Goal: Task Accomplishment & Management: Manage account settings

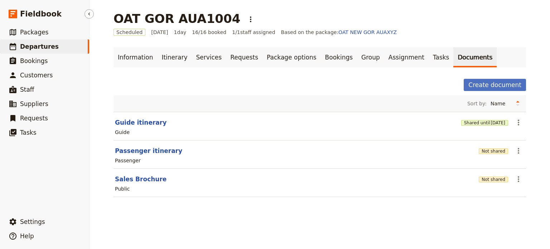
click at [34, 45] on span "Departures" at bounding box center [39, 46] width 39 height 7
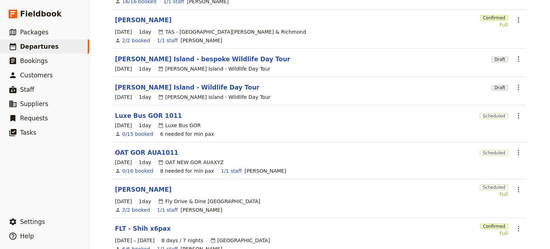
scroll to position [215, 0]
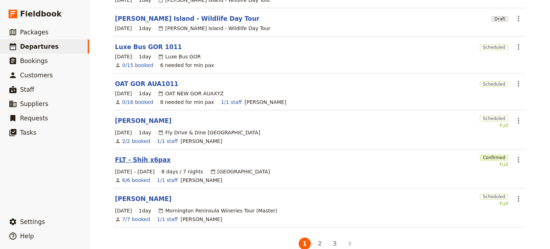
click at [130, 155] on link "FLT - Shih x6pax" at bounding box center [143, 159] width 56 height 9
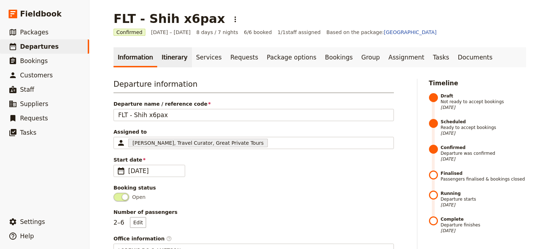
click at [157, 54] on link "Itinerary" at bounding box center [174, 57] width 34 height 20
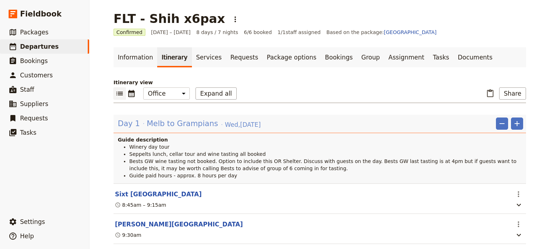
click at [175, 121] on span "Melb to Grampians" at bounding box center [182, 123] width 71 height 11
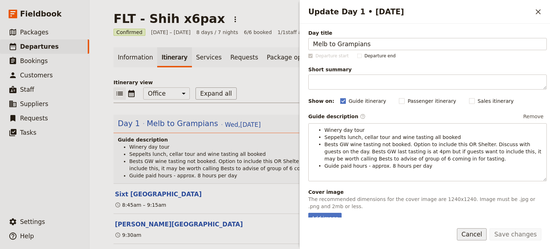
click at [487, 236] on button "Cancel" at bounding box center [472, 234] width 30 height 12
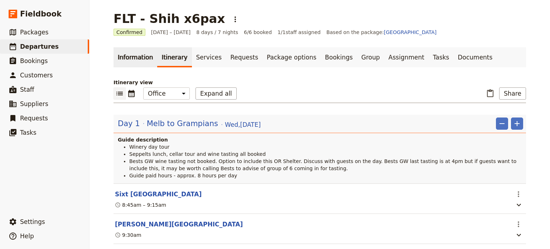
click at [126, 59] on link "Information" at bounding box center [135, 57] width 44 height 20
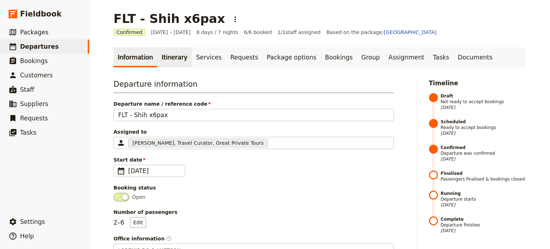
click at [163, 57] on link "Itinerary" at bounding box center [174, 57] width 34 height 20
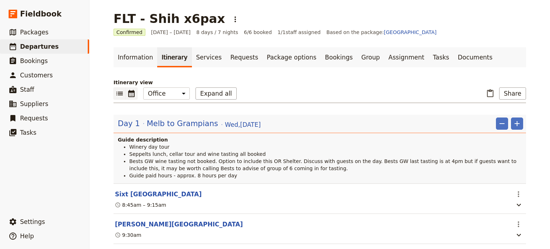
click at [130, 91] on icon "Calendar view" at bounding box center [131, 93] width 6 height 7
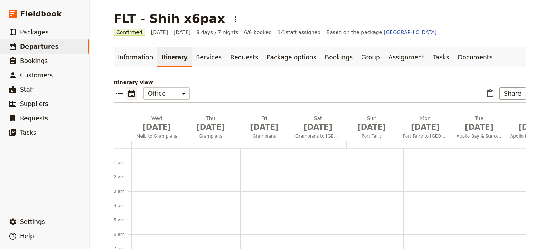
scroll to position [93, 0]
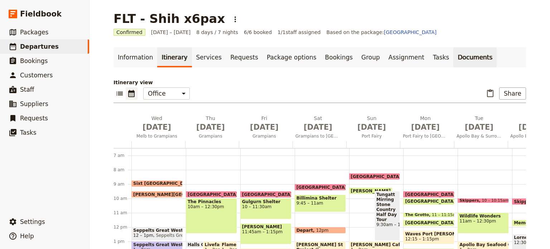
click at [453, 57] on link "Documents" at bounding box center [474, 57] width 43 height 20
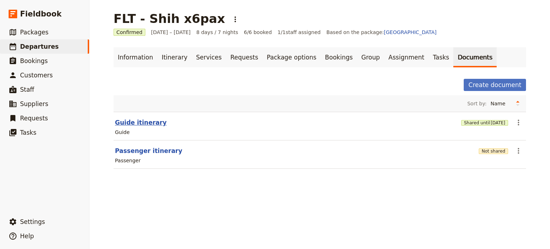
click at [123, 118] on button "Guide itinerary" at bounding box center [141, 122] width 52 height 9
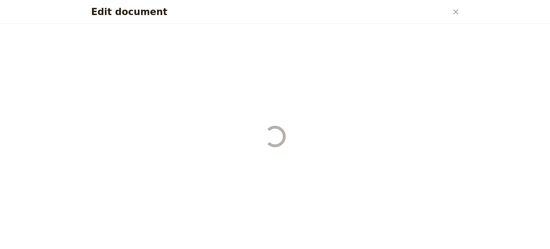
select select "STAFF"
select select "RUN_SHEET"
select select "DEFAULT"
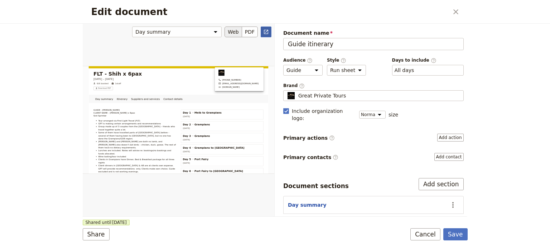
click at [269, 31] on link "​" at bounding box center [266, 31] width 11 height 11
click at [306, 201] on button "Day summary" at bounding box center [307, 204] width 39 height 7
select select "DAY_SUMMARY"
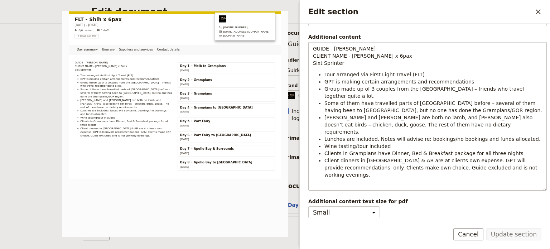
scroll to position [96, 0]
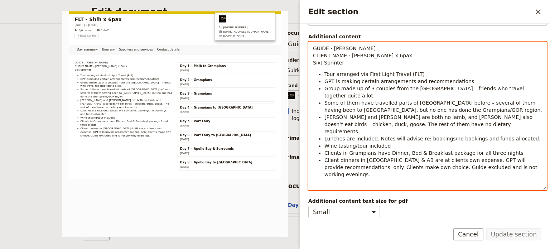
click at [503, 156] on li "Client dinners in Port Fairy & AB are at clients own expense. GPT will provide …" at bounding box center [433, 166] width 218 height 21
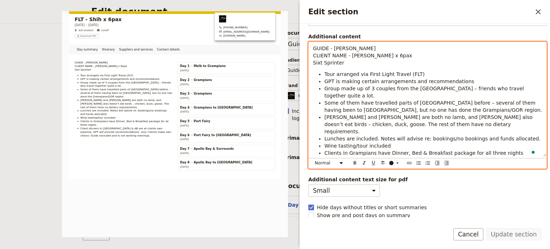
click at [414, 54] on p "GUIDE - Cory CLIENT NAME - Christopher Shih x 6pax Sixt Sprinter" at bounding box center [427, 55] width 229 height 21
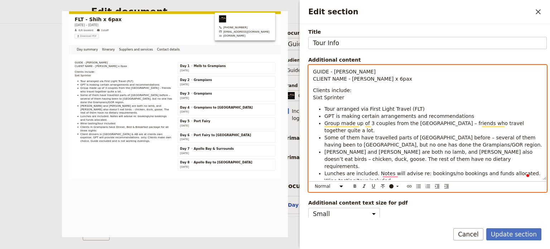
scroll to position [49, 0]
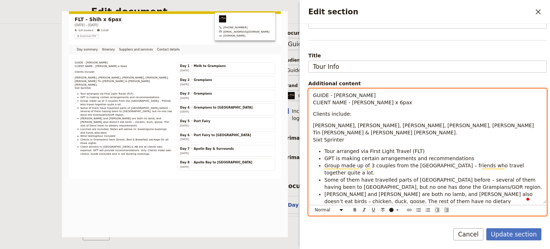
click at [314, 126] on span "Stella Liang, Victor Liang, Christopher Shih, Nora Shih, Patrick Tin Choi Wong …" at bounding box center [424, 132] width 223 height 20
click at [312, 126] on div "GUIDE - Cory CLIENT NAME - Christopher Shih x 6pax Clients include: Stella Lian…" at bounding box center [428, 146] width 238 height 115
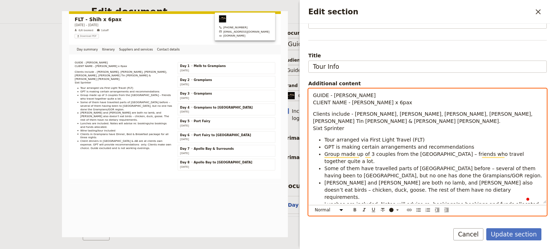
click at [367, 122] on p "Clients include - Stella Liang, Victor Liang, Christopher Shih, Nora Shih, Patr…" at bounding box center [427, 120] width 229 height 21
click at [369, 124] on p "Clients include - Stella Liang, Victor Liang, Christopher Shih, Nora Shih, Patr…" at bounding box center [427, 120] width 229 height 21
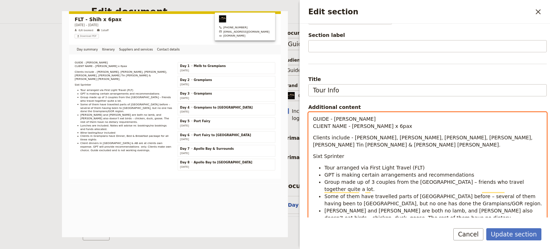
scroll to position [26, 0]
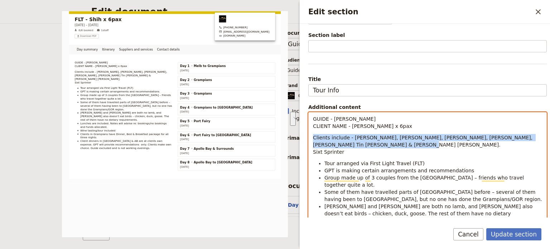
drag, startPoint x: 366, startPoint y: 143, endPoint x: 306, endPoint y: 134, distance: 60.5
click at [306, 134] on div "Section type Cover page Day summary Itinerary Group details Contact details Sup…" at bounding box center [425, 121] width 250 height 194
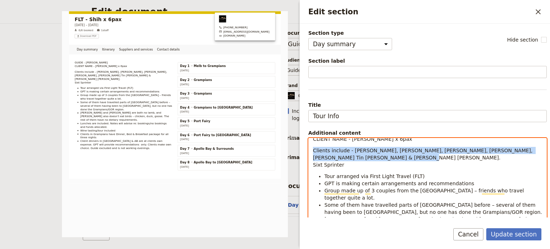
scroll to position [0, 0]
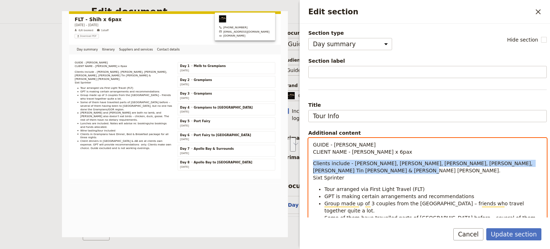
click at [370, 161] on span "Clients include - Stella Liang, Victor Liang, Christopher Shih, Nora Shih, Patr…" at bounding box center [423, 170] width 221 height 20
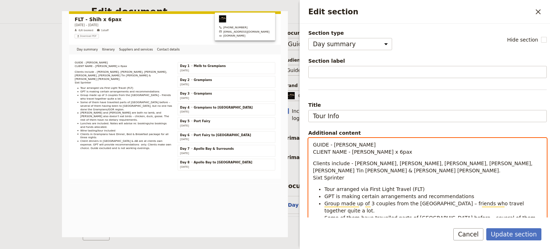
click at [313, 163] on span "Clients include - Stella Liang, Victor Liang, Christopher Shih, Nora Shih, Patr…" at bounding box center [423, 170] width 221 height 20
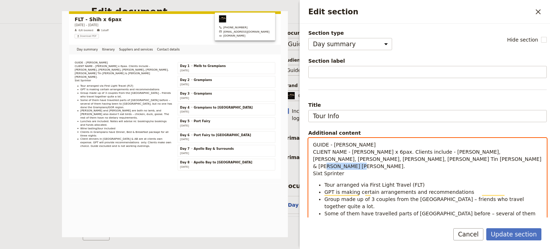
drag, startPoint x: 343, startPoint y: 164, endPoint x: 307, endPoint y: 164, distance: 35.8
click at [307, 164] on div "Section type Cover page Day summary Itinerary Group details Contact details Sup…" at bounding box center [425, 121] width 250 height 194
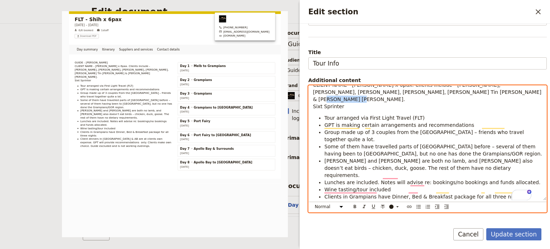
scroll to position [96, 0]
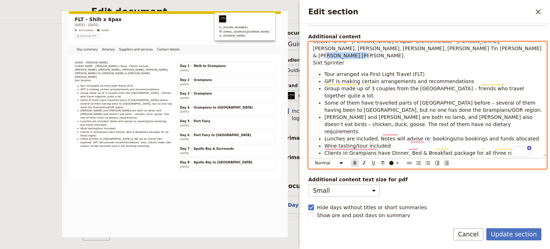
click at [354, 160] on icon "Format bold" at bounding box center [355, 163] width 6 height 6
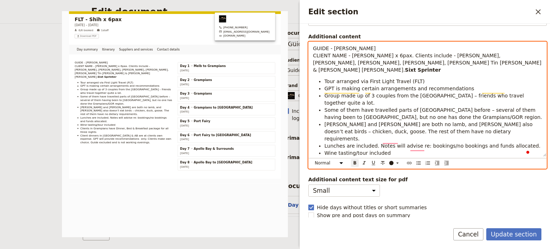
scroll to position [0, 0]
drag, startPoint x: 328, startPoint y: 49, endPoint x: 308, endPoint y: 48, distance: 20.5
click at [308, 48] on div "GUIDE - Cory CLIENT NAME - Christopher Shih x 6pax. Clients include - Stella Li…" at bounding box center [427, 105] width 238 height 127
click at [351, 159] on button "​" at bounding box center [355, 163] width 8 height 8
drag, startPoint x: 345, startPoint y: 56, endPoint x: 305, endPoint y: 56, distance: 39.7
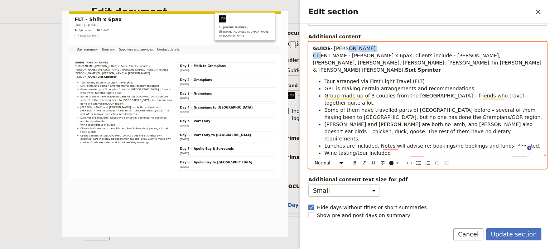
click at [305, 56] on div "Section type Cover page Day summary Itinerary Group details Contact details Sup…" at bounding box center [425, 121] width 250 height 194
click at [353, 162] on icon "Format bold" at bounding box center [355, 163] width 6 height 6
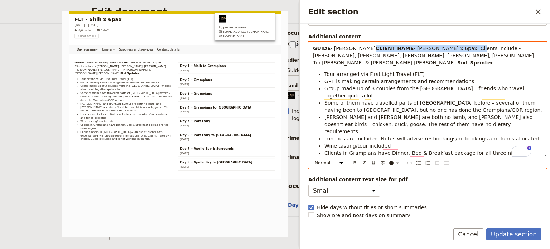
drag, startPoint x: 406, startPoint y: 54, endPoint x: 304, endPoint y: 56, distance: 101.7
click at [304, 56] on div "Section type Cover page Day summary Itinerary Group details Contact details Sup…" at bounding box center [425, 121] width 250 height 194
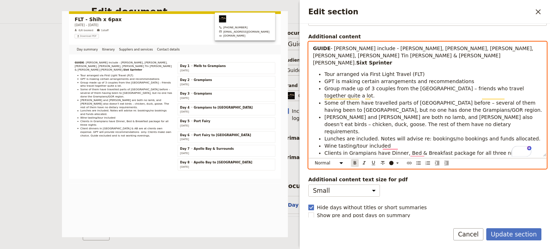
click at [354, 161] on icon "Format bold" at bounding box center [355, 162] width 3 height 3
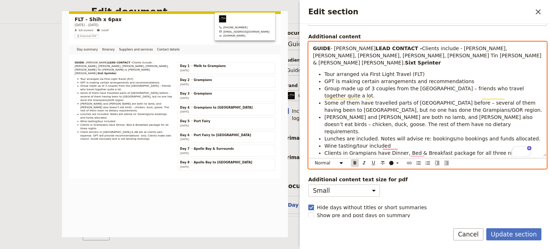
click at [354, 161] on icon "Format bold" at bounding box center [355, 163] width 6 height 6
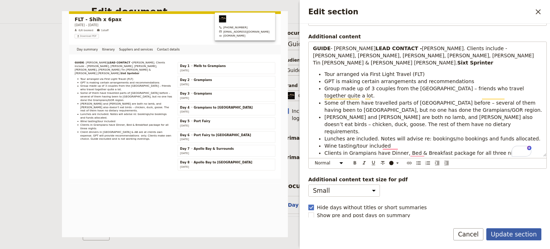
click at [512, 230] on button "Update section" at bounding box center [513, 234] width 55 height 12
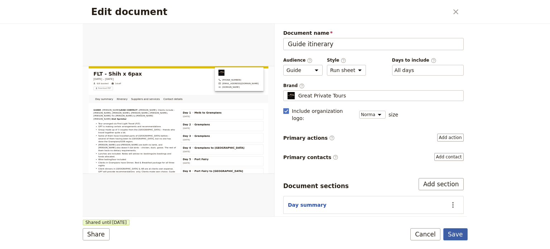
click at [456, 233] on button "Save" at bounding box center [455, 234] width 24 height 12
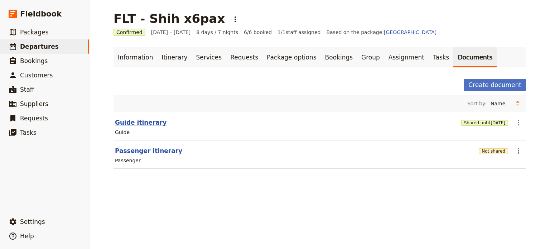
click at [139, 122] on button "Guide itinerary" at bounding box center [141, 122] width 52 height 9
select select "STAFF"
select select "RUN_SHEET"
select select "DEFAULT"
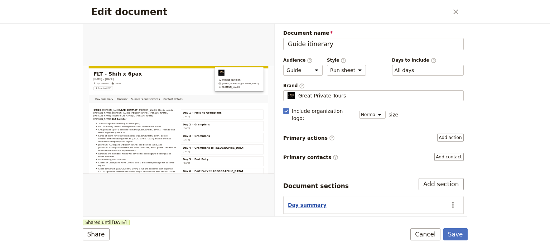
click at [307, 201] on button "Day summary" at bounding box center [307, 204] width 39 height 7
select select "DAY_SUMMARY"
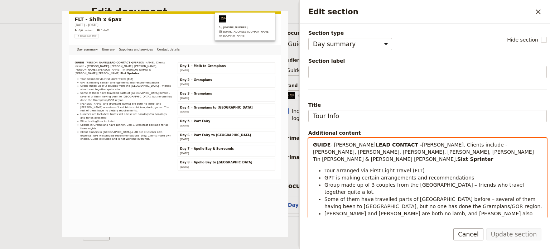
click at [420, 174] on li "Tour arranged via First Light Travel (FLT)" at bounding box center [433, 170] width 218 height 7
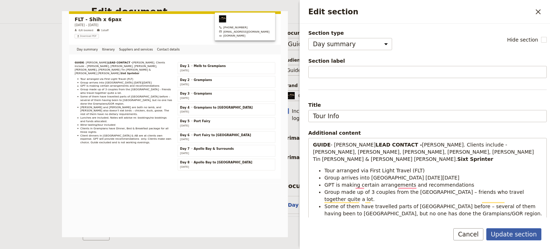
click at [513, 231] on button "Update section" at bounding box center [513, 234] width 55 height 12
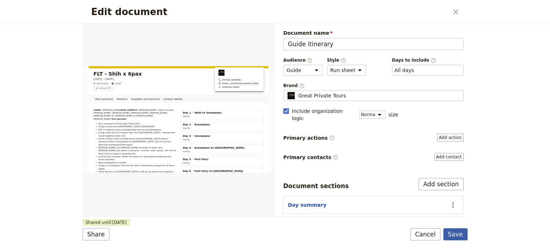
click at [459, 234] on button "Save" at bounding box center [455, 234] width 24 height 12
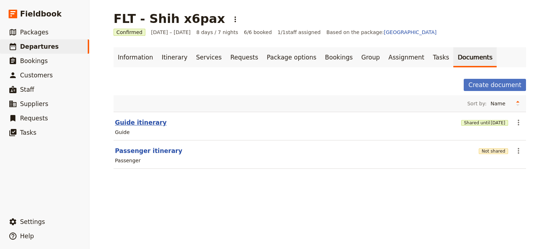
click at [129, 123] on button "Guide itinerary" at bounding box center [141, 122] width 52 height 9
select select "STAFF"
select select "RUN_SHEET"
select select "DEFAULT"
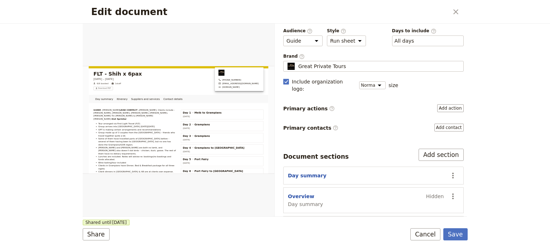
scroll to position [72, 0]
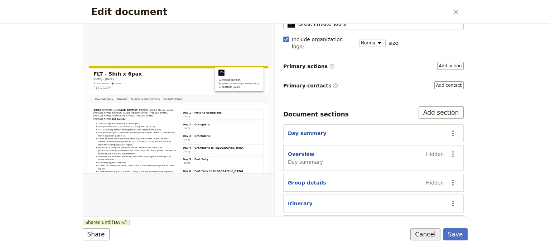
click at [421, 232] on button "Cancel" at bounding box center [425, 234] width 30 height 12
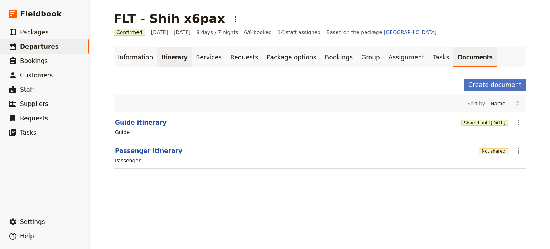
click at [165, 55] on link "Itinerary" at bounding box center [174, 57] width 34 height 20
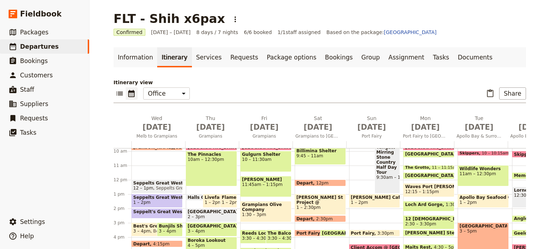
scroll to position [175, 0]
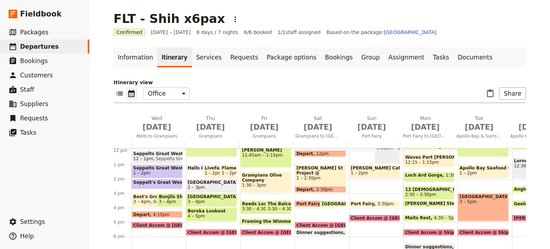
click at [142, 223] on span "Client Accom @ Meringa Springs" at bounding box center [179, 225] width 92 height 5
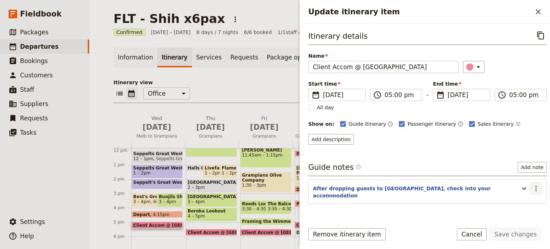
click at [532, 187] on icon "Actions" at bounding box center [536, 188] width 9 height 9
click at [521, 200] on span "Edit note" at bounding box center [510, 202] width 23 height 7
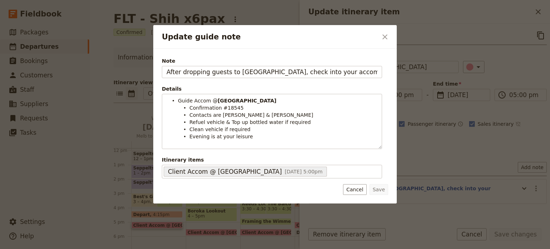
drag, startPoint x: 234, startPoint y: 73, endPoint x: 132, endPoint y: 72, distance: 102.4
click at [132, 249] on div "Update guide note ​ Note After dropping guests to Meringa Springs, check into y…" at bounding box center [275, 249] width 550 height 0
drag, startPoint x: 302, startPoint y: 76, endPoint x: 211, endPoint y: 73, distance: 91.7
click at [211, 73] on input "Meringa Springs, check into your accommodation" at bounding box center [272, 72] width 220 height 12
type input "Meringa Springs #41825-123"
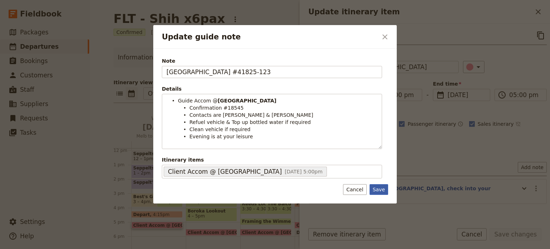
click at [379, 187] on button "Save" at bounding box center [378, 189] width 19 height 11
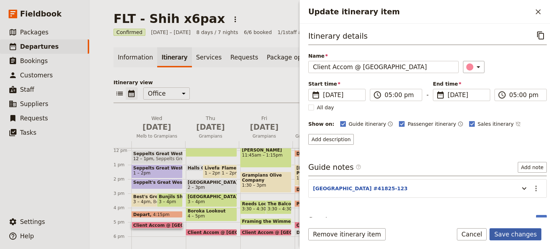
click at [521, 236] on button "Save changes" at bounding box center [515, 234] width 52 height 12
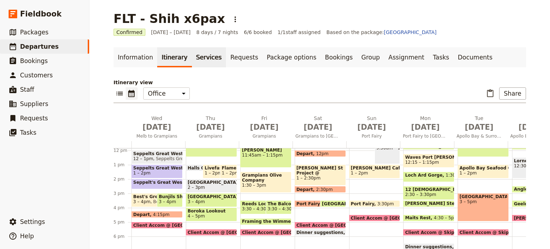
click at [198, 50] on link "Services" at bounding box center [209, 57] width 34 height 20
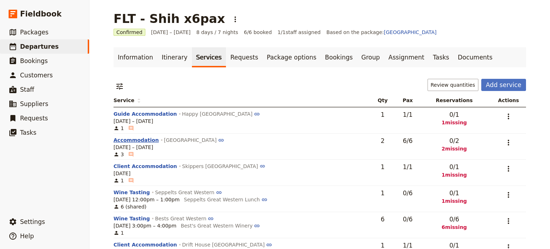
click at [135, 141] on button "Accommodation" at bounding box center [135, 139] width 45 height 7
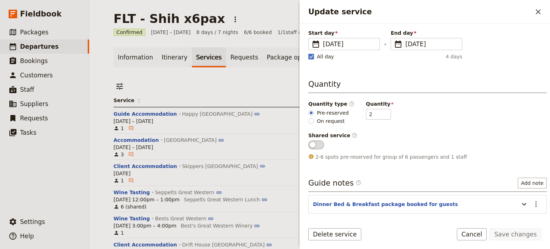
scroll to position [137, 0]
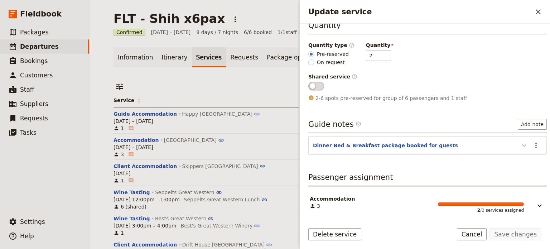
click at [520, 142] on icon "Update service" at bounding box center [524, 145] width 9 height 9
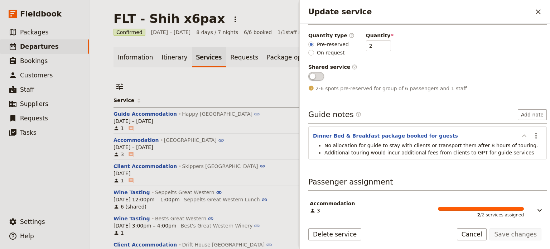
scroll to position [152, 0]
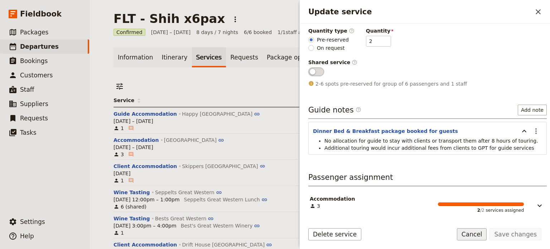
click at [479, 234] on button "Cancel" at bounding box center [472, 234] width 30 height 12
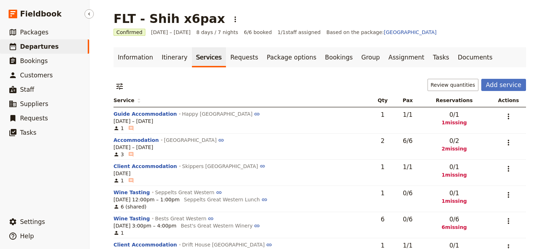
click at [43, 45] on span "Departures" at bounding box center [39, 46] width 39 height 7
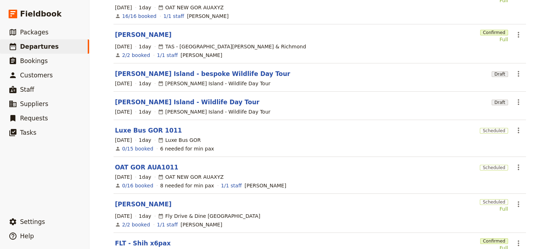
scroll to position [215, 0]
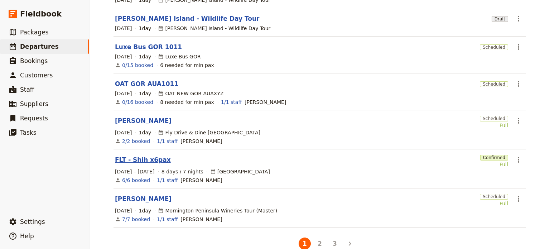
click at [123, 155] on link "FLT - Shih x6pax" at bounding box center [143, 159] width 56 height 9
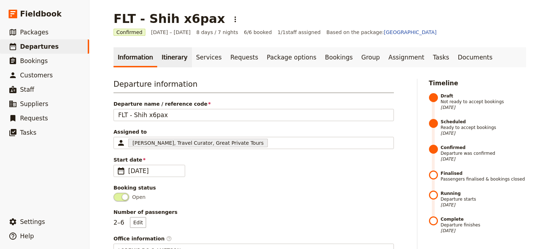
click at [173, 50] on link "Itinerary" at bounding box center [174, 57] width 34 height 20
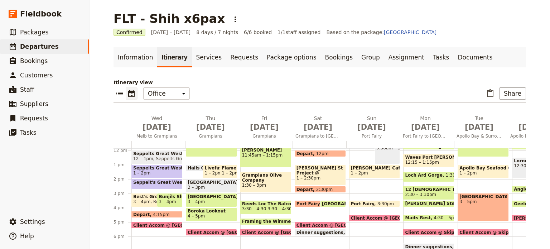
scroll to position [36, 0]
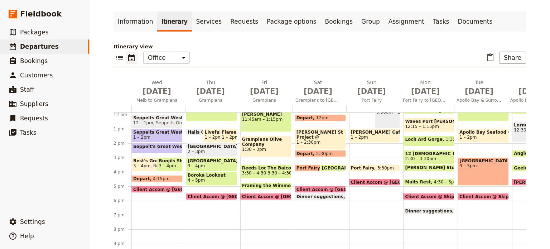
click at [319, 187] on span "Client Accom @ Drift House" at bounding box center [342, 189] width 92 height 5
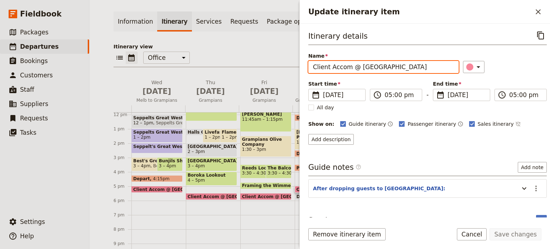
click at [404, 66] on input "Client Accom @ Drift House" at bounding box center [383, 67] width 150 height 12
click at [413, 67] on input "Client Accom @ Drift House #" at bounding box center [383, 67] width 150 height 12
paste input "LH24071537542401"
type input "Client Accom @ Drift House #LH24071537542401"
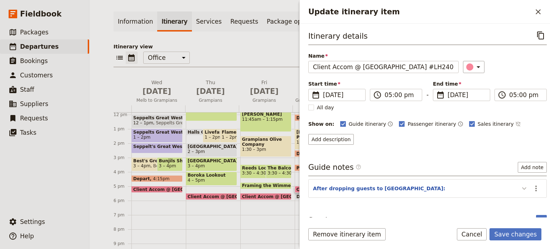
click at [521, 191] on icon "Update itinerary item" at bounding box center [524, 188] width 9 height 9
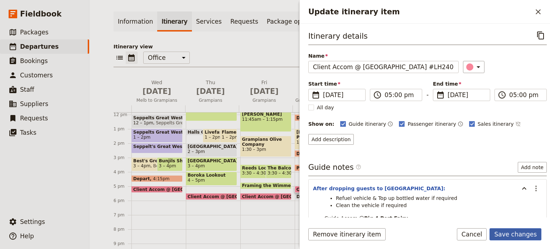
click at [514, 237] on button "Save changes" at bounding box center [515, 234] width 52 height 12
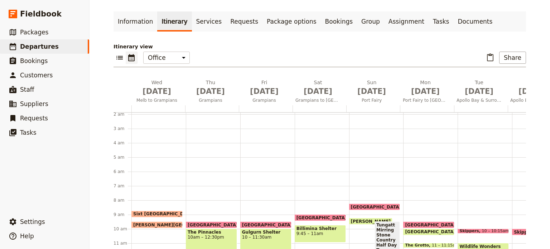
scroll to position [107, 0]
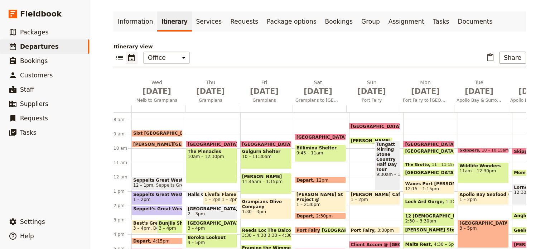
click at [384, 172] on span "9:30am – 1pm" at bounding box center [387, 174] width 22 height 5
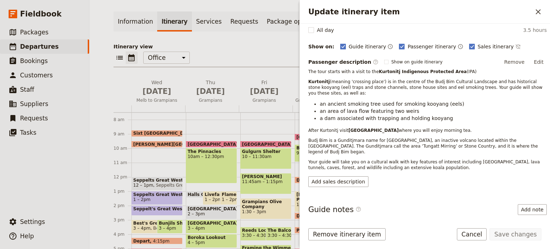
scroll to position [118, 0]
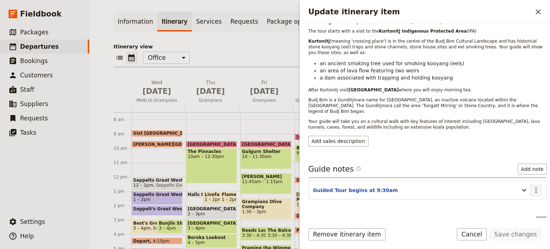
click at [533, 186] on icon "Actions" at bounding box center [536, 190] width 9 height 9
click at [525, 194] on span "Edit note" at bounding box center [515, 192] width 33 height 7
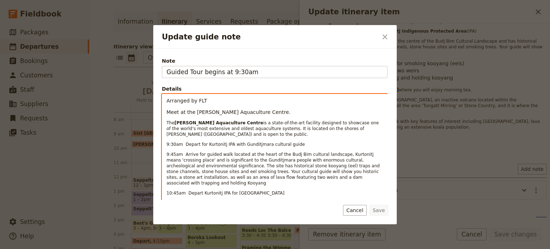
click at [226, 101] on p "Arranged by FLT" at bounding box center [274, 100] width 216 height 7
drag, startPoint x: 268, startPoint y: 102, endPoint x: 236, endPoint y: 101, distance: 31.9
click at [236, 101] on p "Arranged by FLT. Confirmation #BB2MHWYH" at bounding box center [274, 100] width 216 height 7
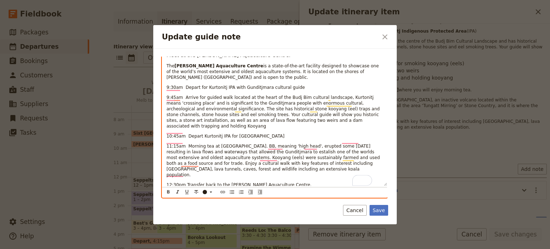
scroll to position [76, 0]
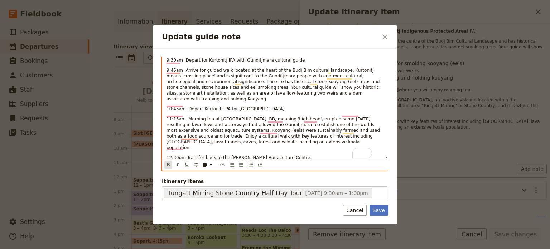
click at [166, 163] on icon "Format bold" at bounding box center [168, 165] width 6 height 6
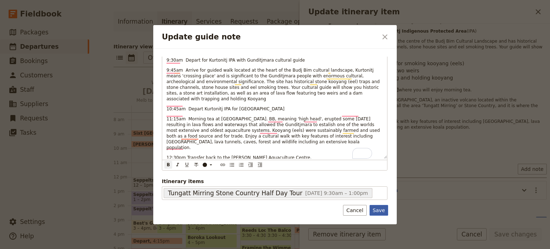
click at [378, 207] on button "Save" at bounding box center [378, 210] width 19 height 11
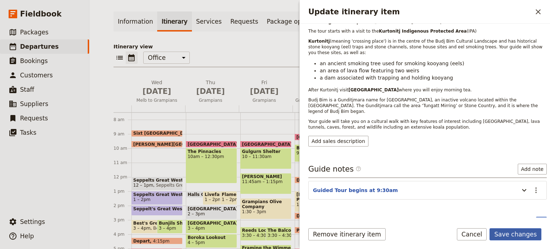
click at [503, 232] on button "Save changes" at bounding box center [515, 234] width 52 height 12
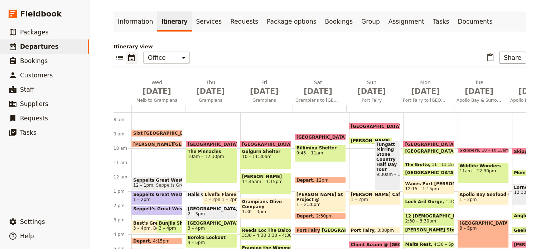
click at [386, 176] on span "9:30am – 1pm" at bounding box center [387, 174] width 22 height 5
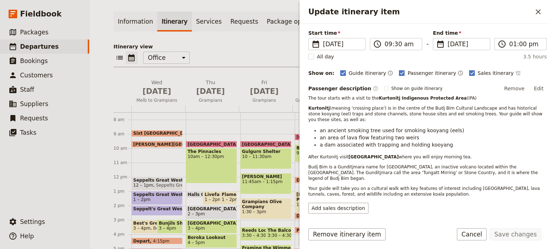
scroll to position [118, 0]
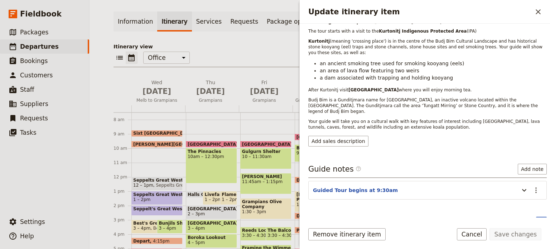
click at [537, 181] on section "Guided Tour begins at 9:30am ​" at bounding box center [427, 190] width 238 height 19
click at [532, 186] on icon "Actions" at bounding box center [536, 190] width 9 height 9
click at [529, 189] on span "Edit note" at bounding box center [515, 192] width 33 height 7
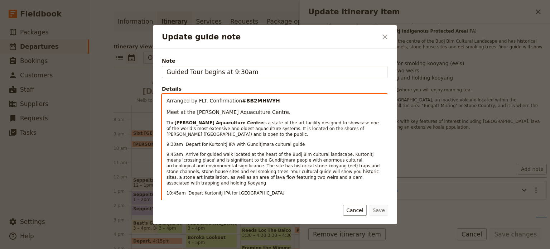
click at [265, 111] on p "Meet at the Tae Rak Aquaculture Centre." at bounding box center [274, 111] width 216 height 7
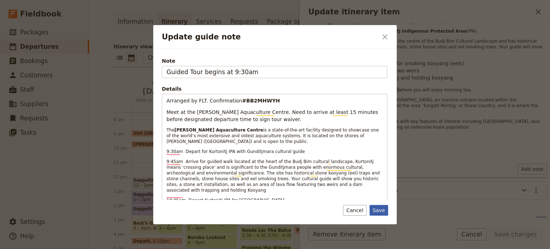
click at [381, 214] on button "Save" at bounding box center [378, 210] width 19 height 11
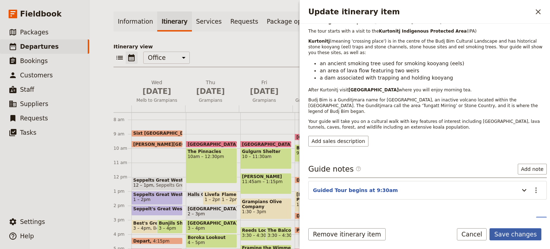
click at [526, 233] on button "Save changes" at bounding box center [515, 234] width 52 height 12
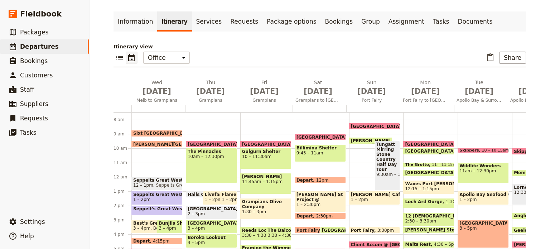
click at [376, 155] on span "Tungatt Mirring Stone Country Half Day Tour" at bounding box center [387, 157] width 22 height 30
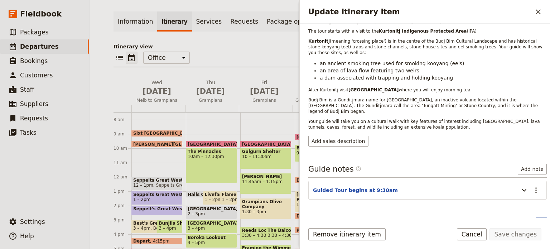
click at [536, 217] on button "​" at bounding box center [541, 222] width 11 height 11
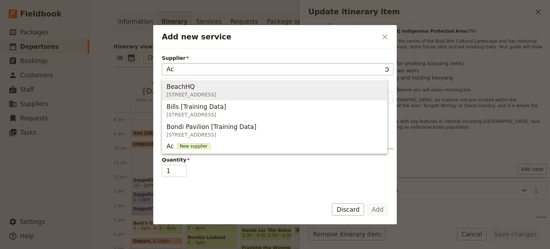
type input "A"
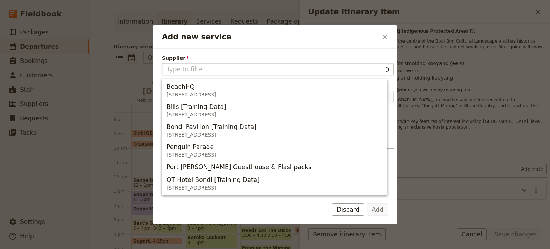
type input "T"
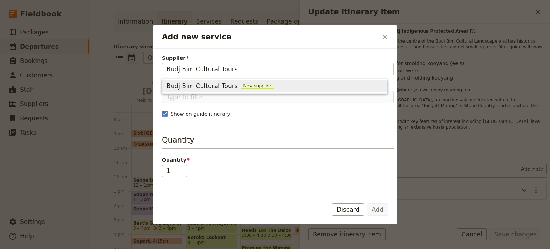
click at [248, 85] on span "New supplier" at bounding box center [258, 86] width 34 height 6
type input "Budj Bim Cultural Tours"
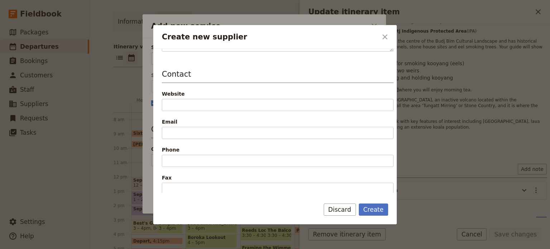
scroll to position [209, 0]
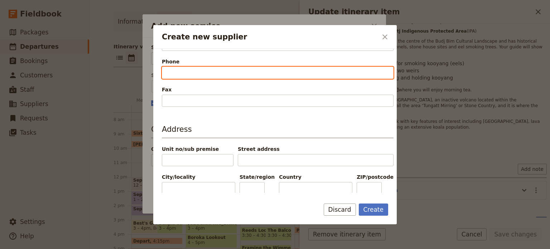
click at [190, 67] on input "Phone" at bounding box center [278, 73] width 232 height 12
click at [180, 72] on input "+61 3450 42193" at bounding box center [278, 73] width 232 height 12
drag, startPoint x: 219, startPoint y: 73, endPoint x: 183, endPoint y: 72, distance: 36.2
click at [183, 72] on input "+613 450 42193" at bounding box center [278, 73] width 232 height 12
type input "+613 4504 2426"
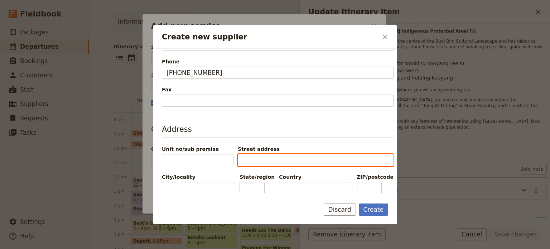
click at [284, 156] on input "Street address" at bounding box center [316, 160] width 156 height 12
type input "Vaughans Rd, Breakaway Creek"
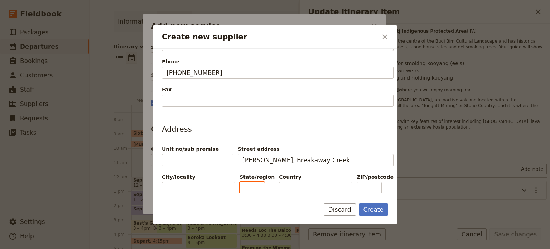
click at [257, 185] on input "State/region" at bounding box center [252, 188] width 25 height 12
type input "Vic"
click at [205, 187] on input "City/locality" at bounding box center [198, 188] width 73 height 12
type input "Breakaway Creek"
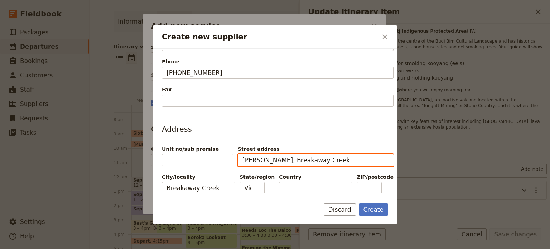
drag, startPoint x: 287, startPoint y: 158, endPoint x: 277, endPoint y: 159, distance: 9.7
click at [277, 159] on input "Vaughans Rd, Breakaway Creek" at bounding box center [316, 160] width 156 height 12
type input "Vaughans Rd"
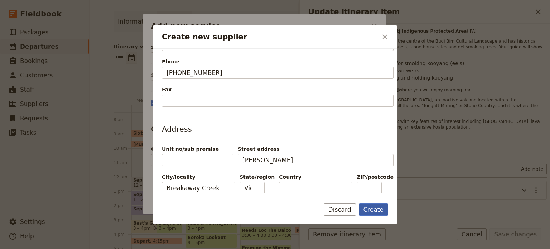
click at [371, 207] on button "Create" at bounding box center [374, 209] width 30 height 12
type input "Budj Bim Cultural Tours"
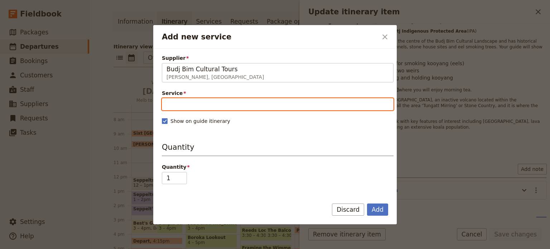
click at [325, 104] on input "Service" at bounding box center [278, 104] width 232 height 12
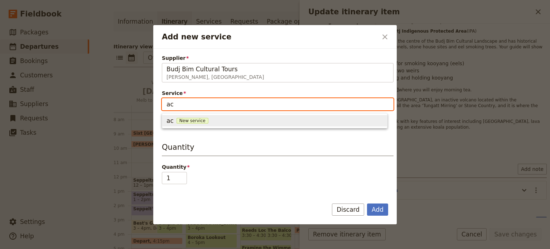
type input "a"
click at [200, 117] on div "Tour New service" at bounding box center [274, 120] width 216 height 9
type input "Tour"
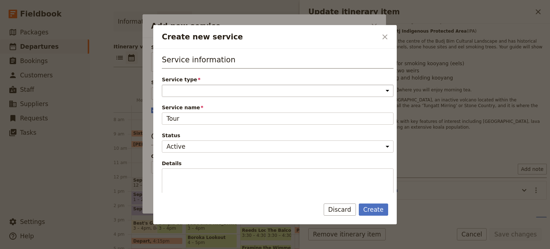
click at [225, 87] on select "Accommodation Activity Transport Flight Food and beverage Other" at bounding box center [278, 90] width 232 height 12
select select "ActivityService"
click at [162, 84] on select "Accommodation Activity Transport Flight Food and beverage Other" at bounding box center [278, 90] width 232 height 12
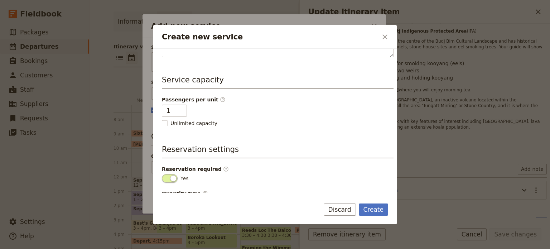
scroll to position [164, 0]
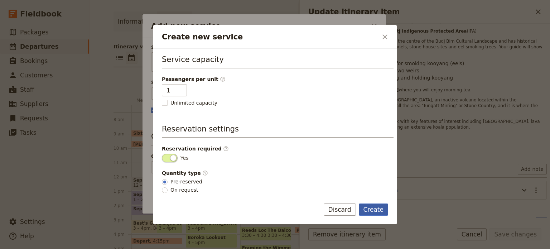
click at [378, 213] on button "Create" at bounding box center [374, 209] width 30 height 12
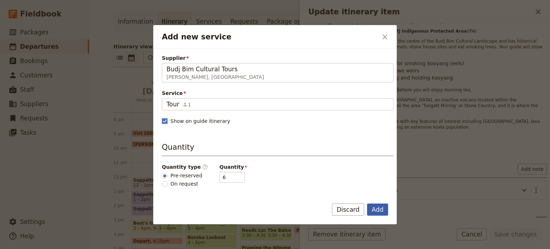
click at [377, 207] on button "Add" at bounding box center [377, 209] width 21 height 12
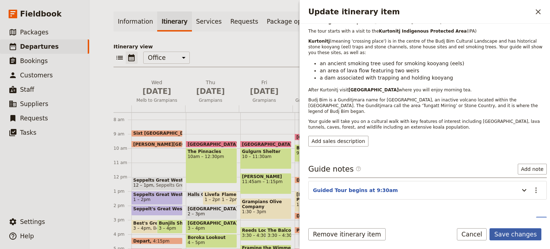
click at [535, 237] on button "Save changes" at bounding box center [515, 234] width 52 height 12
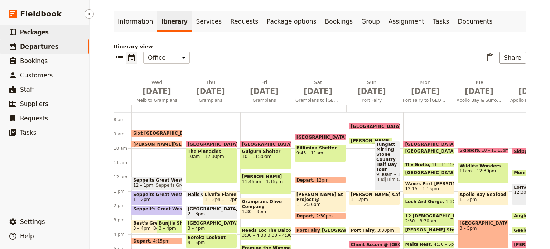
click at [21, 33] on span "Packages" at bounding box center [34, 32] width 28 height 7
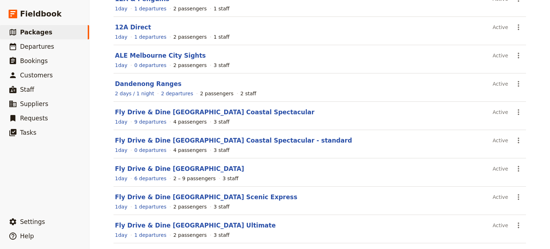
scroll to position [140, 0]
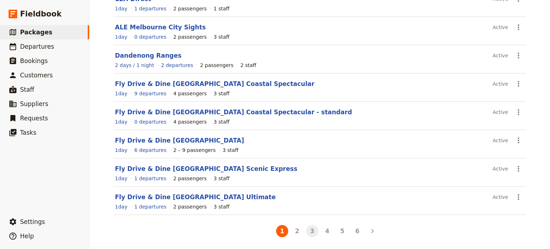
click at [310, 231] on button "3" at bounding box center [312, 231] width 12 height 12
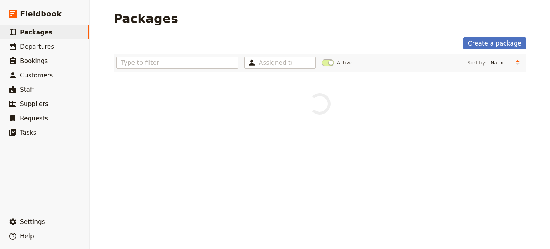
scroll to position [0, 0]
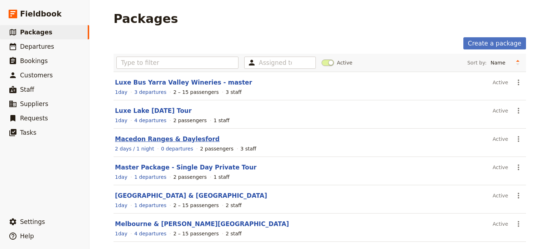
click at [129, 140] on link "Macedon Ranges & Daylesford" at bounding box center [167, 138] width 105 height 7
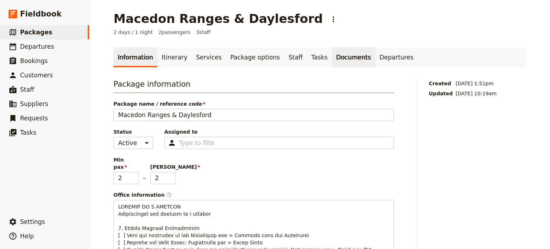
click at [332, 56] on link "Documents" at bounding box center [353, 57] width 43 height 20
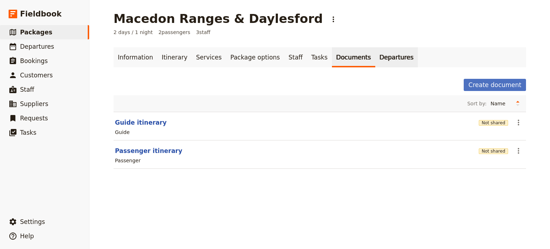
click at [375, 62] on link "Departures" at bounding box center [396, 57] width 43 height 20
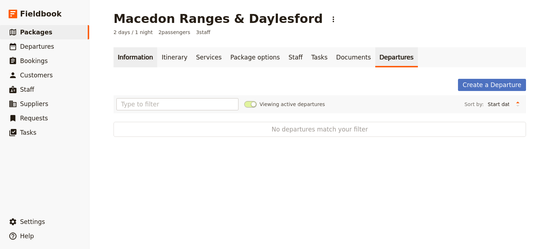
click at [117, 58] on link "Information" at bounding box center [135, 57] width 44 height 20
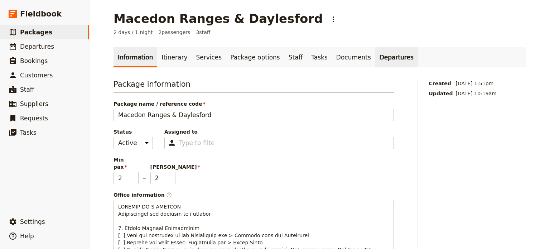
click at [375, 55] on link "Departures" at bounding box center [396, 57] width 43 height 20
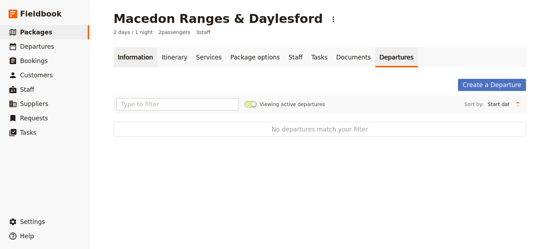
click at [141, 58] on link "Information" at bounding box center [135, 57] width 44 height 20
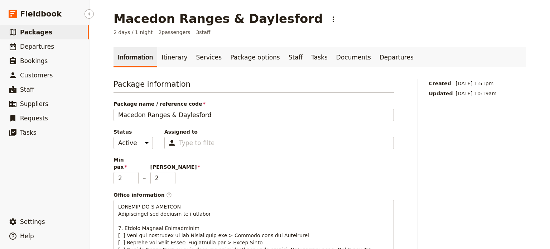
click at [47, 30] on link "​ Packages" at bounding box center [44, 32] width 89 height 14
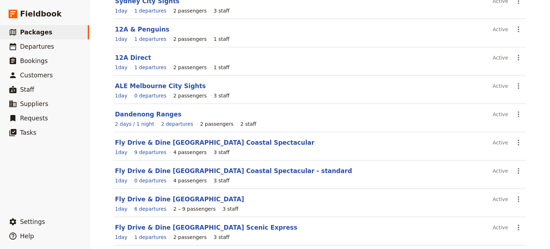
scroll to position [140, 0]
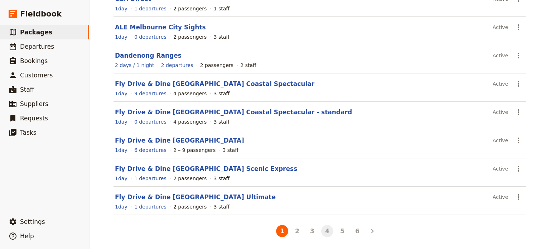
click at [325, 229] on button "4" at bounding box center [327, 231] width 12 height 12
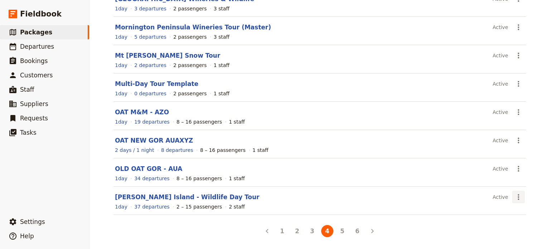
click at [516, 193] on icon "Actions" at bounding box center [518, 197] width 9 height 9
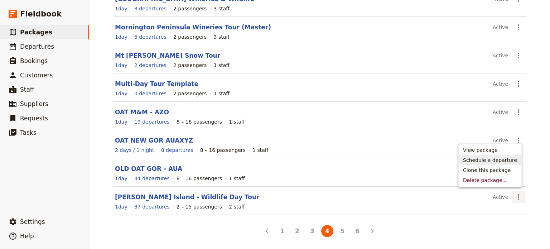
click at [498, 162] on span "Schedule a departure" at bounding box center [490, 159] width 54 height 7
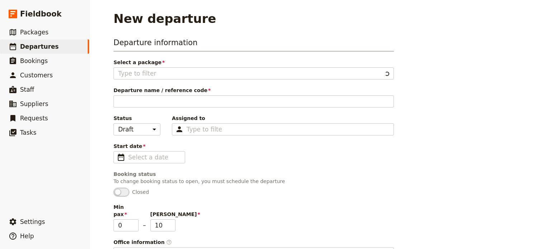
type input "[PERSON_NAME] Island - Wildlife Day Tour"
type input "[PERSON_NAME] Island Wildlife"
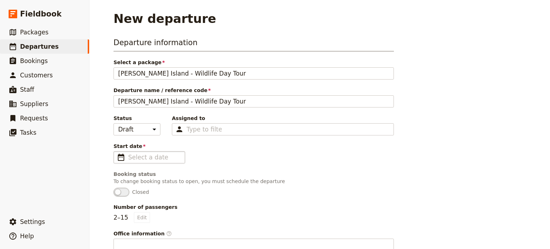
click at [117, 156] on span "​" at bounding box center [121, 157] width 9 height 9
click at [128, 156] on input "Start date ​" at bounding box center [154, 157] width 52 height 9
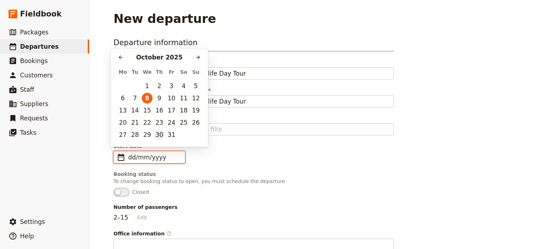
click at [155, 136] on button "30" at bounding box center [159, 134] width 11 height 11
type input "[DATE]"
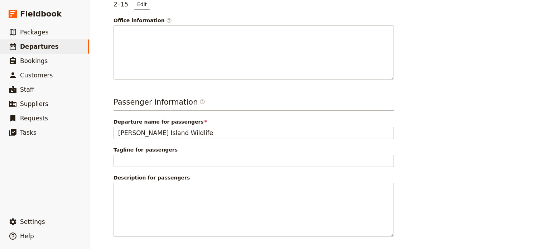
scroll to position [242, 0]
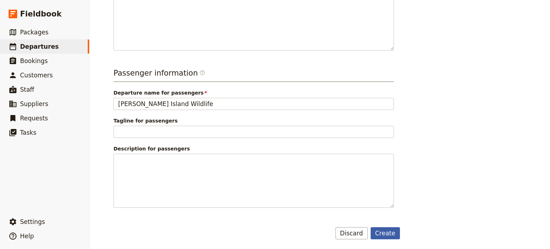
click at [388, 236] on button "Create" at bounding box center [386, 233] width 30 height 12
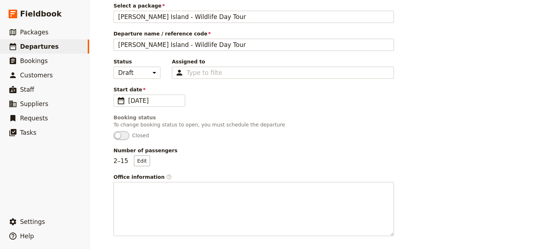
scroll to position [0, 0]
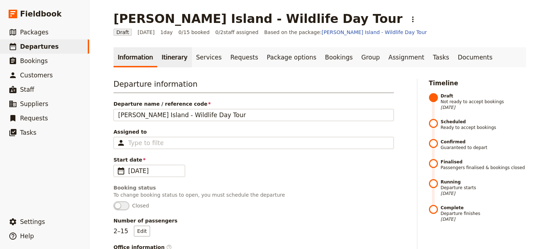
drag, startPoint x: 172, startPoint y: 62, endPoint x: 169, endPoint y: 58, distance: 5.4
click at [171, 62] on link "Itinerary" at bounding box center [174, 57] width 34 height 20
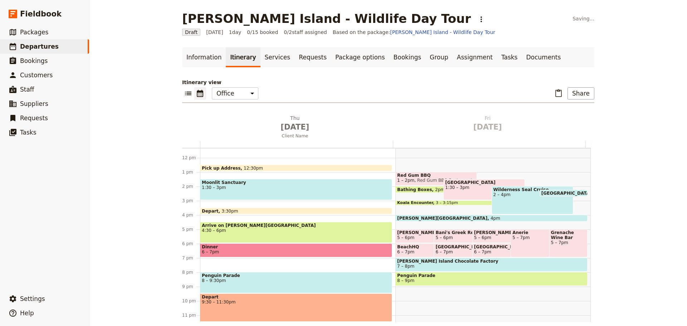
scroll to position [165, 0]
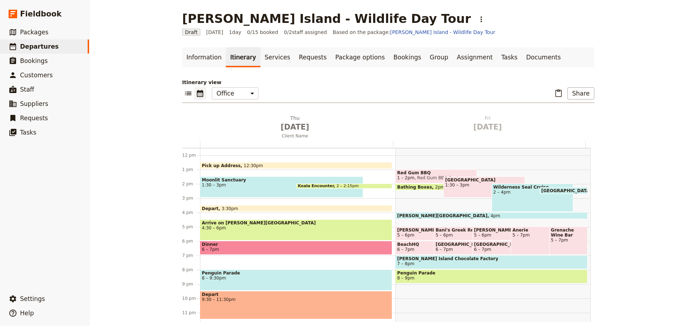
click at [233, 225] on span "Arrive on [PERSON_NAME][GEOGRAPHIC_DATA]" at bounding box center [296, 223] width 189 height 5
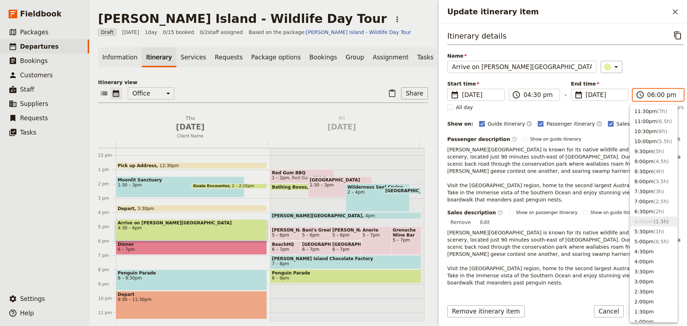
click at [652, 94] on input "06:00 pm" at bounding box center [664, 95] width 32 height 9
click at [642, 235] on button "5:30pm ( 1h )" at bounding box center [653, 232] width 47 height 10
type input "05:30 pm"
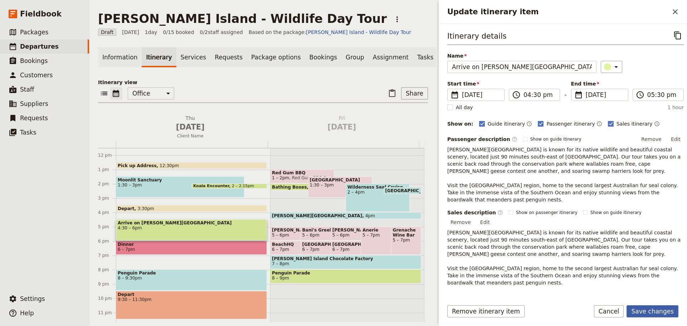
click at [654, 310] on button "Save changes" at bounding box center [653, 311] width 52 height 12
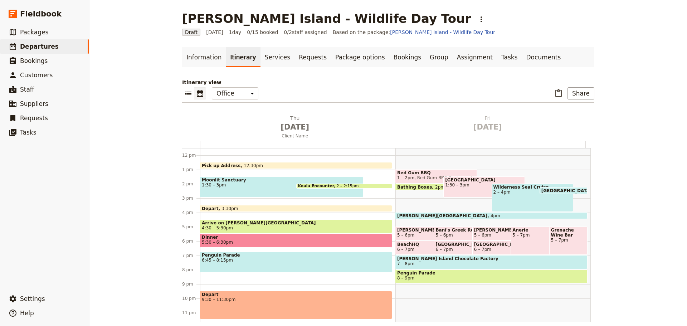
drag, startPoint x: 225, startPoint y: 259, endPoint x: 229, endPoint y: 256, distance: 5.2
click at [225, 258] on span "6:45 – 8:15pm" at bounding box center [296, 260] width 189 height 5
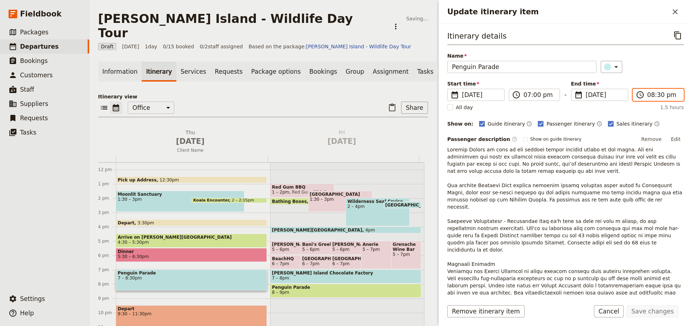
click at [658, 96] on input "08:30 pm" at bounding box center [664, 95] width 32 height 9
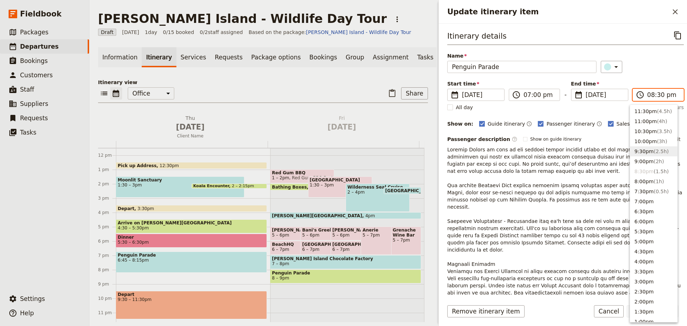
click at [642, 151] on button "9:30pm ( 2.5h )" at bounding box center [653, 151] width 47 height 10
type input "09:30 pm"
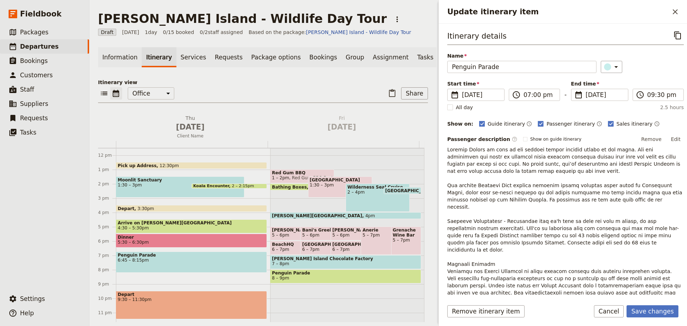
click at [639, 68] on div "​" at bounding box center [642, 67] width 83 height 12
click at [653, 312] on button "Save changes" at bounding box center [653, 311] width 52 height 12
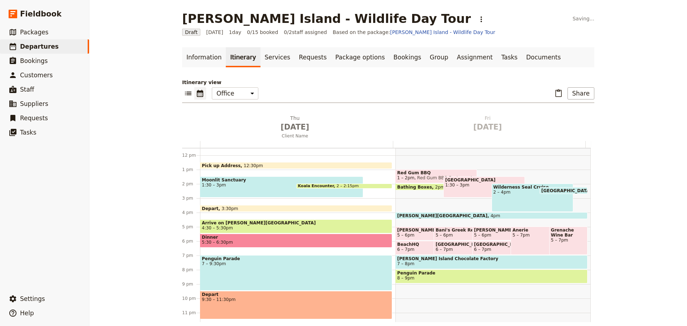
click at [248, 271] on div "Penguin Parade 7 – 9:30pm" at bounding box center [296, 272] width 192 height 35
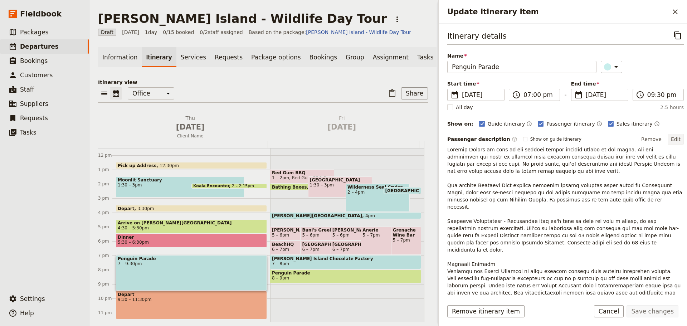
click at [671, 138] on button "Edit" at bounding box center [676, 139] width 16 height 11
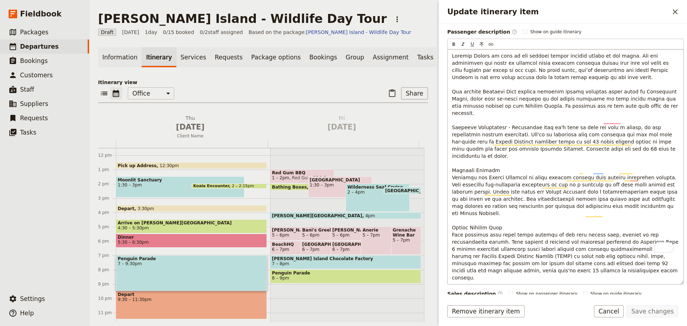
scroll to position [107, 0]
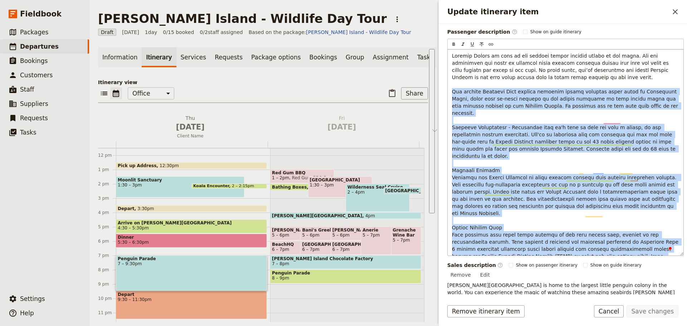
drag, startPoint x: 512, startPoint y: 242, endPoint x: 450, endPoint y: 93, distance: 161.2
click at [451, 93] on div "To enrich screen reader interactions, please activate Accessibility in Grammarl…" at bounding box center [566, 152] width 236 height 206
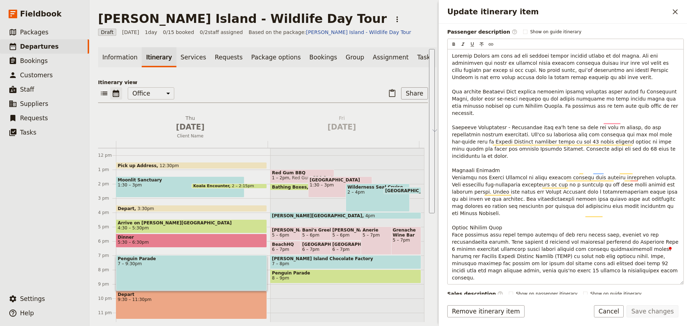
scroll to position [67, 0]
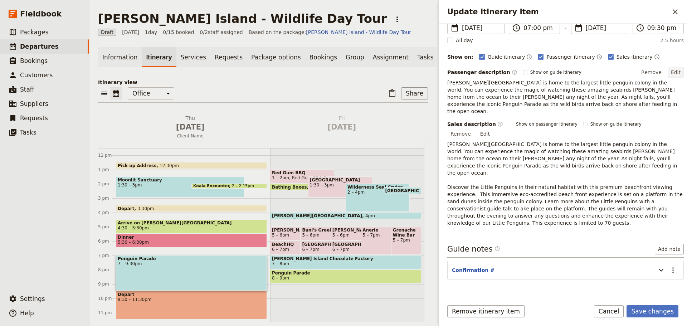
click at [671, 70] on button "Edit" at bounding box center [676, 72] width 16 height 11
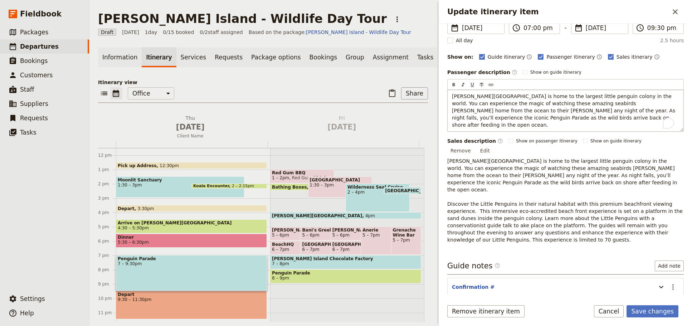
click at [559, 120] on p "Phillip Island is home to the largest little penguin colony in the world. You c…" at bounding box center [565, 111] width 227 height 36
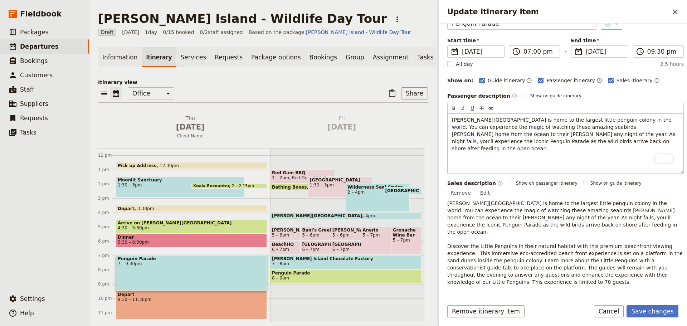
scroll to position [43, 0]
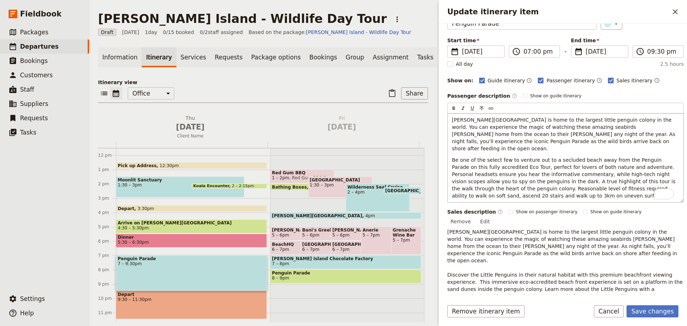
click at [468, 200] on div "Phillip Island is home to the largest little penguin colony in the world. You c…" at bounding box center [566, 157] width 236 height 89
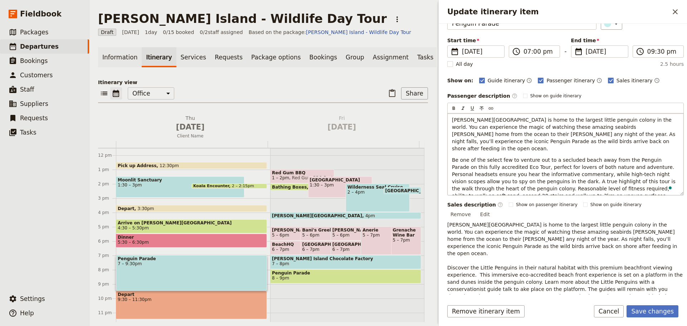
click at [508, 160] on span "Be one of the select few to venture out to a secluded beach away from the Pengu…" at bounding box center [564, 178] width 225 height 42
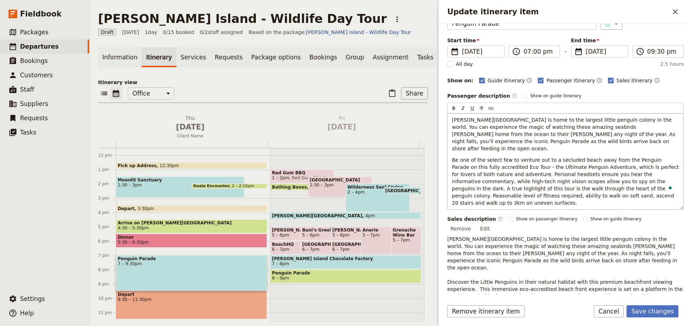
click at [487, 167] on span "Be one of the select few to venture out to a secluded beach away from the Pengu…" at bounding box center [566, 181] width 229 height 49
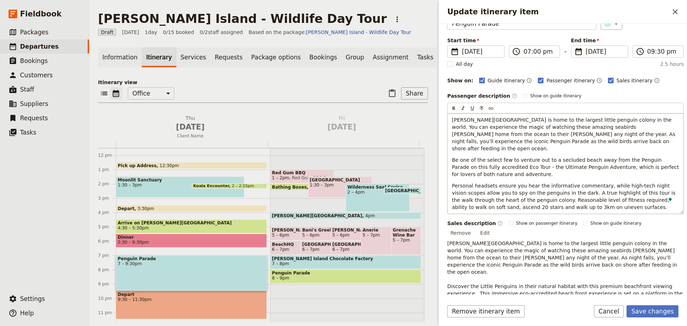
click at [553, 187] on span "Personal headsets ensure you hear the informative commentary, while high-tech n…" at bounding box center [564, 196] width 225 height 27
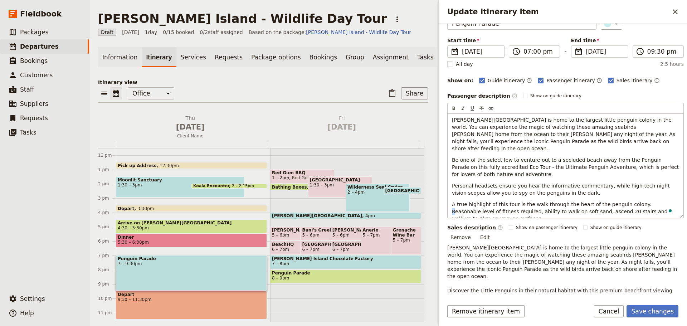
click at [630, 202] on span "A true highlight of this tour is the walk through the heart of the penguin colo…" at bounding box center [560, 212] width 217 height 20
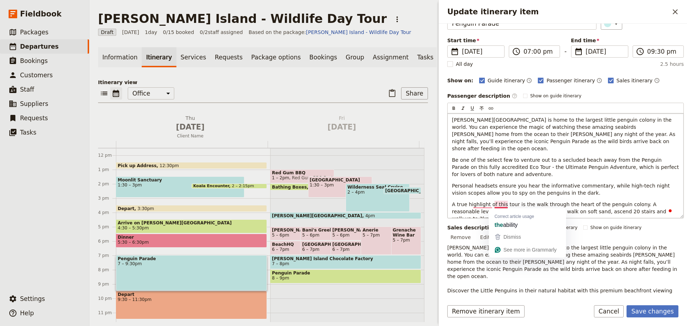
click at [496, 204] on span "A true highlight of this tour is the walk through the heart of the penguin colo…" at bounding box center [560, 212] width 216 height 20
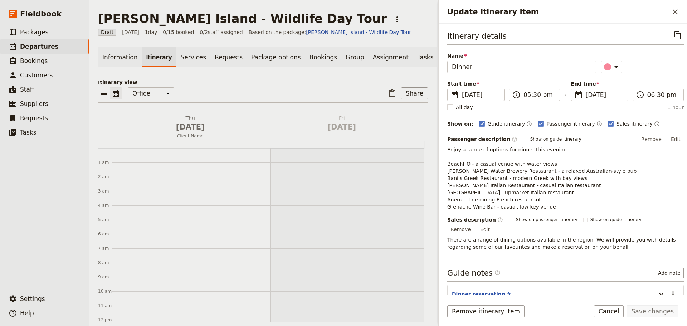
scroll to position [165, 0]
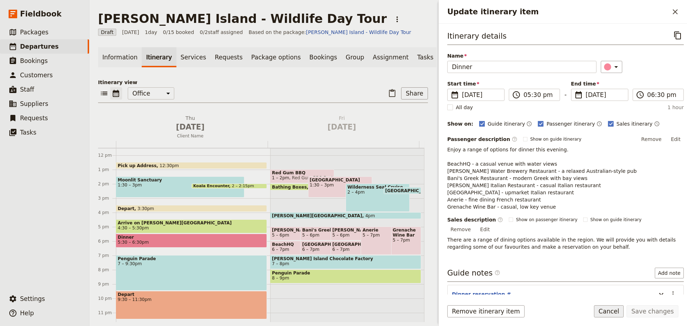
click at [608, 311] on button "Cancel" at bounding box center [609, 311] width 30 height 12
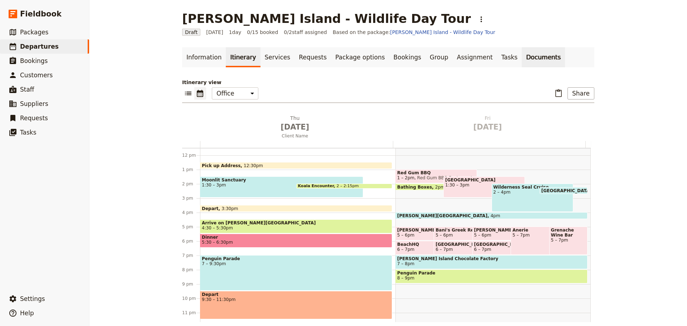
click at [522, 59] on link "Documents" at bounding box center [543, 57] width 43 height 20
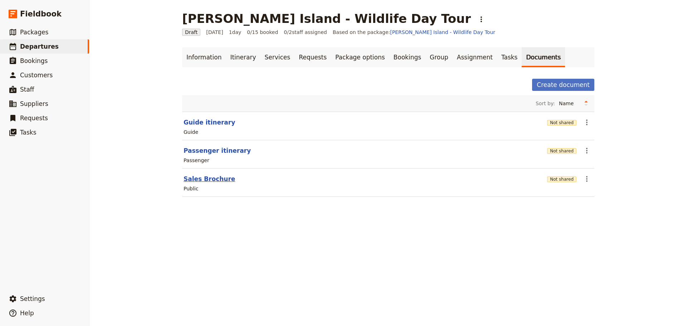
click at [205, 180] on button "Sales Brochure" at bounding box center [210, 179] width 52 height 9
select select "DEFAULT"
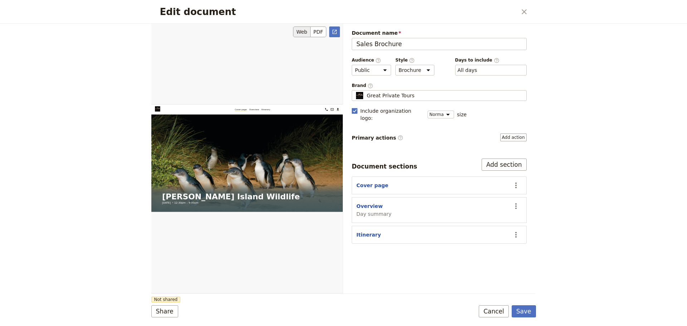
click at [328, 26] on div "Edit document" at bounding box center [247, 158] width 192 height 270
click at [332, 30] on link "​" at bounding box center [334, 31] width 11 height 11
click at [514, 202] on icon "Actions" at bounding box center [516, 206] width 9 height 9
click at [492, 258] on span "Hide section" at bounding box center [488, 258] width 58 height 7
click at [519, 313] on button "Save" at bounding box center [524, 311] width 24 height 12
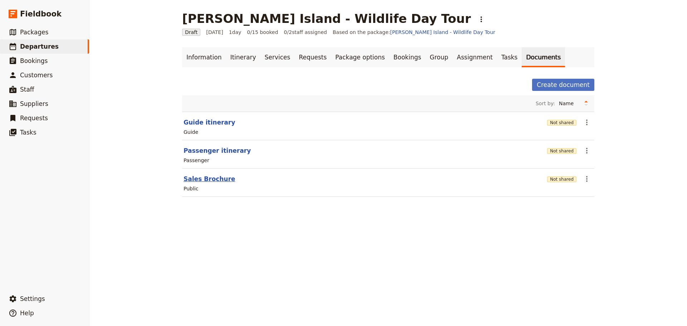
click at [201, 176] on button "Sales Brochure" at bounding box center [210, 179] width 52 height 9
select select "DEFAULT"
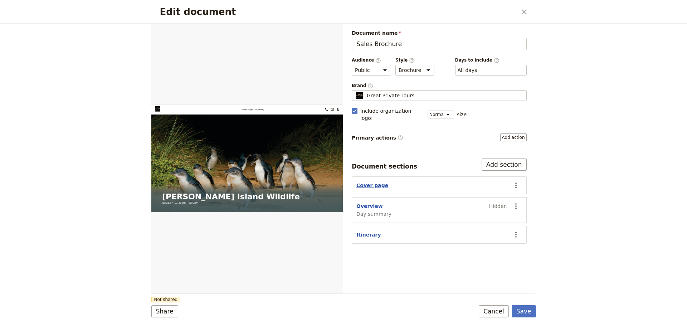
click at [360, 182] on button "Cover page" at bounding box center [373, 185] width 32 height 7
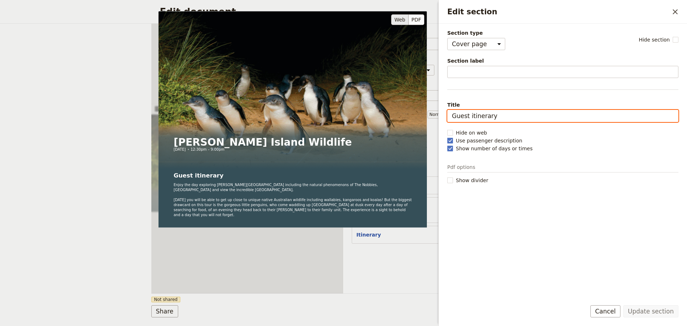
drag, startPoint x: 511, startPoint y: 115, endPoint x: 422, endPoint y: 120, distance: 88.5
click at [448, 120] on div "Section type Cover page Day summary Itinerary Custom Hide section Section label…" at bounding box center [563, 161] width 231 height 265
click at [507, 115] on input "Guest itinerary" at bounding box center [563, 116] width 231 height 12
drag, startPoint x: 459, startPoint y: 113, endPoint x: 435, endPoint y: 113, distance: 24.3
click at [435, 113] on body "Fieldbook ​ ​ Fieldbook ​ ​ Packages ​ Departures ​ Bookings ​ Customers ​ Staf…" at bounding box center [343, 163] width 687 height 326
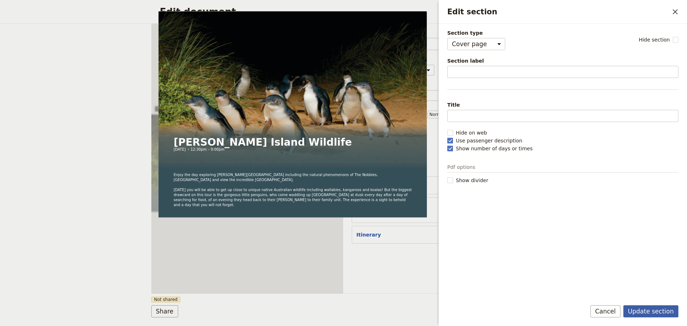
click at [665, 311] on button "Update section" at bounding box center [651, 311] width 55 height 12
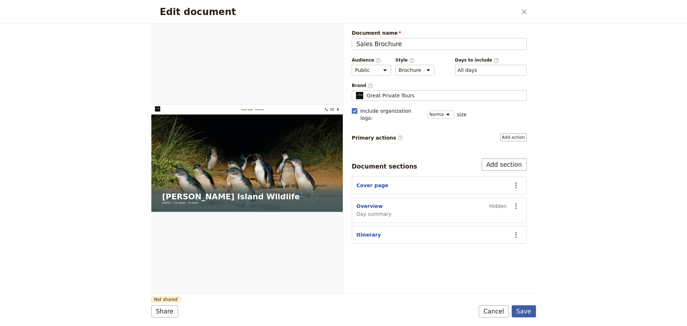
click at [534, 314] on button "Save" at bounding box center [524, 311] width 24 height 12
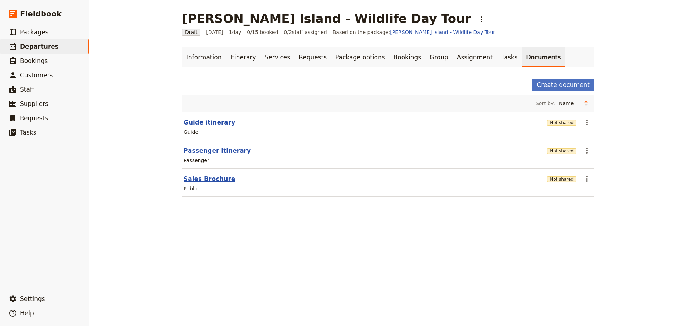
click at [202, 176] on button "Sales Brochure" at bounding box center [210, 179] width 52 height 9
select select "DEFAULT"
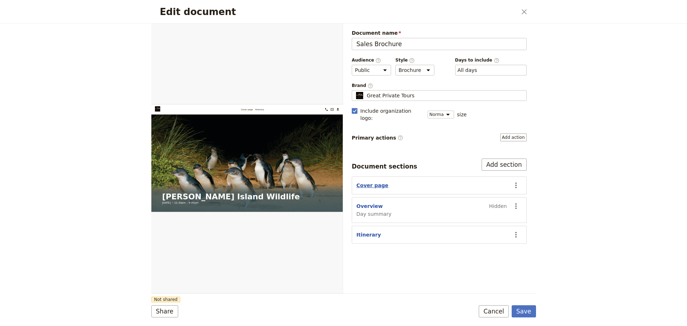
click at [371, 182] on button "Cover page" at bounding box center [373, 185] width 32 height 7
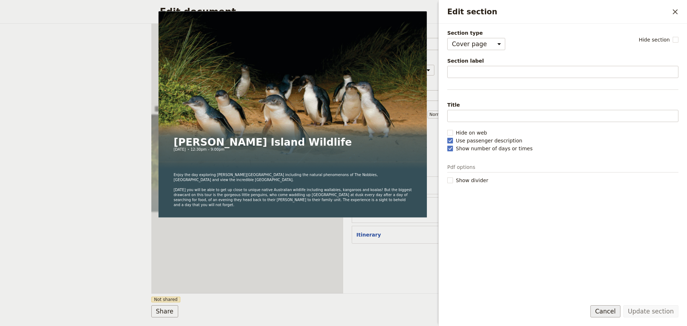
click at [614, 311] on button "Cancel" at bounding box center [606, 311] width 30 height 12
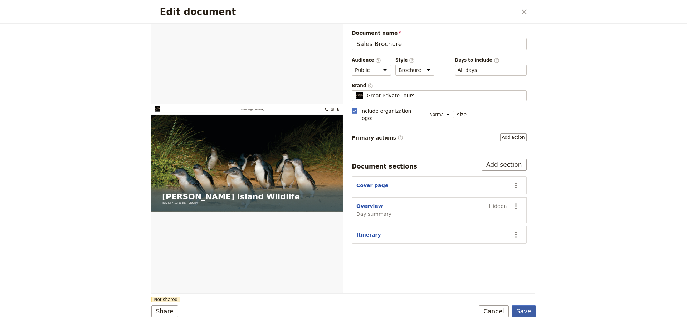
click at [526, 311] on button "Save" at bounding box center [524, 311] width 24 height 12
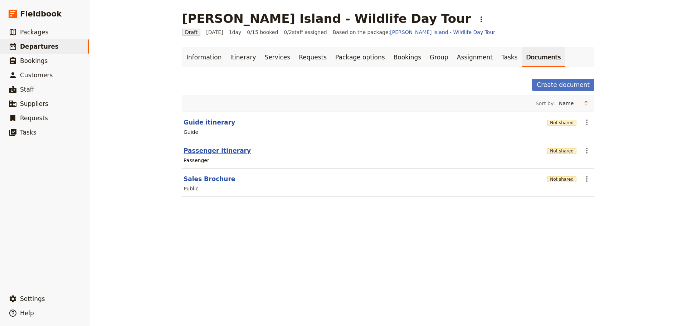
click at [203, 154] on button "Passenger itinerary" at bounding box center [217, 150] width 67 height 9
select select "PASSENGER"
select select "DEFAULT"
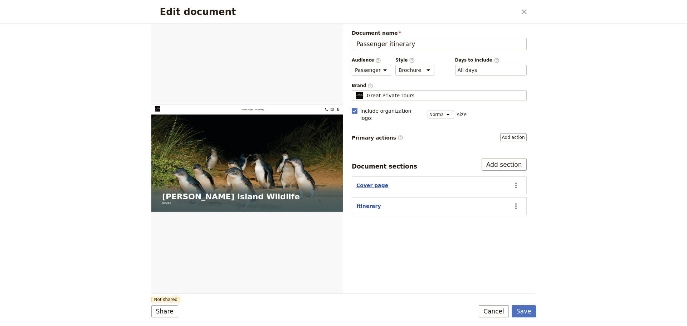
click at [369, 182] on button "Cover page" at bounding box center [373, 185] width 32 height 7
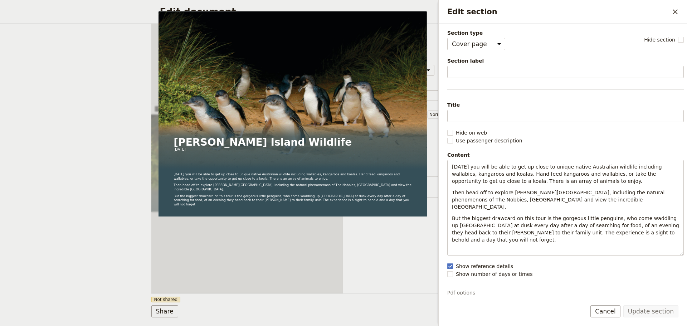
click at [613, 319] on div "Update section Cancel" at bounding box center [563, 315] width 248 height 21
click at [612, 317] on button "Cancel" at bounding box center [606, 311] width 30 height 12
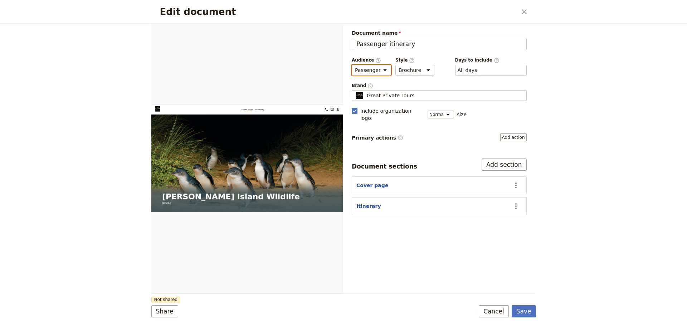
click at [372, 69] on select "Public Passenger Guide" at bounding box center [371, 70] width 39 height 11
click at [352, 65] on select "Public Passenger Guide" at bounding box center [371, 70] width 39 height 11
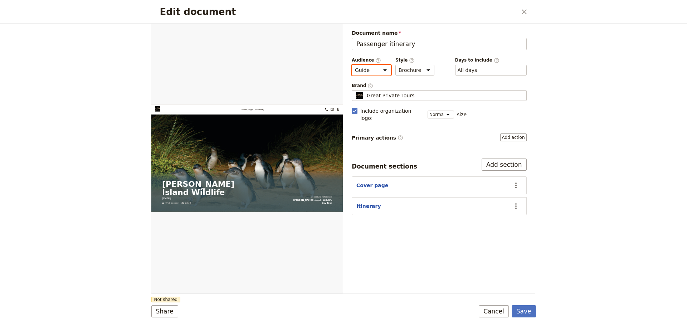
click at [373, 74] on select "Public Passenger Guide" at bounding box center [371, 70] width 39 height 11
select select "PASSENGER"
click at [352, 65] on select "Public Passenger Guide" at bounding box center [371, 70] width 39 height 11
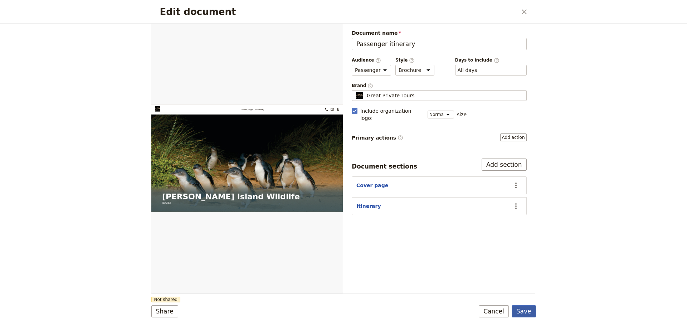
click at [521, 313] on button "Save" at bounding box center [524, 311] width 24 height 12
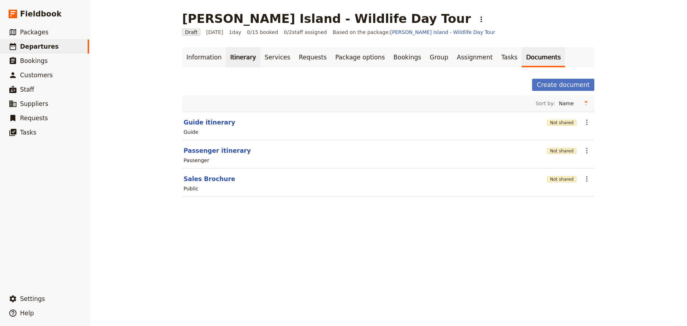
click at [226, 60] on link "Itinerary" at bounding box center [243, 57] width 34 height 20
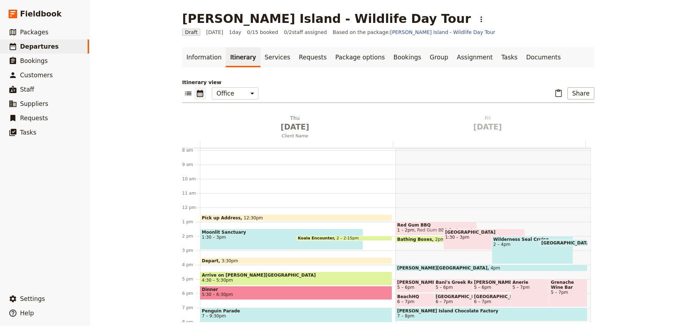
scroll to position [165, 0]
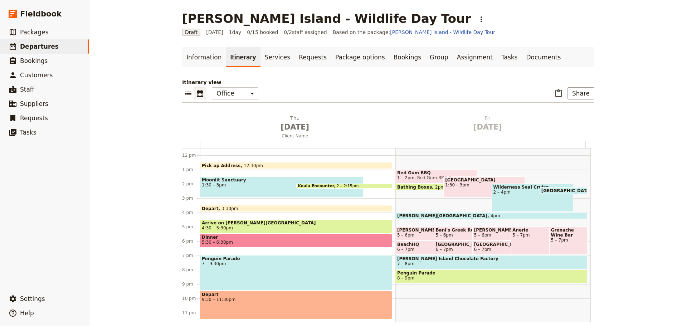
click at [313, 184] on span "Koala Encounter" at bounding box center [317, 186] width 39 height 4
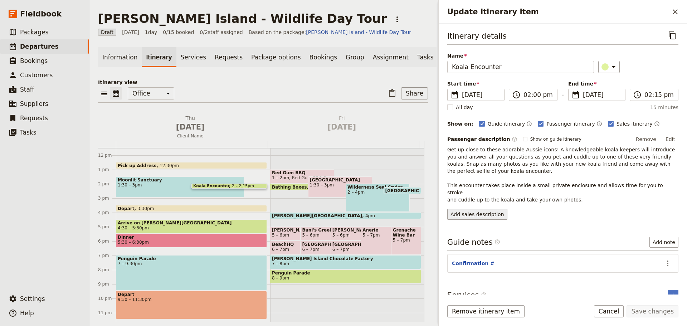
click at [491, 209] on button "Add sales description" at bounding box center [478, 214] width 60 height 11
drag, startPoint x: 576, startPoint y: 192, endPoint x: 444, endPoint y: 158, distance: 136.1
click at [444, 160] on div "Itinerary details ​ Name Koala Encounter ​ Start time ​ 30 Oct 2025 30/10/2025 …" at bounding box center [563, 159] width 248 height 271
drag, startPoint x: 446, startPoint y: 149, endPoint x: 611, endPoint y: 193, distance: 170.7
click at [611, 193] on div "Itinerary details ​ Name Koala Encounter ​ Start time ​ 30 Oct 2025 30/10/2025 …" at bounding box center [563, 159] width 248 height 271
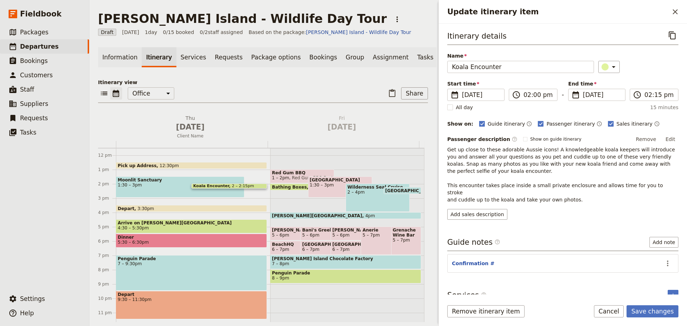
copy span "Get up close to these adorable Aussie icons! A knowledgeable koala keepers will…"
click at [465, 209] on button "Add sales description" at bounding box center [478, 214] width 60 height 11
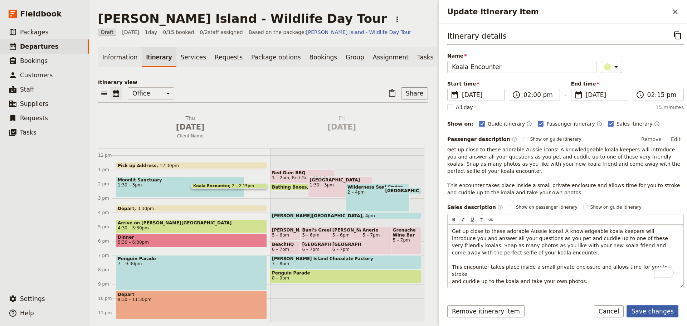
click at [646, 310] on button "Save changes" at bounding box center [653, 311] width 52 height 12
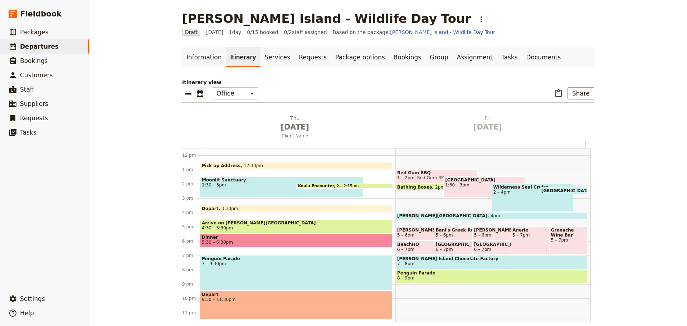
click at [286, 265] on span "7 – 9:30pm" at bounding box center [296, 263] width 189 height 5
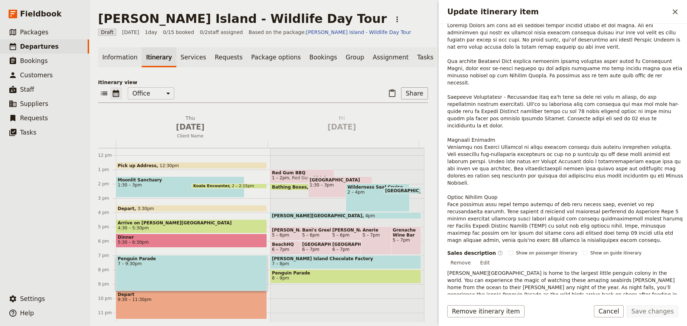
scroll to position [179, 0]
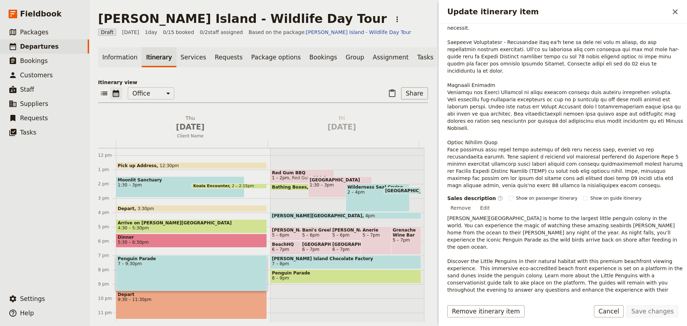
click at [184, 272] on div "Penguin Parade 7 – 9:30pm" at bounding box center [191, 272] width 151 height 35
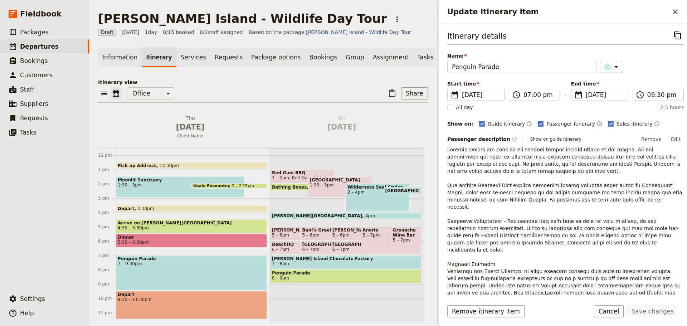
click at [182, 272] on div "Penguin Parade 7 – 9:30pm" at bounding box center [191, 272] width 151 height 35
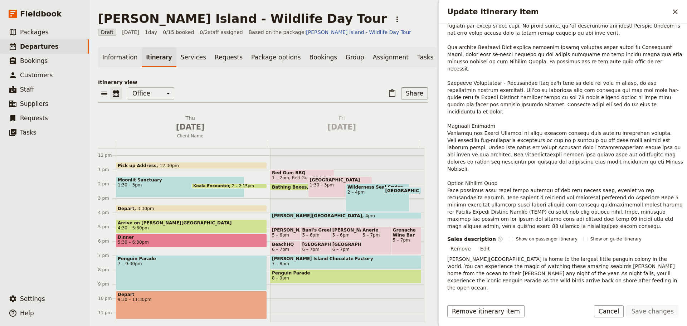
scroll to position [233, 0]
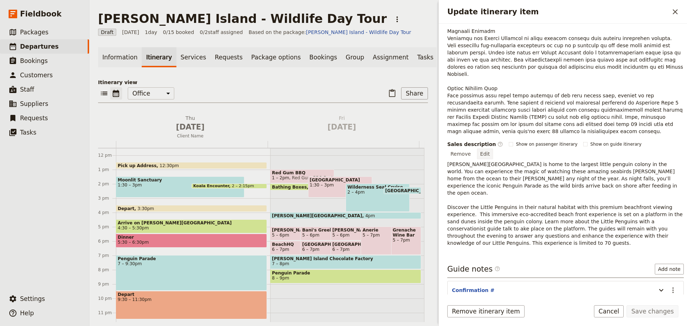
click at [493, 149] on button "Edit" at bounding box center [485, 154] width 16 height 11
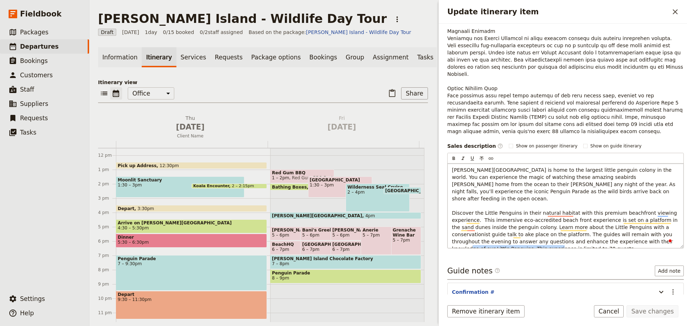
drag, startPoint x: 639, startPoint y: 223, endPoint x: 645, endPoint y: 215, distance: 10.7
click at [645, 215] on div "Phillip Island is home to the largest little penguin colony in the world. You c…" at bounding box center [566, 206] width 236 height 84
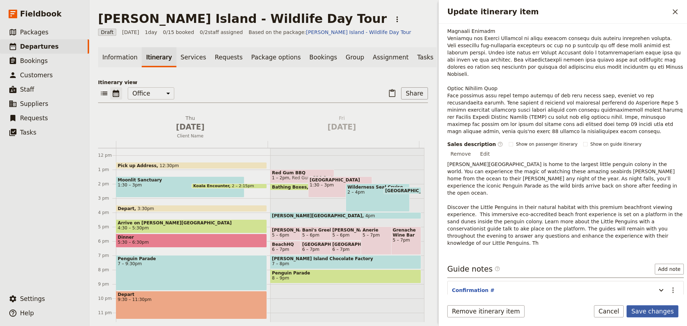
click at [652, 307] on button "Save changes" at bounding box center [653, 311] width 52 height 12
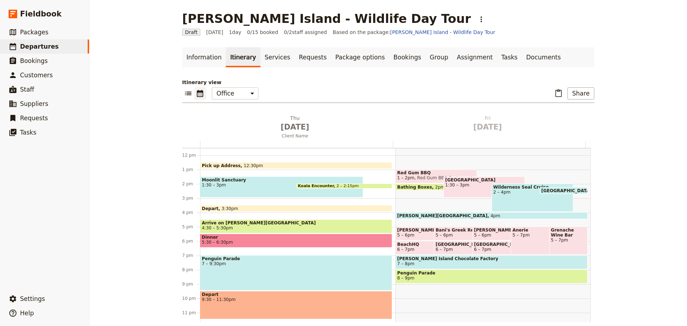
click at [223, 270] on div "Penguin Parade 7 – 9:30pm" at bounding box center [296, 272] width 192 height 35
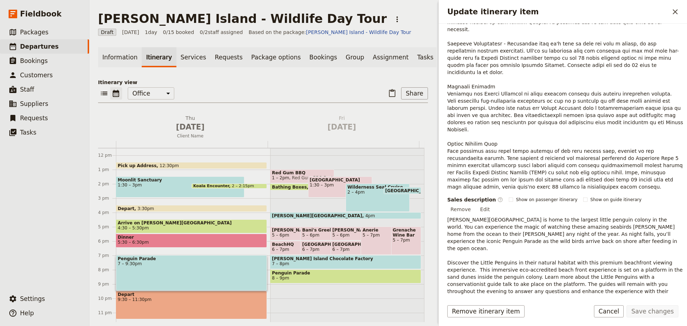
scroll to position [179, 0]
click at [493, 203] on button "Edit" at bounding box center [485, 208] width 16 height 11
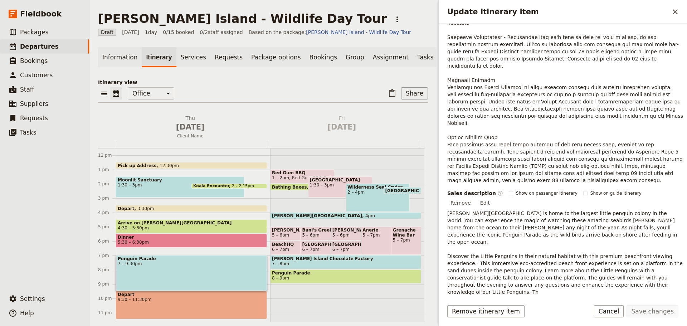
scroll to position [226, 0]
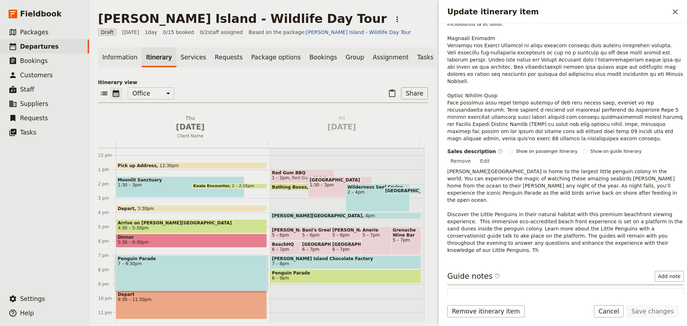
click at [493, 156] on button "Edit" at bounding box center [485, 161] width 16 height 11
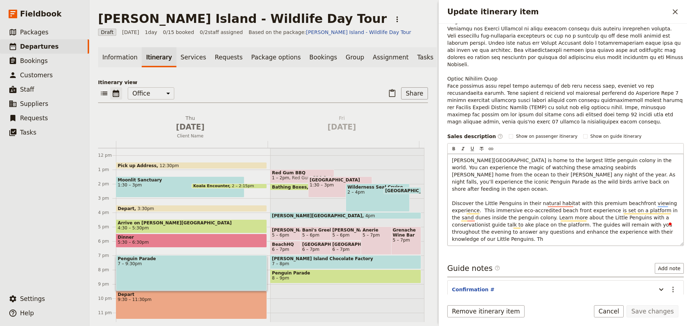
scroll to position [243, 0]
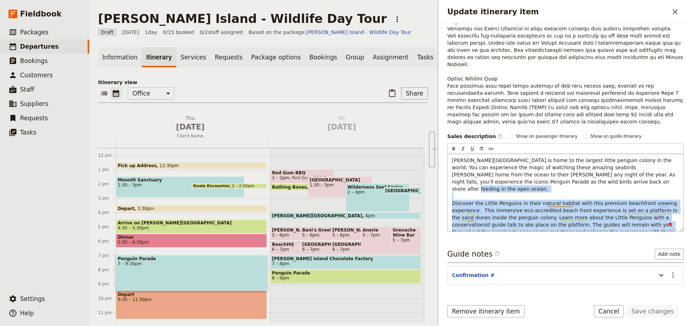
drag, startPoint x: 576, startPoint y: 202, endPoint x: 497, endPoint y: 176, distance: 83.0
click at [437, 173] on div "Update itinerary item ​ Itinerary details ​ Name Penguin Parade ​ Start time ​ …" at bounding box center [562, 163] width 251 height 326
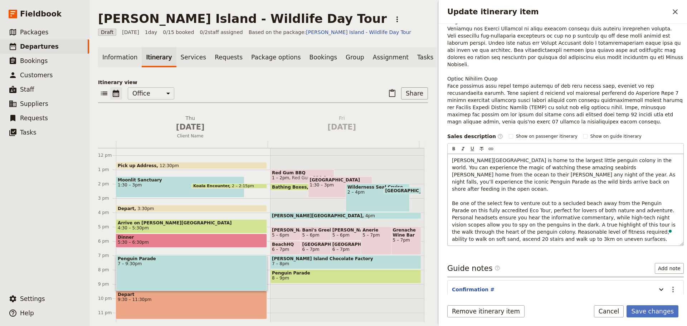
click at [508, 186] on span "Phillip Island is home to the largest little penguin colony in the world. You c…" at bounding box center [564, 200] width 225 height 84
click at [508, 183] on span "Phillip Island is home to the largest little penguin colony in the world. You c…" at bounding box center [564, 200] width 225 height 84
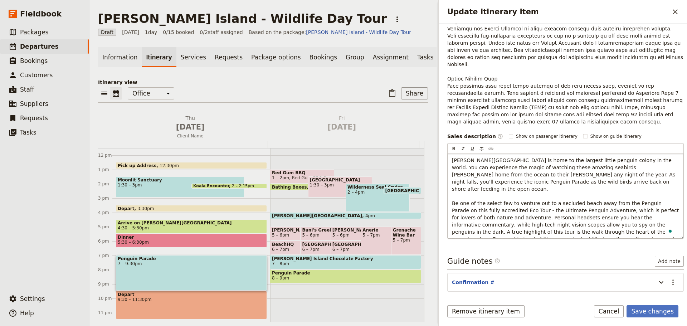
click at [488, 189] on span "Phillip Island is home to the largest little penguin colony in the world. You c…" at bounding box center [566, 204] width 229 height 92
click at [486, 190] on span "Phillip Island is home to the largest little penguin colony in the world. You c…" at bounding box center [566, 204] width 229 height 92
click at [488, 189] on span "Phillip Island is home to the largest little penguin colony in the world. You c…" at bounding box center [566, 204] width 229 height 92
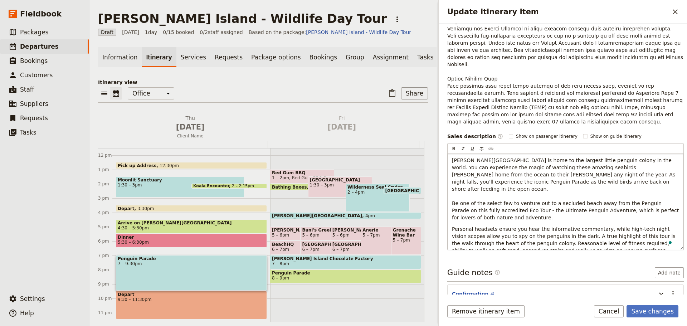
click at [553, 226] on span "Personal headsets ensure you hear the informative commentary, while high-tech n…" at bounding box center [564, 239] width 225 height 27
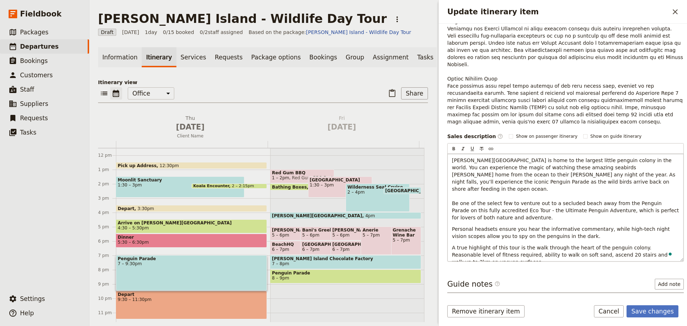
click at [627, 245] on span "A true highlight of this tour is the walk through the heart of the penguin colo…" at bounding box center [560, 255] width 217 height 20
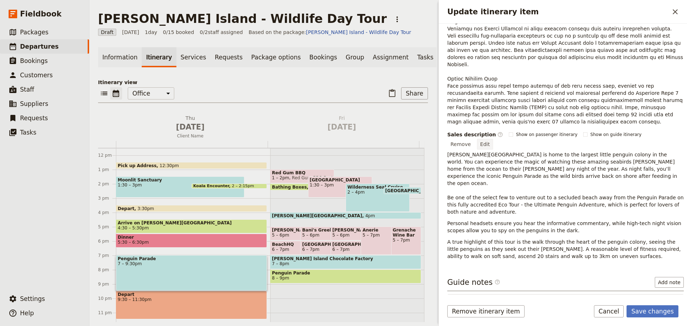
click at [493, 139] on button "Edit" at bounding box center [485, 144] width 16 height 11
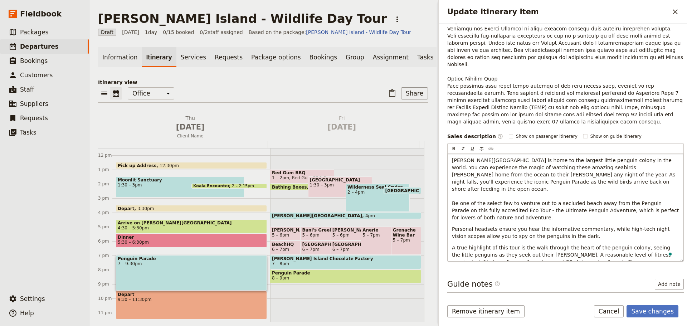
click at [627, 245] on span "A true highlight of this tour is the walk through the heart of the penguin colo…" at bounding box center [562, 258] width 221 height 27
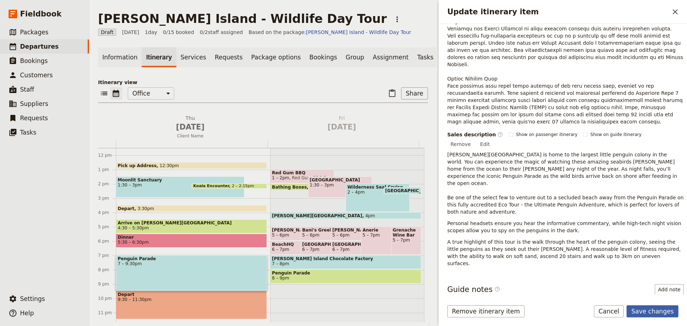
click at [657, 310] on button "Save changes" at bounding box center [653, 311] width 52 height 12
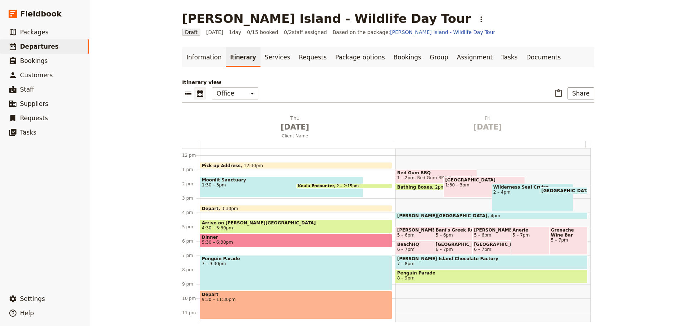
click at [233, 261] on span "Penguin Parade" at bounding box center [296, 258] width 189 height 5
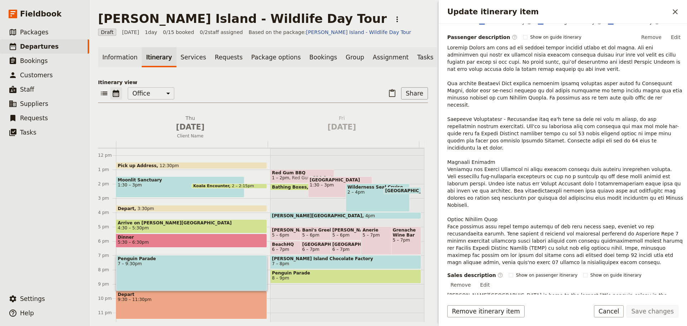
scroll to position [215, 0]
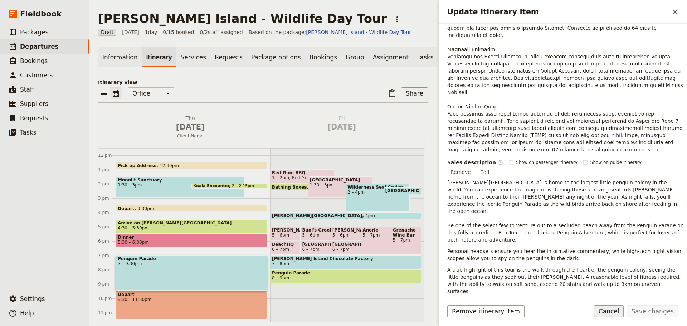
click at [613, 310] on button "Cancel" at bounding box center [609, 311] width 30 height 12
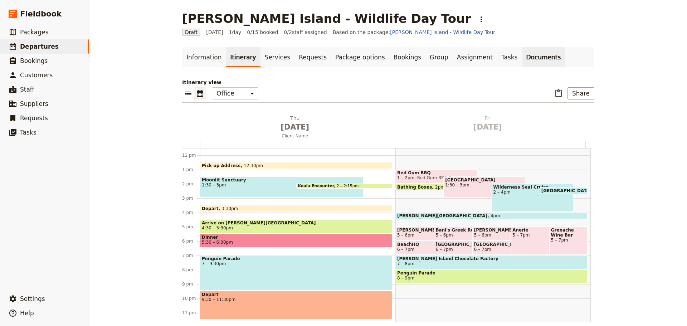
click at [522, 58] on link "Documents" at bounding box center [543, 57] width 43 height 20
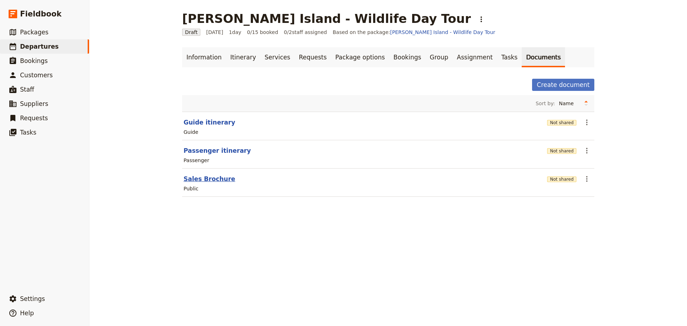
click at [200, 179] on button "Sales Brochure" at bounding box center [210, 179] width 52 height 9
select select "DEFAULT"
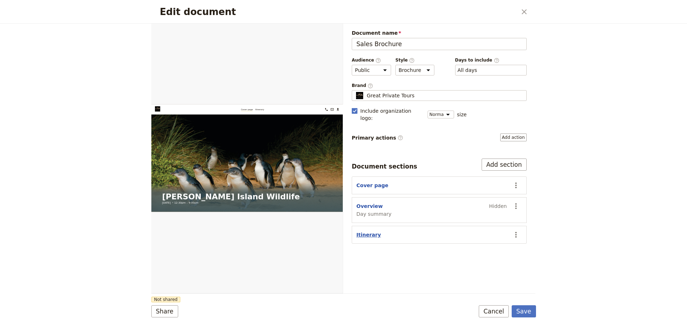
click at [360, 231] on button "Itinerary" at bounding box center [369, 234] width 25 height 7
select select "ITINERARY"
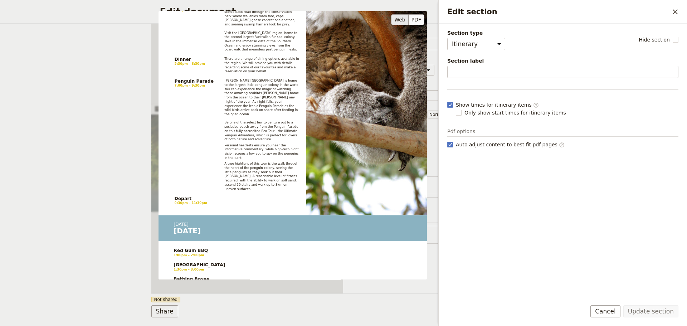
scroll to position [430, 0]
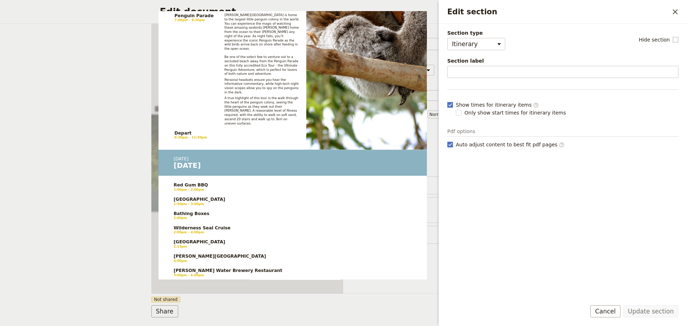
click at [674, 39] on rect "Edit section" at bounding box center [675, 39] width 5 height 5
click at [679, 36] on input "Hide section" at bounding box center [679, 36] width 0 height 0
checkbox input "true"
click at [647, 311] on button "Update section" at bounding box center [651, 311] width 55 height 12
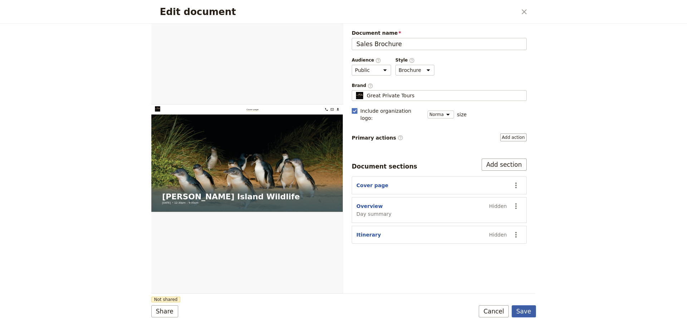
click at [520, 309] on button "Save" at bounding box center [524, 311] width 24 height 12
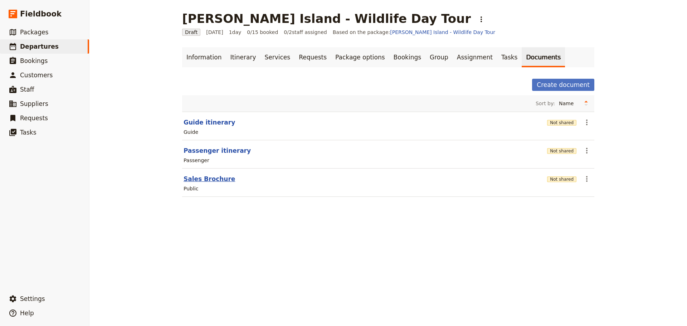
click at [200, 178] on button "Sales Brochure" at bounding box center [210, 179] width 52 height 9
select select "DEFAULT"
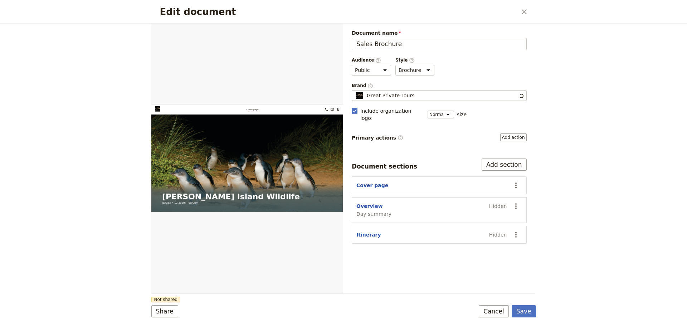
scroll to position [0, 0]
click at [363, 231] on button "Itinerary" at bounding box center [369, 234] width 25 height 7
select select "ITINERARY"
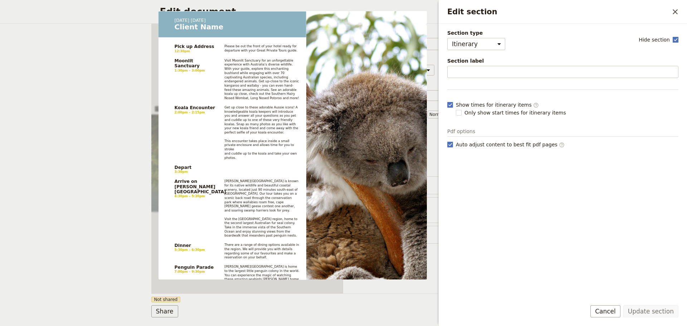
click at [675, 39] on rect "Edit section" at bounding box center [675, 39] width 5 height 5
click at [679, 36] on input "Hide section" at bounding box center [679, 36] width 0 height 0
checkbox input "false"
click at [647, 311] on button "Update section" at bounding box center [651, 311] width 55 height 12
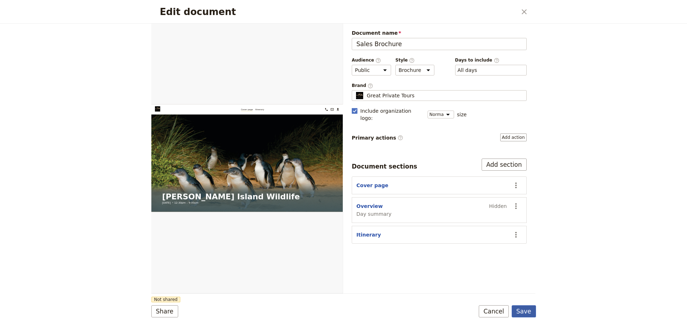
click at [525, 314] on button "Save" at bounding box center [524, 311] width 24 height 12
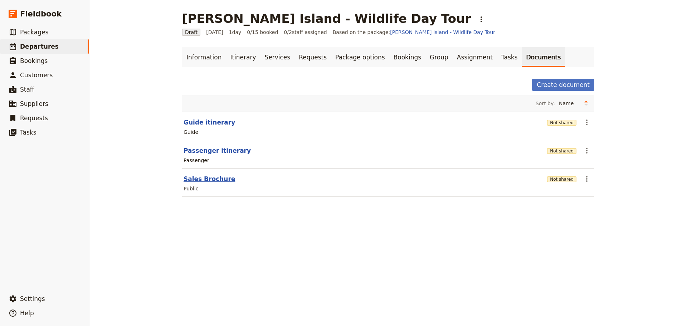
click at [198, 180] on button "Sales Brochure" at bounding box center [210, 179] width 52 height 9
select select "DEFAULT"
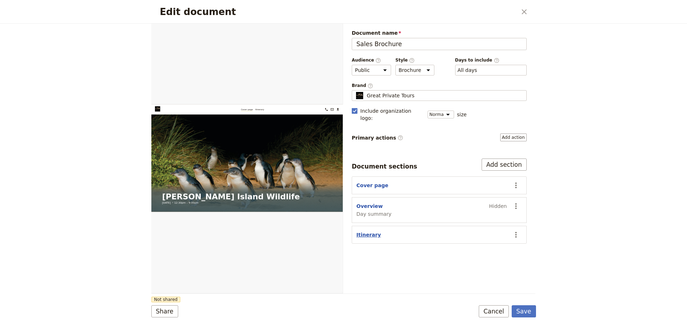
click at [361, 231] on button "Itinerary" at bounding box center [369, 234] width 25 height 7
select select "ITINERARY"
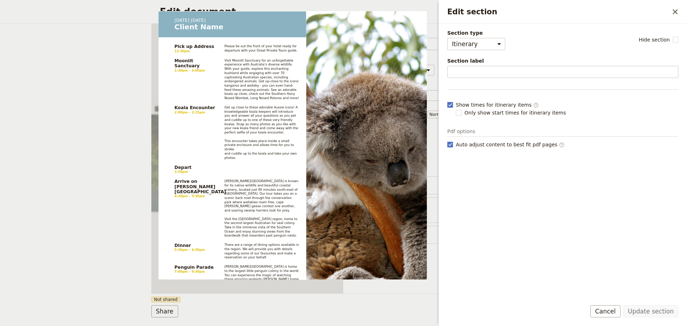
drag, startPoint x: 604, startPoint y: 318, endPoint x: 500, endPoint y: 292, distance: 107.3
click at [603, 316] on div "Update section Cancel" at bounding box center [563, 315] width 248 height 21
click at [602, 310] on button "Cancel" at bounding box center [606, 311] width 30 height 12
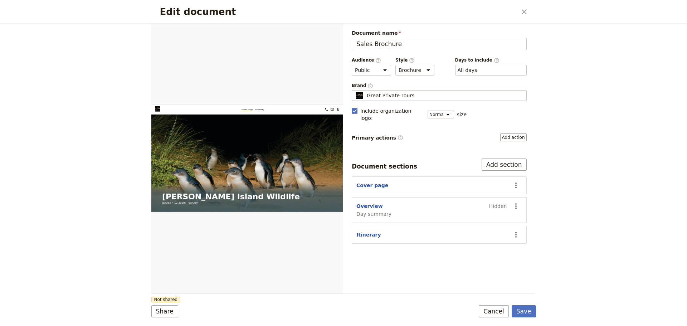
click at [503, 318] on form "Web PDF ​ Document name Sales Brochure Preview Audience ​ Public Passenger Guid…" at bounding box center [343, 175] width 385 height 303
drag, startPoint x: 498, startPoint y: 315, endPoint x: 478, endPoint y: 285, distance: 36.0
click at [498, 315] on button "Cancel" at bounding box center [494, 311] width 30 height 12
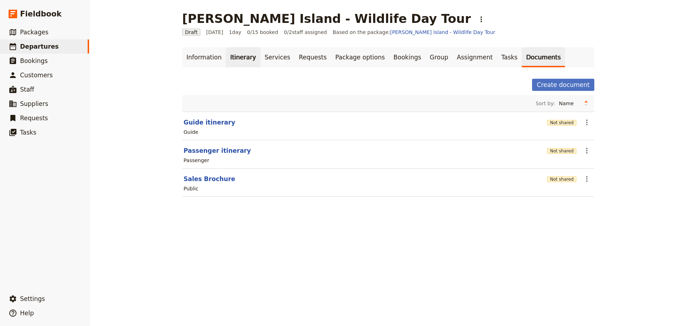
click at [226, 55] on link "Itinerary" at bounding box center [243, 57] width 34 height 20
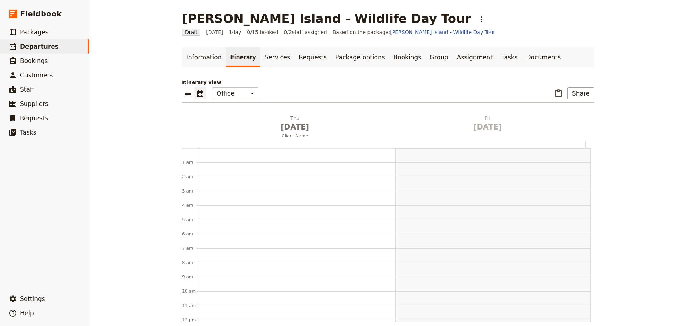
scroll to position [93, 0]
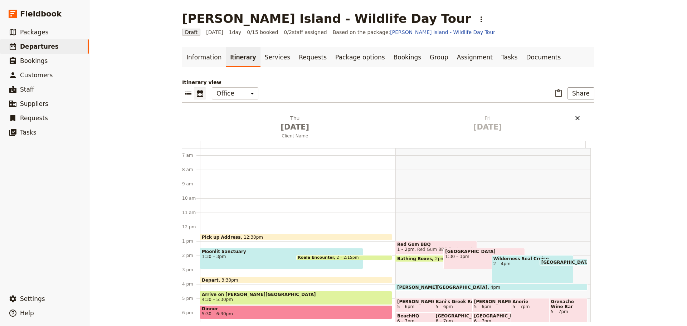
click at [577, 116] on icon "Delete Fri Oct 31" at bounding box center [577, 118] width 7 height 7
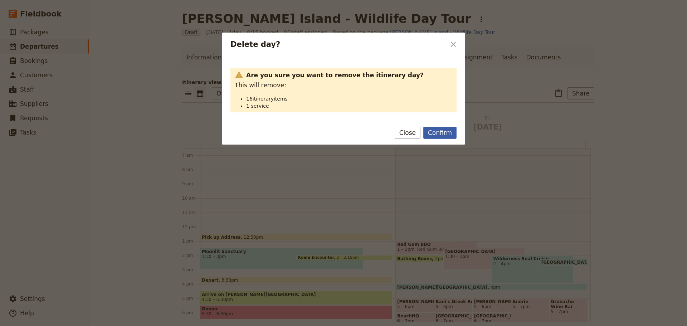
click at [436, 137] on button "Confirm" at bounding box center [440, 133] width 33 height 12
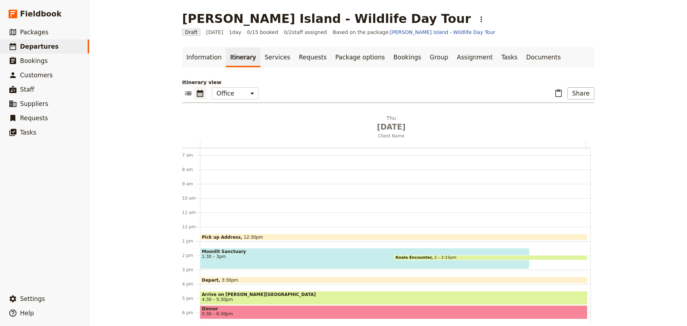
click at [249, 236] on div "Pick up Address 12:30pm" at bounding box center [394, 237] width 388 height 7
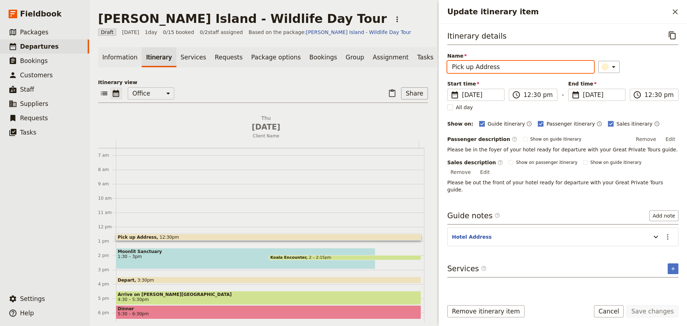
drag, startPoint x: 488, startPoint y: 68, endPoint x: 406, endPoint y: 68, distance: 82.0
click at [413, 68] on div "Phillip Island - Wildlife Day Tour ​ Draft 30 Oct 2025 1 day 0/15 booked 0 / 2 …" at bounding box center [389, 163] width 598 height 326
type input "Depart Melbourne"
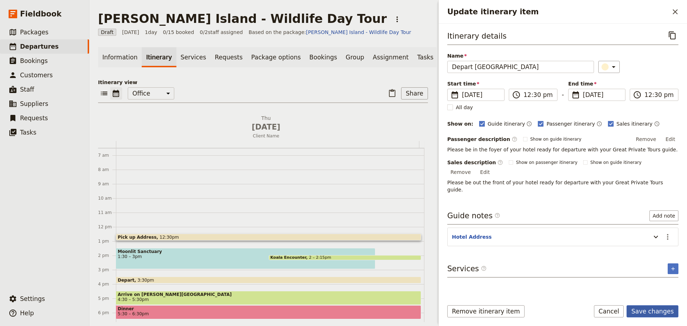
click at [658, 309] on button "Save changes" at bounding box center [653, 311] width 52 height 12
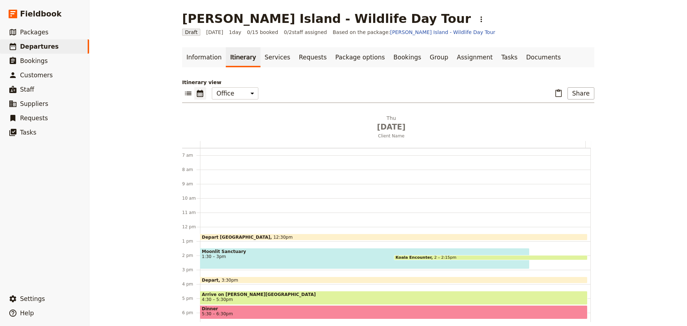
click at [237, 258] on span "1:30 – 3pm" at bounding box center [365, 256] width 326 height 5
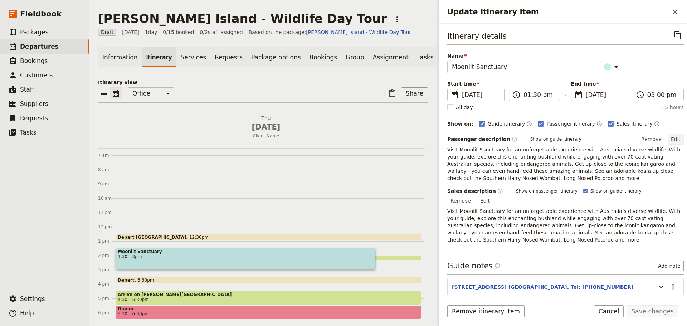
click at [670, 141] on button "Edit" at bounding box center [676, 139] width 16 height 11
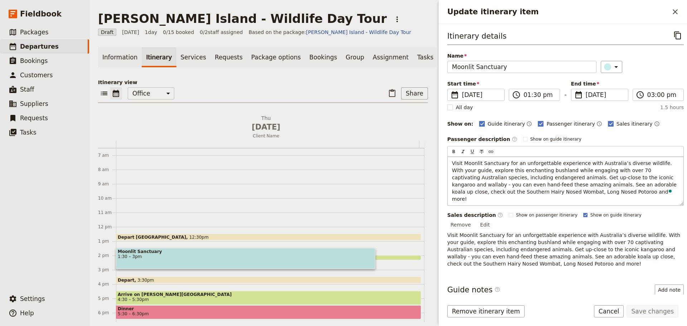
click at [646, 164] on span "Visit Moonlit Sanctuary for an unforgettable experience with Australia’s divers…" at bounding box center [565, 181] width 226 height 42
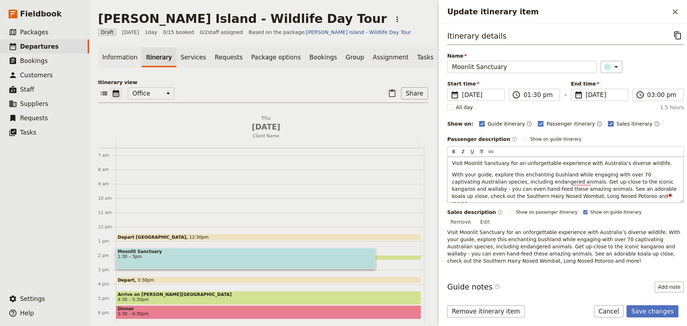
click at [564, 183] on span "With your guide, explore this enchanting bushland while engaging with over 70 c…" at bounding box center [565, 189] width 226 height 34
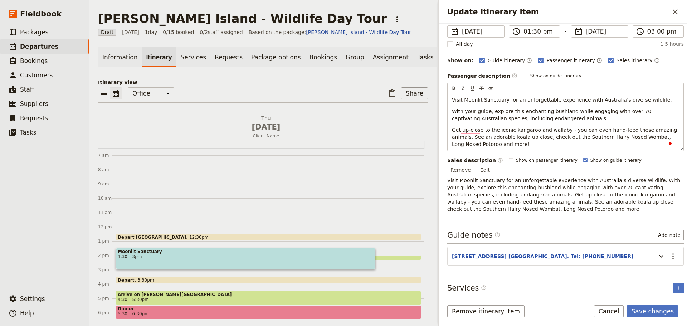
scroll to position [63, 0]
click at [673, 161] on div "Passenger description ​ Show on guide itinerary Edit ​ ​ ​ ​ ​ Visit Moonlit Sa…" at bounding box center [566, 142] width 237 height 142
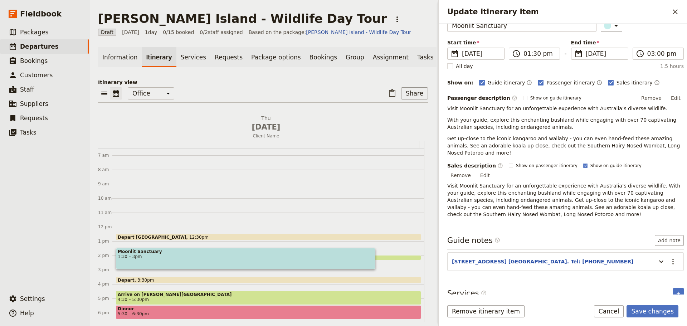
click at [493, 170] on button "Edit" at bounding box center [485, 175] width 16 height 11
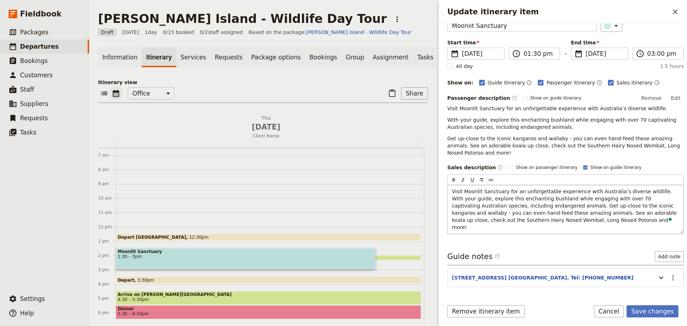
click at [646, 192] on span "Visit Moonlit Sanctuary for an unforgettable experience with Australia’s divers…" at bounding box center [565, 210] width 226 height 42
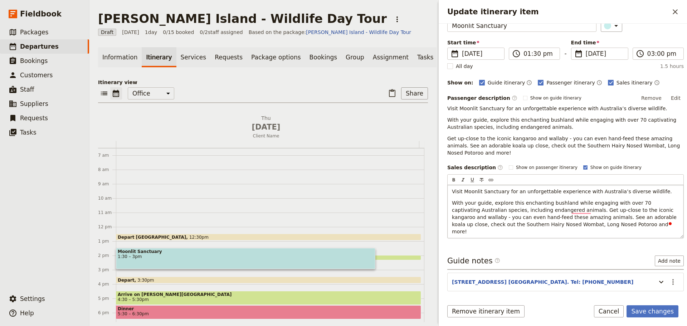
click at [564, 211] on span "With your guide, explore this enchanting bushland while engaging with over 70 c…" at bounding box center [565, 217] width 226 height 34
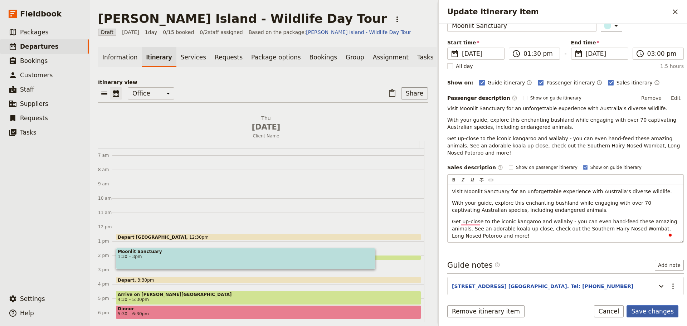
click at [654, 305] on form "Itinerary details ​ Name Moonlit Sanctuary ​ Start time ​ 30 Oct 2025 30/10/202…" at bounding box center [563, 175] width 248 height 303
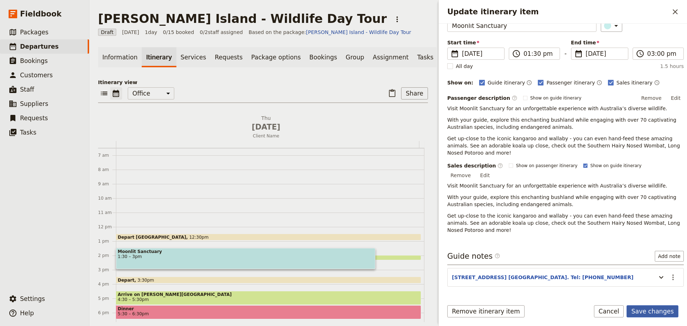
click at [646, 312] on button "Save changes" at bounding box center [653, 311] width 52 height 12
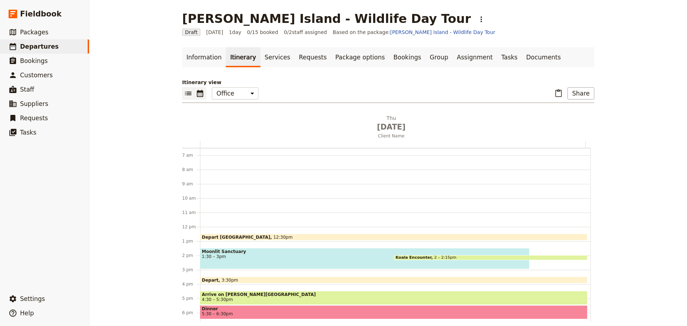
click at [184, 95] on icon "List view" at bounding box center [188, 93] width 9 height 9
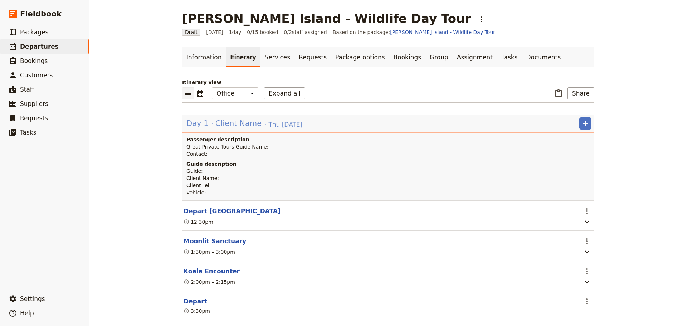
click at [217, 126] on span "Client Name" at bounding box center [239, 123] width 46 height 11
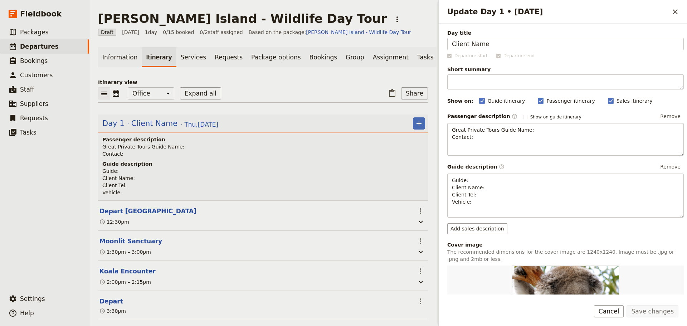
drag, startPoint x: 498, startPoint y: 41, endPoint x: 415, endPoint y: 41, distance: 83.1
click at [415, 41] on div "Phillip Island - Wildlife Day Tour ​ Draft 30 Oct 2025 1 day 0/15 booked 0 / 2 …" at bounding box center [389, 163] width 598 height 326
click at [657, 310] on button "Save changes" at bounding box center [653, 311] width 52 height 12
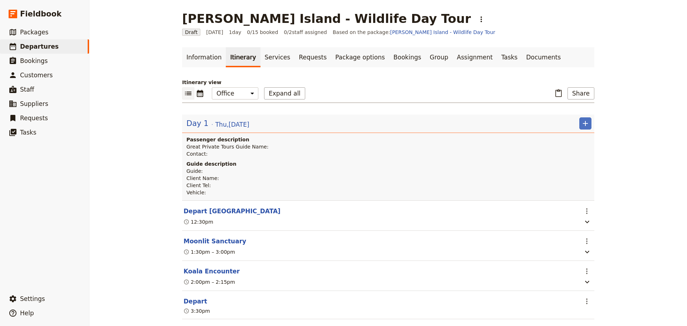
click at [211, 268] on section "Koala Encounter ​ 2:00pm – 2:15pm" at bounding box center [388, 276] width 412 height 30
click at [208, 272] on button "Koala Encounter" at bounding box center [212, 271] width 56 height 9
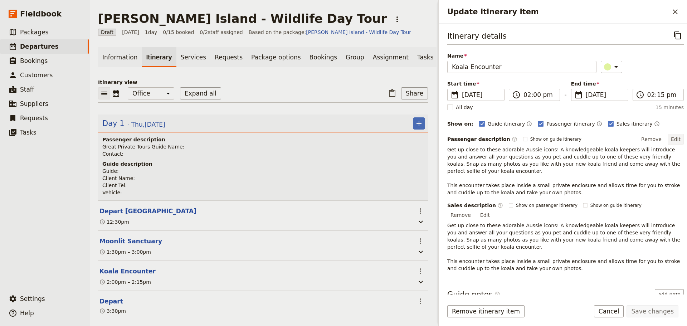
click at [675, 137] on button "Edit" at bounding box center [676, 139] width 16 height 11
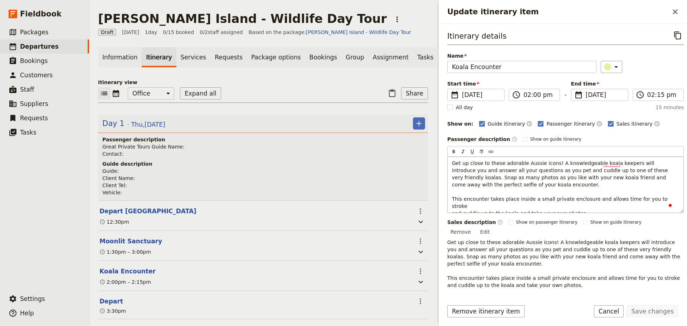
click at [659, 197] on p "Get up close to these adorable Aussie icons! A knowledgeable koala keepers will…" at bounding box center [565, 188] width 227 height 57
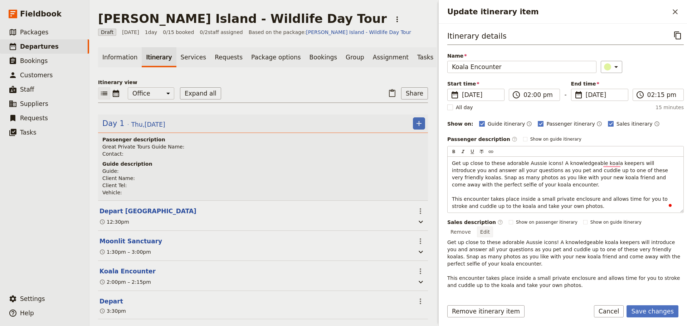
click at [671, 224] on div "Sales description ​ Show on passenger itinerary Show on guide itinerary Remove …" at bounding box center [566, 254] width 237 height 70
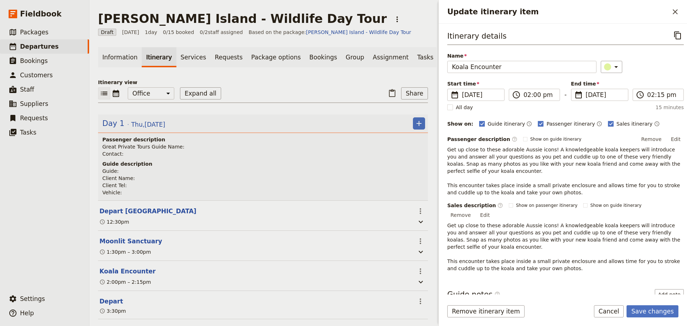
click at [654, 248] on p "Get up close to these adorable Aussie icons! A knowledgeable koala keepers will…" at bounding box center [566, 247] width 237 height 50
click at [656, 255] on p "Get up close to these adorable Aussie icons! A knowledgeable koala keepers will…" at bounding box center [566, 247] width 237 height 50
click at [493, 210] on button "Edit" at bounding box center [485, 215] width 16 height 11
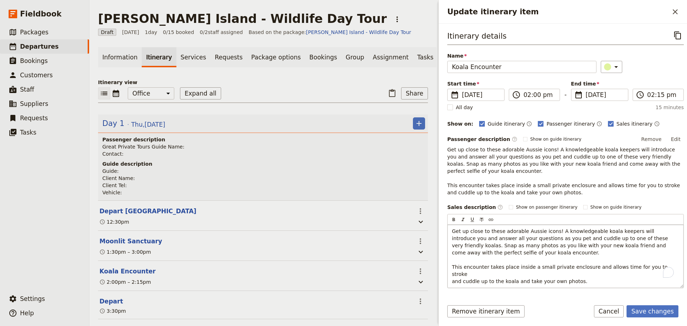
click at [659, 265] on p "Get up close to these adorable Aussie icons! A knowledgeable koala keepers will…" at bounding box center [565, 256] width 227 height 57
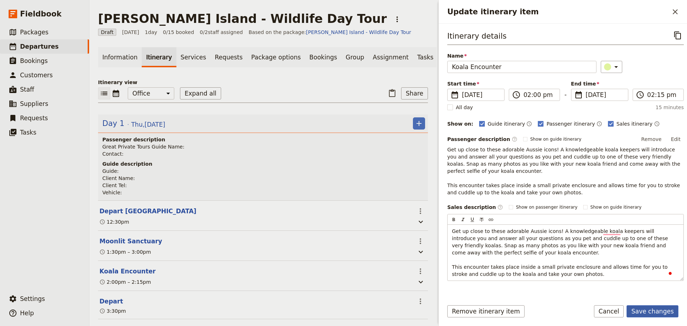
click at [649, 306] on button "Save changes" at bounding box center [653, 311] width 52 height 12
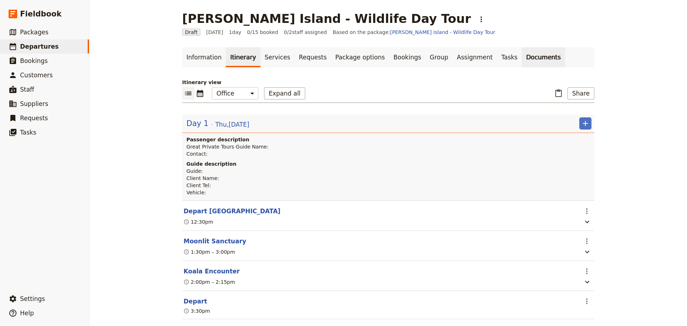
click at [522, 59] on link "Documents" at bounding box center [543, 57] width 43 height 20
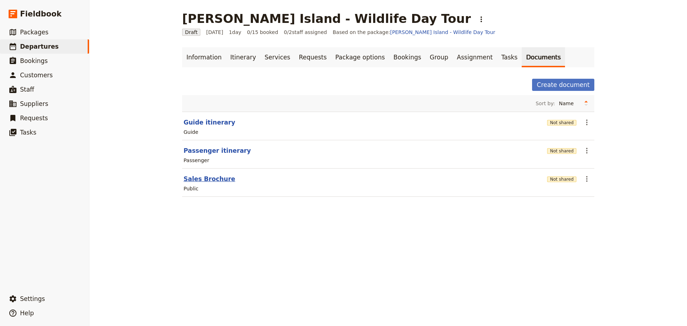
click at [207, 177] on button "Sales Brochure" at bounding box center [210, 179] width 52 height 9
select select "DEFAULT"
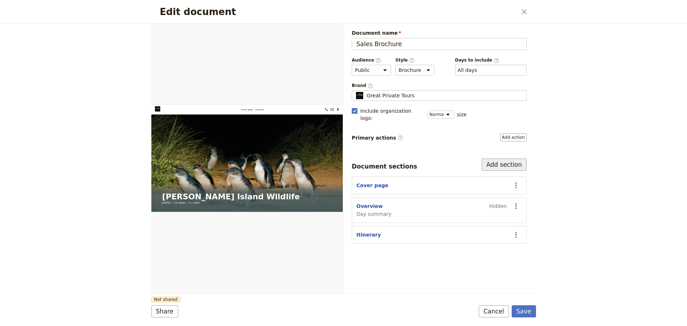
click at [508, 159] on button "Add section" at bounding box center [504, 165] width 45 height 12
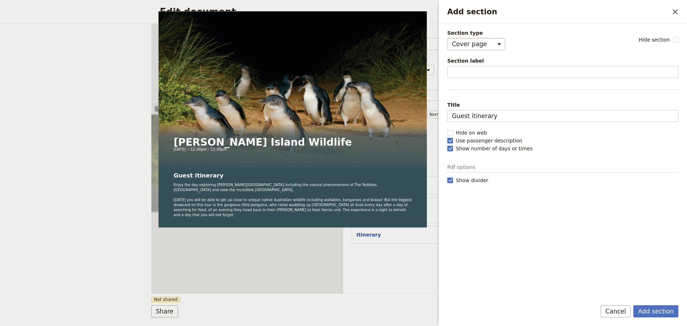
click at [492, 46] on select "Cover page Day summary Itinerary Custom" at bounding box center [477, 44] width 58 height 12
select select "CUSTOM"
click at [448, 38] on select "Cover page Day summary Itinerary Custom" at bounding box center [477, 44] width 58 height 12
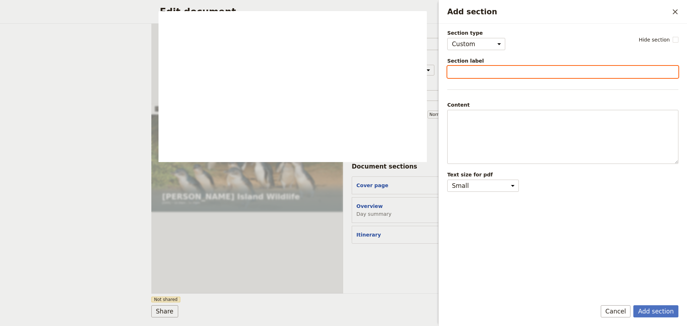
click at [477, 74] on input "Section label" at bounding box center [563, 72] width 231 height 12
type input "Booking Details"
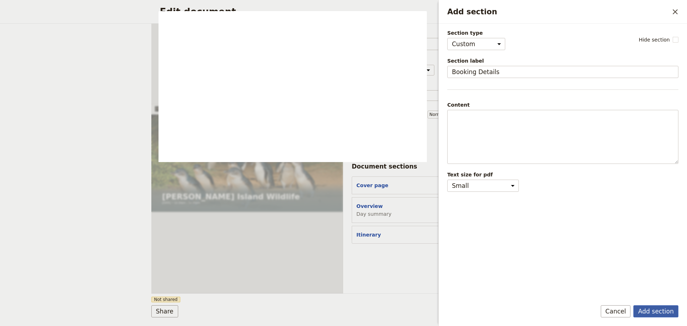
click at [649, 310] on button "Add section" at bounding box center [656, 311] width 45 height 12
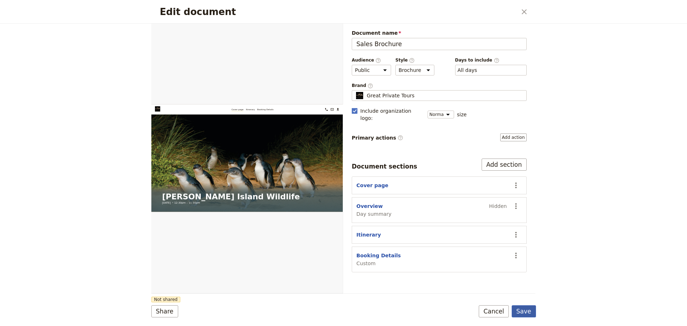
click at [523, 310] on button "Save" at bounding box center [524, 311] width 24 height 12
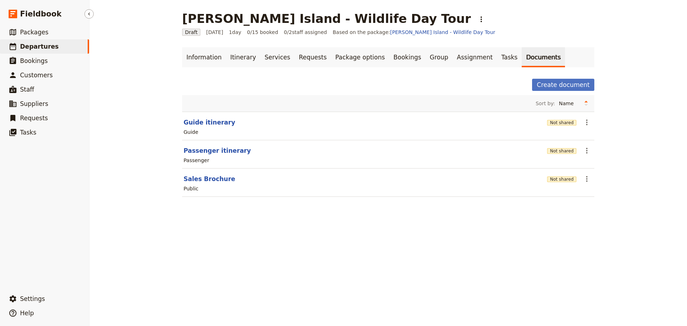
drag, startPoint x: 40, startPoint y: 45, endPoint x: 43, endPoint y: 41, distance: 5.3
click at [40, 45] on span "Departures" at bounding box center [39, 46] width 39 height 7
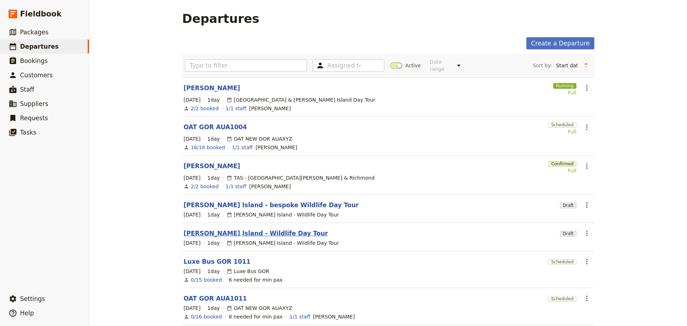
click at [223, 229] on link "[PERSON_NAME] Island - Wildlife Day Tour" at bounding box center [256, 233] width 145 height 9
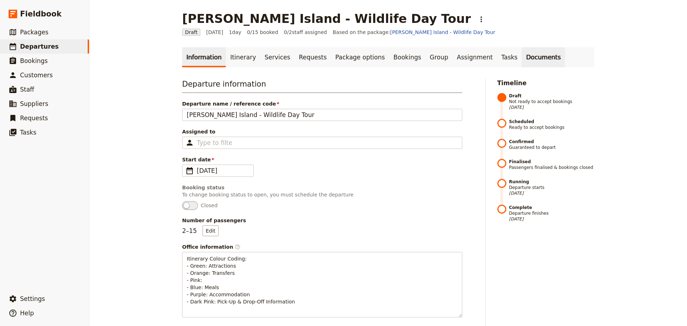
click at [522, 58] on link "Documents" at bounding box center [543, 57] width 43 height 20
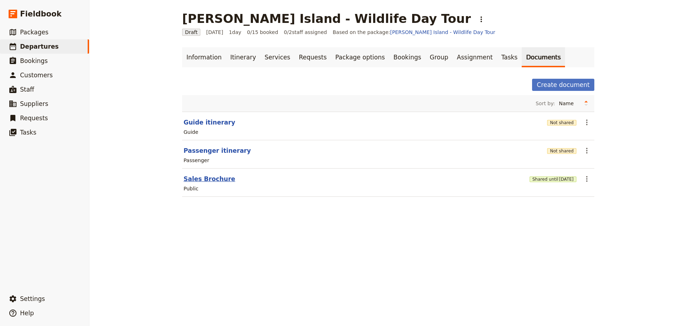
click at [203, 182] on button "Sales Brochure" at bounding box center [210, 179] width 52 height 9
select select "DEFAULT"
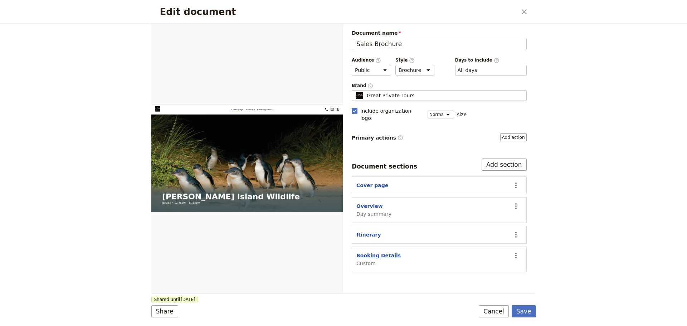
click at [383, 252] on button "Booking Details" at bounding box center [379, 255] width 44 height 7
select select "CUSTOM"
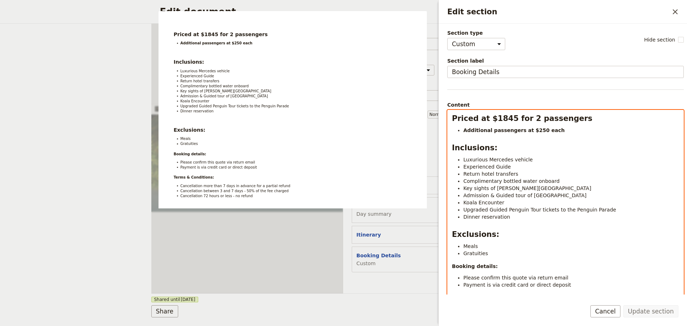
select select "h2"
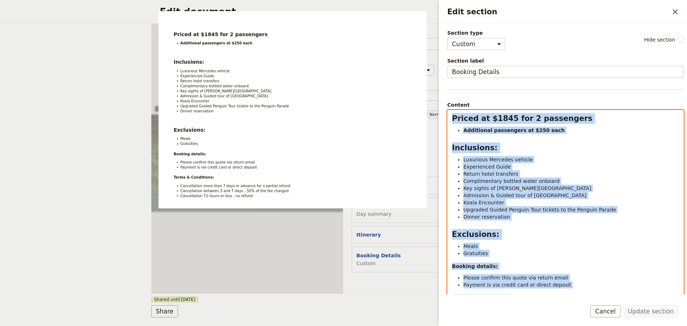
scroll to position [73, 0]
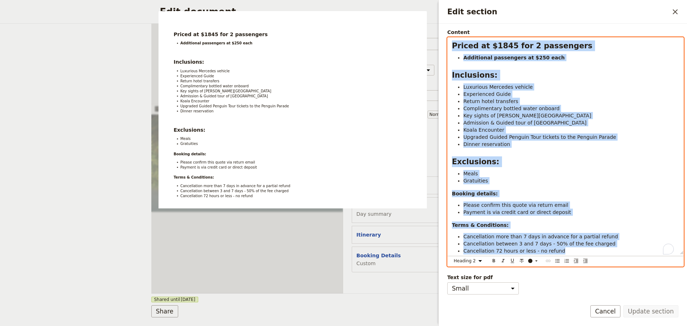
drag, startPoint x: 516, startPoint y: 184, endPoint x: 602, endPoint y: 204, distance: 88.4
click at [613, 326] on html "Fieldbook ​ ​ Fieldbook ​ ​ Packages ​ Departures ​ Bookings ​ Customers ​ Staf…" at bounding box center [343, 163] width 687 height 326
copy div "Priced at $1845 for 2 passengers Additional passengers at $250 each Inclusions:…"
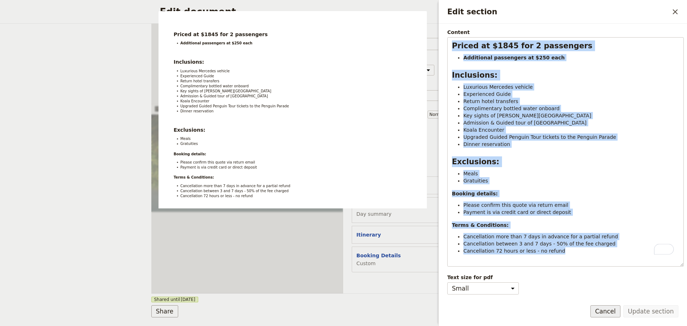
click at [621, 312] on button "Cancel" at bounding box center [606, 311] width 30 height 12
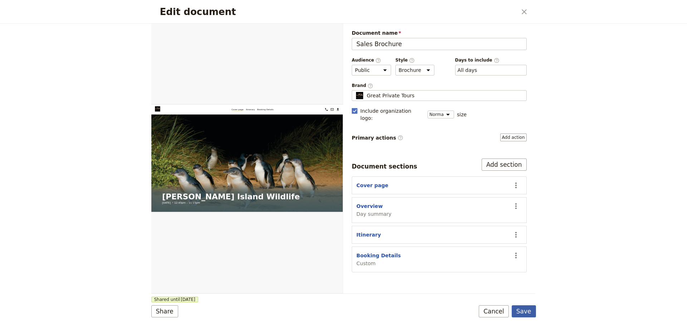
click at [530, 311] on button "Save" at bounding box center [524, 311] width 24 height 12
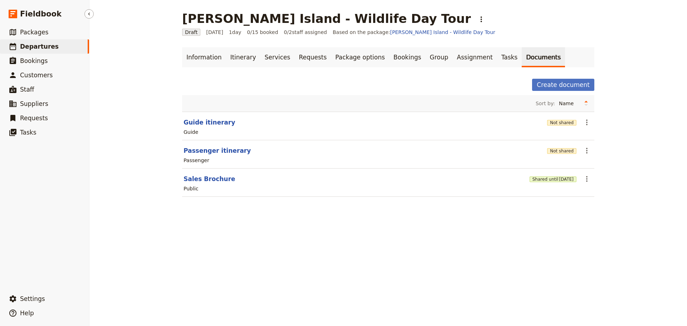
click at [24, 47] on span "Departures" at bounding box center [39, 46] width 39 height 7
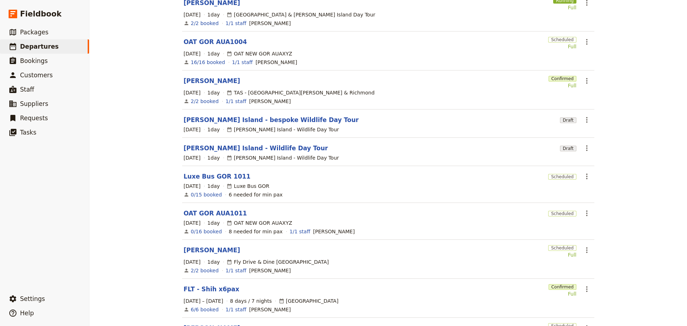
scroll to position [145, 0]
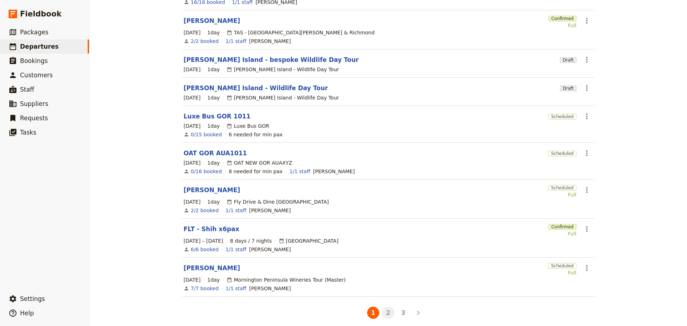
click at [385, 307] on button "2" at bounding box center [388, 313] width 12 height 12
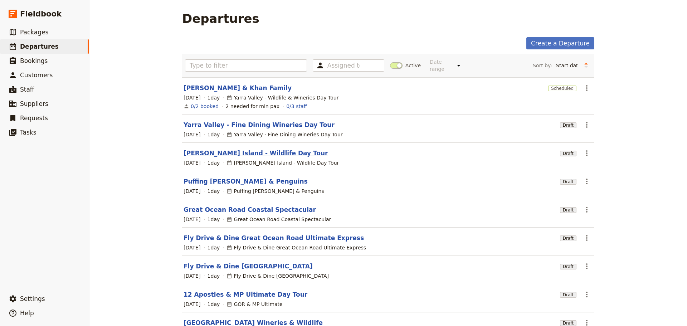
click at [208, 149] on link "[PERSON_NAME] Island - Wildlife Day Tour" at bounding box center [256, 153] width 145 height 9
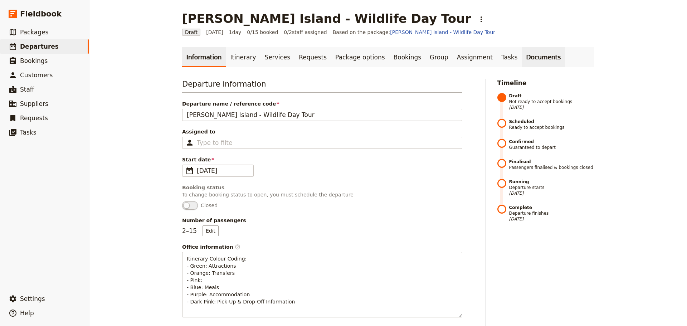
click at [522, 59] on link "Documents" at bounding box center [543, 57] width 43 height 20
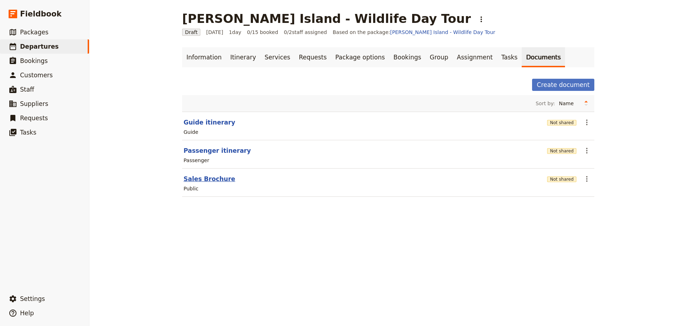
click at [213, 179] on button "Sales Brochure" at bounding box center [210, 179] width 52 height 9
select select "DEFAULT"
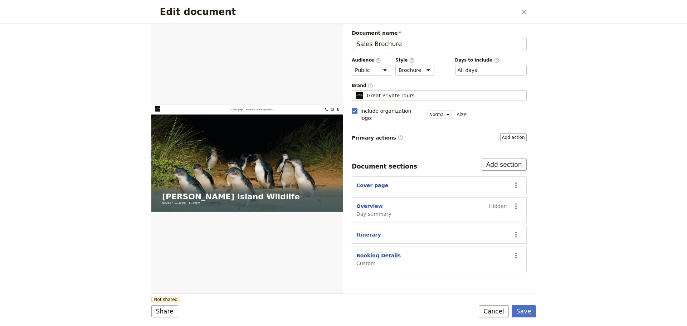
click at [374, 252] on button "Booking Details" at bounding box center [379, 255] width 44 height 7
select select "CUSTOM"
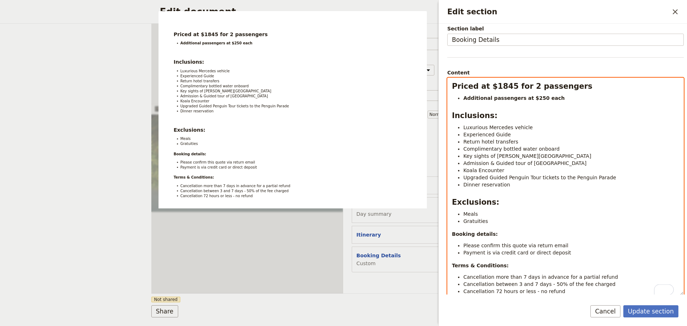
scroll to position [32, 0]
select select "h2"
drag, startPoint x: 505, startPoint y: 85, endPoint x: 493, endPoint y: 86, distance: 12.6
click at [493, 86] on strong "Priced at $1845 for 2 passengers" at bounding box center [522, 86] width 141 height 9
click at [526, 87] on strong "Priced at $1995 for 2 passengers" at bounding box center [522, 86] width 141 height 9
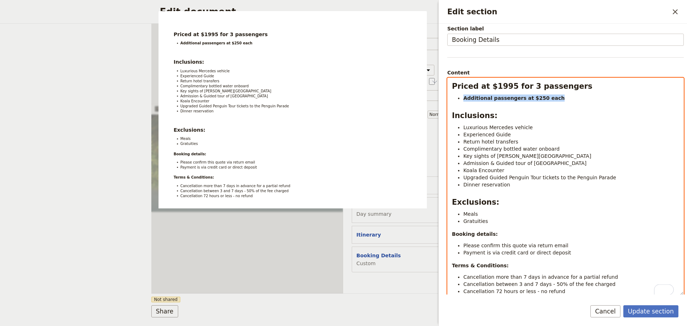
drag, startPoint x: 554, startPoint y: 99, endPoint x: 445, endPoint y: 95, distance: 108.5
click at [445, 95] on div "Section type Cover page Day summary Itinerary Custom Hide section Section label…" at bounding box center [563, 159] width 248 height 271
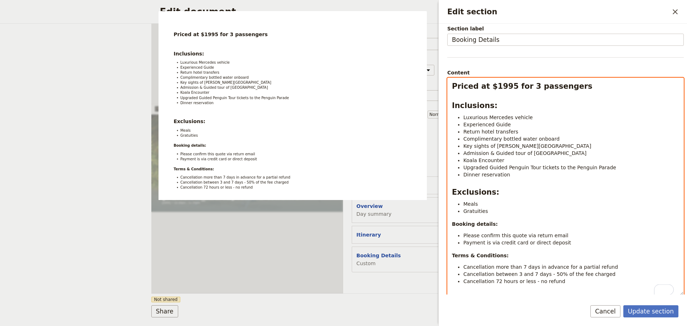
select select "paragraph"
click at [524, 160] on li "Koala Encounter" at bounding box center [572, 160] width 216 height 7
click at [488, 169] on span "Upgraded Guided Penguin Tour tickets to the Penguin Parade" at bounding box center [540, 168] width 153 height 6
drag, startPoint x: 487, startPoint y: 169, endPoint x: 533, endPoint y: 168, distance: 46.2
click at [533, 168] on span "Upgraded Guided Penguin Tour tickets to the Penguin Parade" at bounding box center [540, 168] width 153 height 6
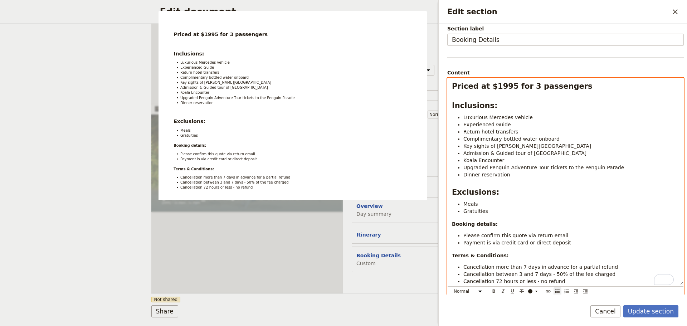
click at [559, 169] on span "Upgraded Penguin Adventure Tour tickets to the Penguin Parade" at bounding box center [544, 168] width 161 height 6
click at [530, 175] on li "Dinner reservation" at bounding box center [572, 174] width 216 height 7
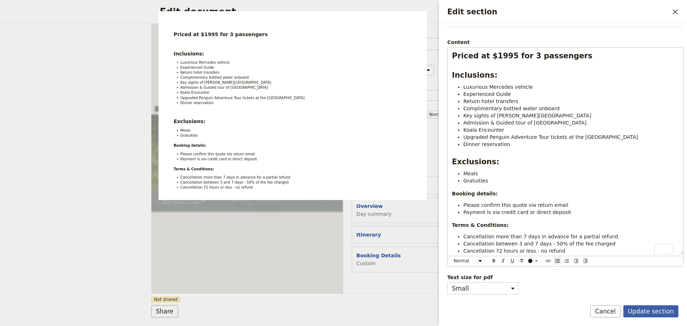
click at [650, 305] on button "Update section" at bounding box center [651, 311] width 55 height 12
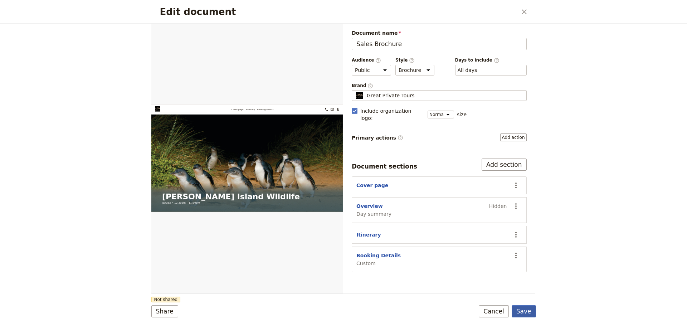
click at [523, 309] on button "Save" at bounding box center [524, 311] width 24 height 12
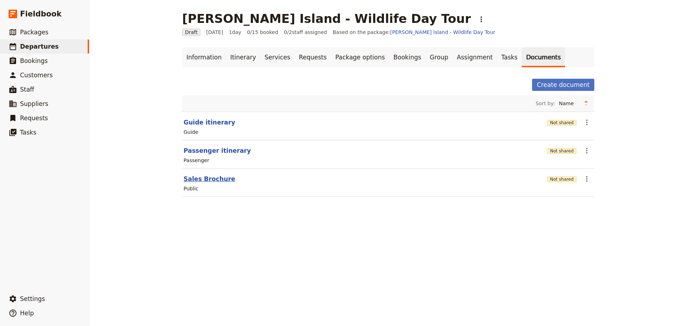
click at [201, 178] on button "Sales Brochure" at bounding box center [210, 179] width 52 height 9
select select "DEFAULT"
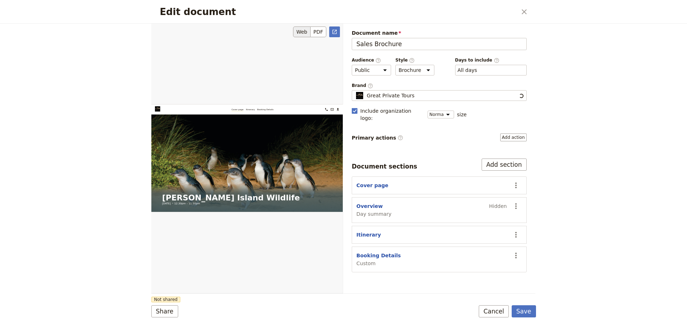
scroll to position [0, 0]
click at [367, 252] on button "Booking Details" at bounding box center [379, 255] width 44 height 7
select select "CUSTOM"
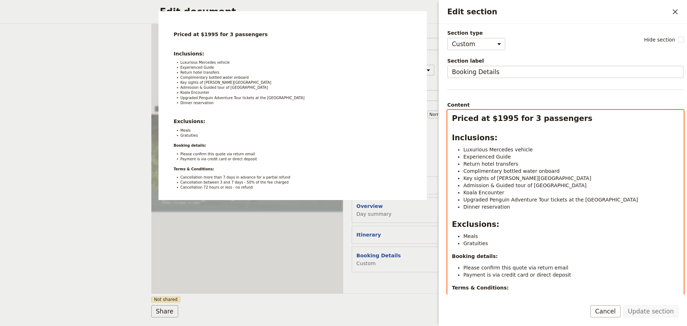
select select "h2"
drag, startPoint x: 502, startPoint y: 117, endPoint x: 491, endPoint y: 120, distance: 11.3
click at [491, 120] on strong "Priced at $1995 for 3 passengers" at bounding box center [522, 118] width 141 height 9
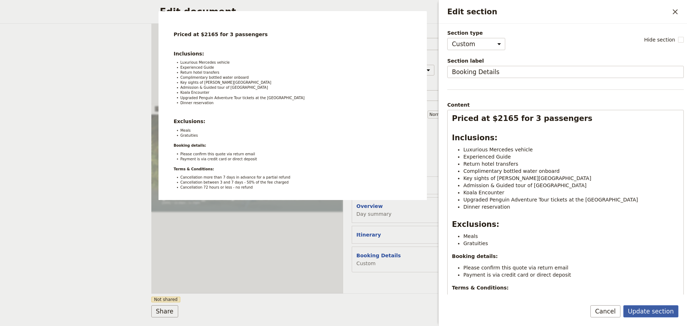
click at [652, 305] on button "Update section" at bounding box center [651, 311] width 55 height 12
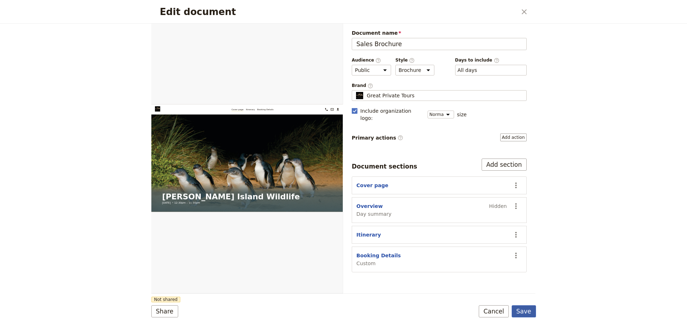
click at [526, 311] on button "Save" at bounding box center [524, 311] width 24 height 12
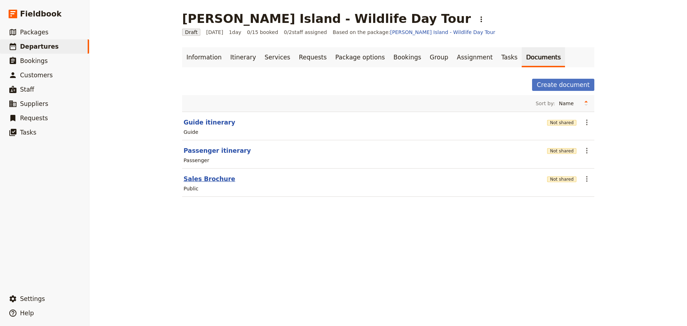
click at [199, 178] on button "Sales Brochure" at bounding box center [210, 179] width 52 height 9
select select "DEFAULT"
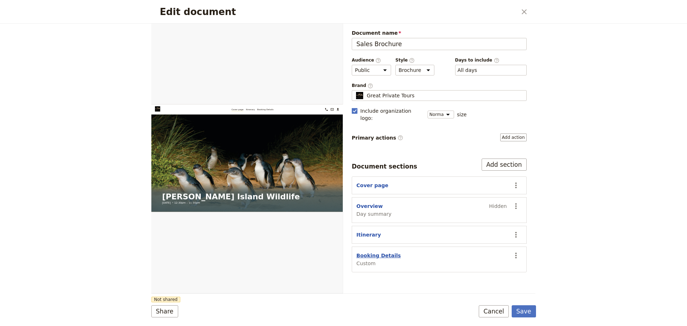
click at [370, 252] on button "Booking Details" at bounding box center [379, 255] width 44 height 7
select select "CUSTOM"
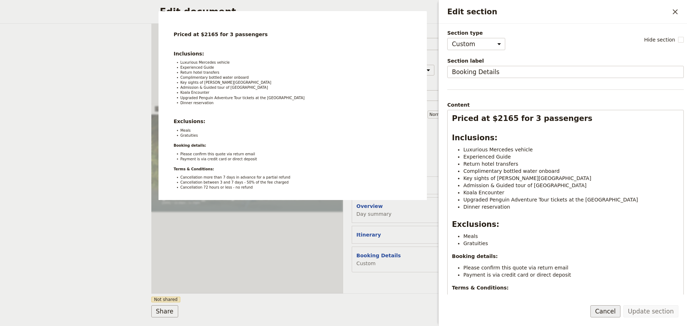
click at [610, 313] on button "Cancel" at bounding box center [606, 311] width 30 height 12
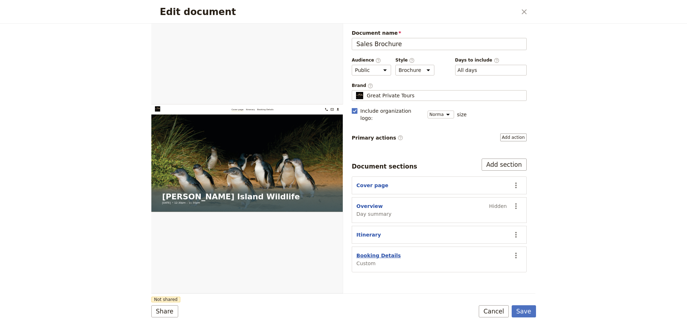
click at [362, 252] on button "Booking Details" at bounding box center [379, 255] width 44 height 7
select select "CUSTOM"
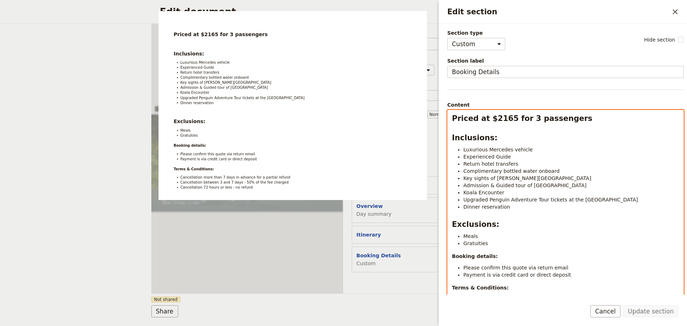
select select "h2"
drag, startPoint x: 506, startPoint y: 120, endPoint x: 486, endPoint y: 123, distance: 20.2
click at [488, 123] on strong "Priced at $2165 for 3 passengers" at bounding box center [522, 118] width 141 height 9
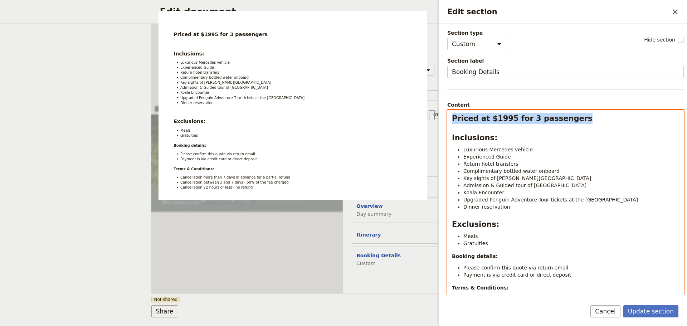
drag, startPoint x: 571, startPoint y: 117, endPoint x: 452, endPoint y: 120, distance: 119.2
click at [452, 120] on div "Priced at $1995 for 3 passengers Inclusions: Luxurious Mercedes vehicle Experie…" at bounding box center [566, 213] width 236 height 207
click at [523, 181] on li "Key sights of [PERSON_NAME][GEOGRAPHIC_DATA]" at bounding box center [572, 178] width 216 height 7
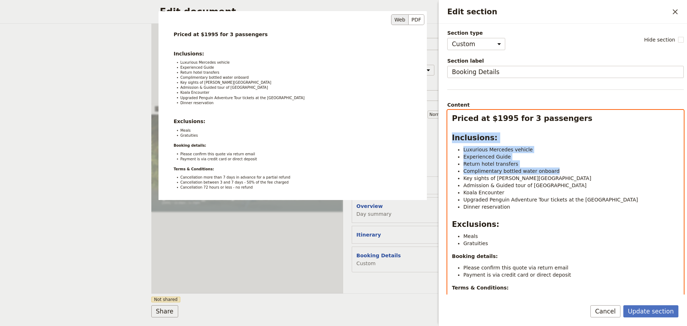
drag, startPoint x: 573, startPoint y: 118, endPoint x: 414, endPoint y: 105, distance: 159.4
click at [448, 105] on div "Section type Cover page Day summary Itinerary Custom Hide section Section label…" at bounding box center [566, 161] width 237 height 265
click at [556, 149] on li "Luxurious Mercedes vehicle" at bounding box center [572, 149] width 216 height 7
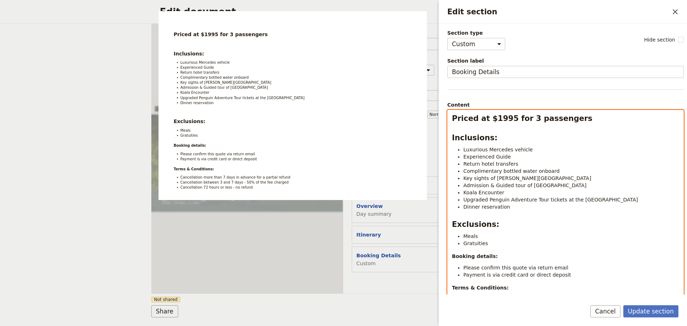
click at [575, 118] on h2 "Priced at $1995 for 3 passengers" at bounding box center [565, 118] width 227 height 11
click at [453, 120] on strong "Priced at $1995 for 3 passengers" at bounding box center [522, 118] width 141 height 9
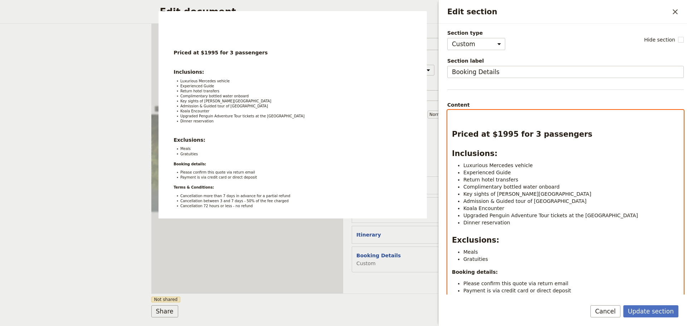
select select "paragraph"
click at [461, 117] on p "To enrich screen reader interactions, please activate Accessibility in Grammarl…" at bounding box center [565, 116] width 227 height 7
click at [439, 116] on div "Edit section ​ Section type Cover page Day summary Itinerary Custom Hide sectio…" at bounding box center [562, 163] width 251 height 326
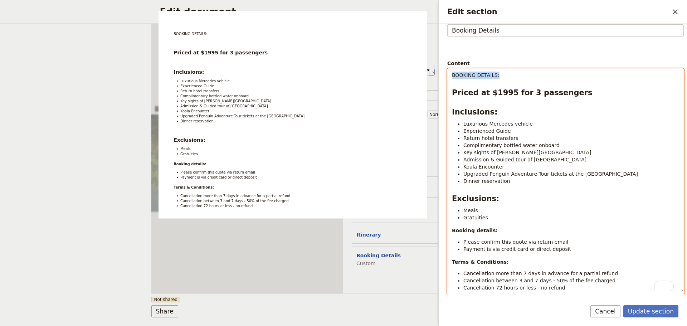
scroll to position [84, 0]
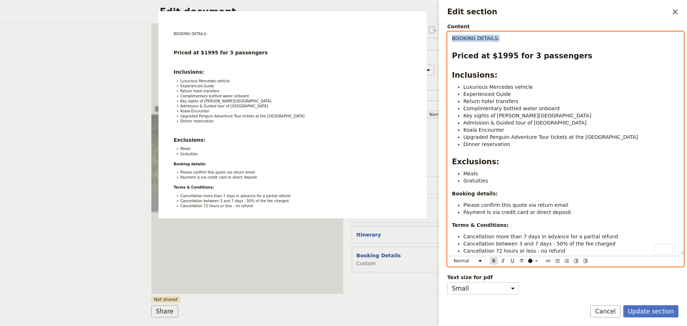
click at [495, 259] on icon "Format bold" at bounding box center [494, 260] width 3 height 3
click at [512, 259] on icon "Format underline" at bounding box center [512, 261] width 3 height 4
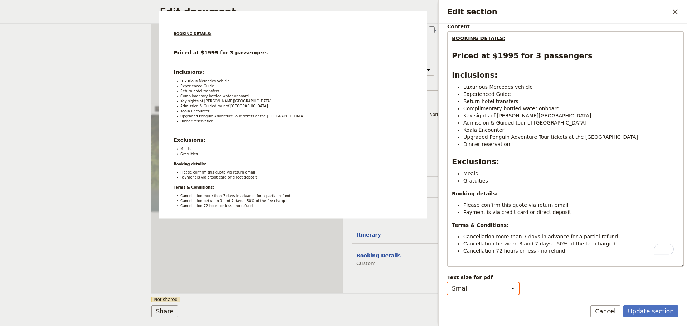
click at [508, 282] on select "Small Medium" at bounding box center [484, 288] width 72 height 12
click at [448, 282] on select "Small Medium" at bounding box center [484, 288] width 72 height 12
select select "small"
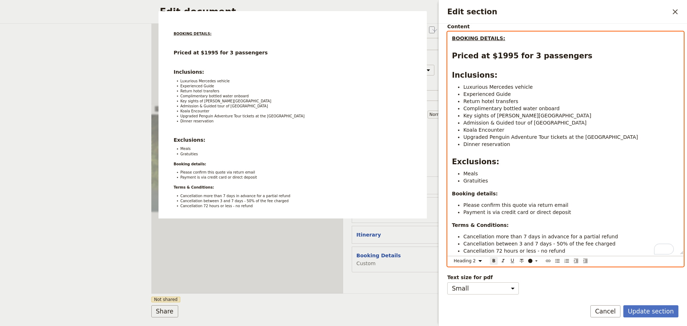
click at [454, 53] on strong "Priced at $1995 for 3 passengers" at bounding box center [522, 56] width 141 height 9
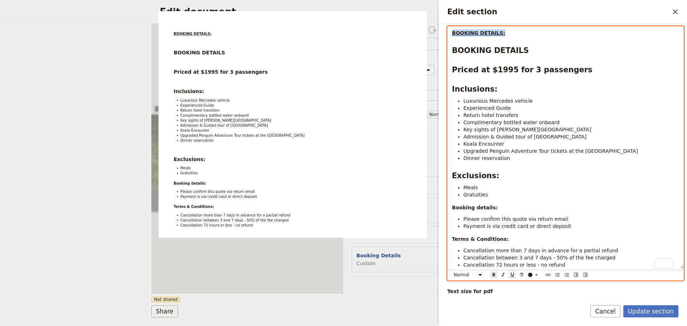
drag, startPoint x: 518, startPoint y: 33, endPoint x: 429, endPoint y: 32, distance: 88.8
click at [429, 32] on body "Fieldbook ​ ​ Fieldbook ​ ​ Packages ​ Departures ​ Bookings ​ Customers ​ Staf…" at bounding box center [343, 163] width 687 height 326
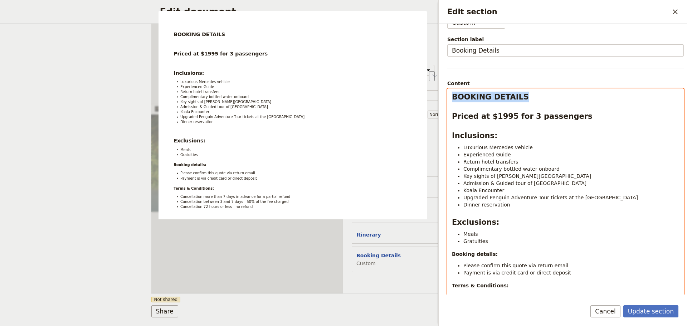
scroll to position [21, 0]
drag, startPoint x: 477, startPoint y: 32, endPoint x: 427, endPoint y: 28, distance: 49.2
click at [427, 28] on body "Fieldbook ​ ​ Fieldbook ​ ​ Packages ​ Departures ​ Bookings ​ Customers ​ Staf…" at bounding box center [343, 163] width 687 height 326
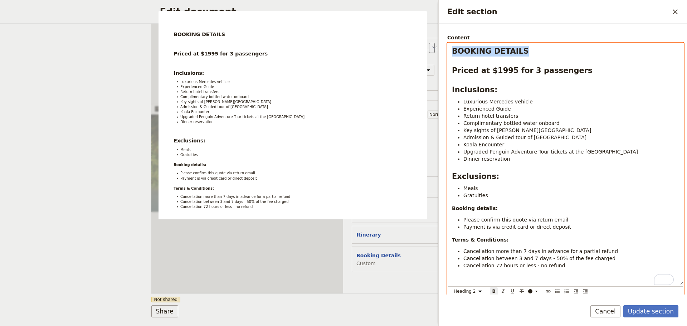
scroll to position [0, 0]
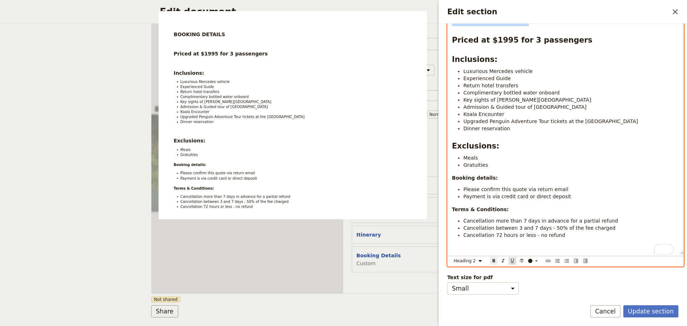
click at [513, 258] on icon "Format underline" at bounding box center [513, 261] width 6 height 6
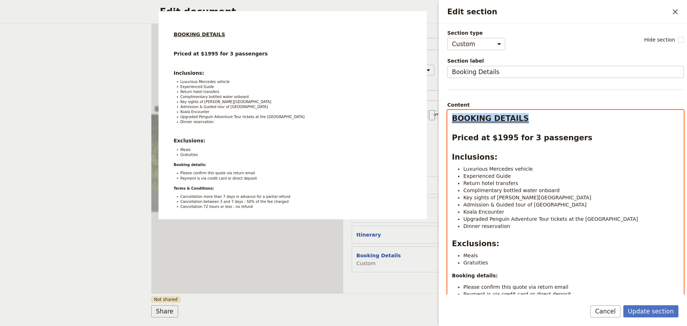
click at [514, 146] on div "BOOKING DETAILS Priced at $1995 for 3 passengers Inclusions: Luxurious Mercedes…" at bounding box center [566, 231] width 236 height 242
click at [525, 118] on h2 "BOOKING DETAILS" at bounding box center [565, 118] width 227 height 11
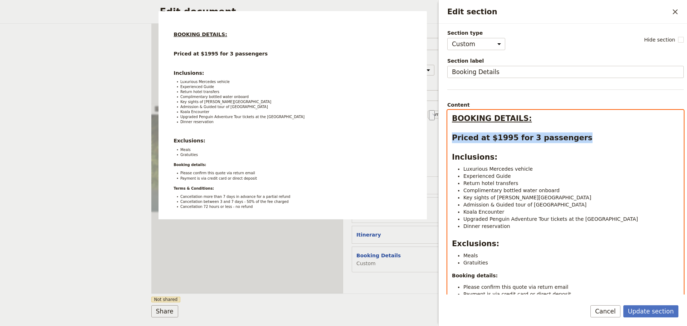
drag, startPoint x: 575, startPoint y: 141, endPoint x: 449, endPoint y: 141, distance: 126.4
click at [449, 141] on div "BOOKING DETAILS: Priced at $1995 for 3 passengers Inclusions: Luxurious Mercede…" at bounding box center [566, 223] width 236 height 226
drag, startPoint x: 464, startPoint y: 145, endPoint x: 456, endPoint y: 138, distance: 10.1
click at [457, 147] on div "BOOKING DETAILS: Priced at $1995 for 3 passengers Inclusions: Luxurious Mercede…" at bounding box center [566, 223] width 236 height 226
drag, startPoint x: 452, startPoint y: 138, endPoint x: 581, endPoint y: 138, distance: 129.6
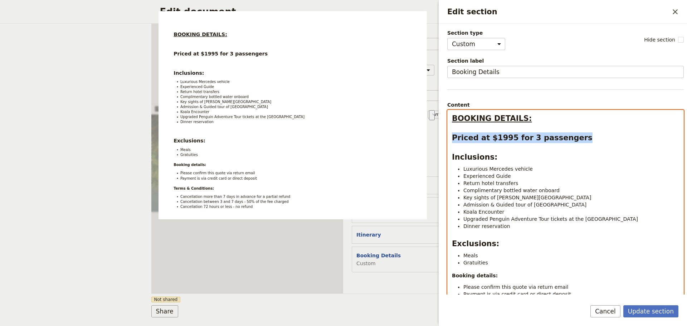
click at [581, 138] on div "BOOKING DETAILS: Priced at $1995 for 3 passengers Inclusions: Luxurious Mercede…" at bounding box center [566, 223] width 236 height 226
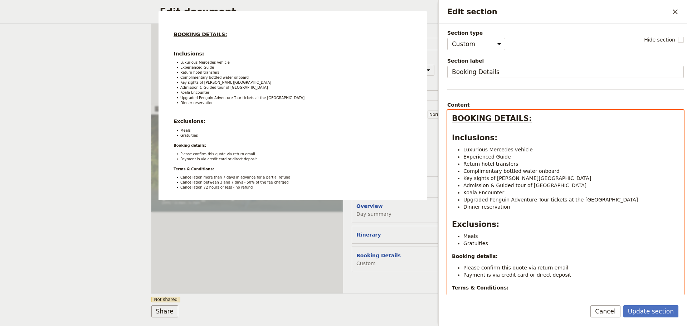
click at [451, 256] on div "BOOKING DETAILS: Inclusions: Luxurious Mercedes vehicle Experienced Guide Retur…" at bounding box center [566, 213] width 236 height 207
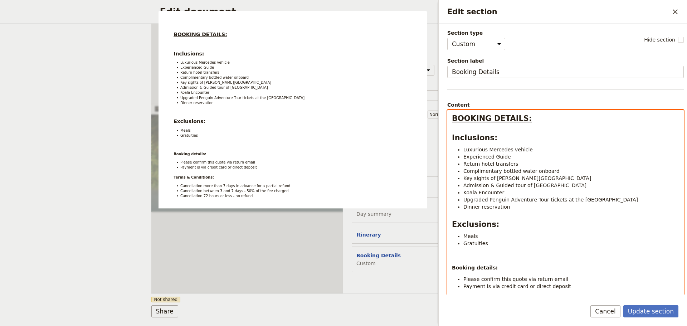
click at [456, 257] on p "To enrich screen reader interactions, please activate Accessibility in Grammarl…" at bounding box center [565, 256] width 227 height 7
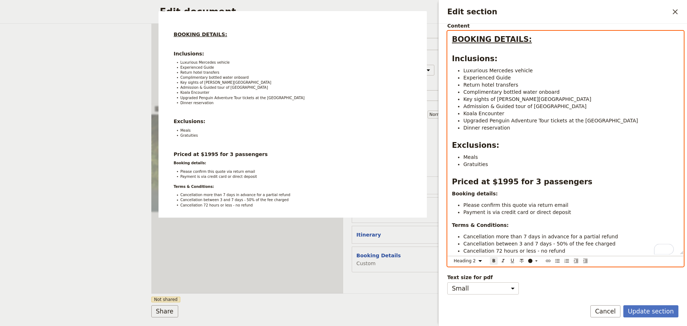
scroll to position [84, 0]
click at [453, 191] on strong "Booking details:" at bounding box center [475, 194] width 46 height 6
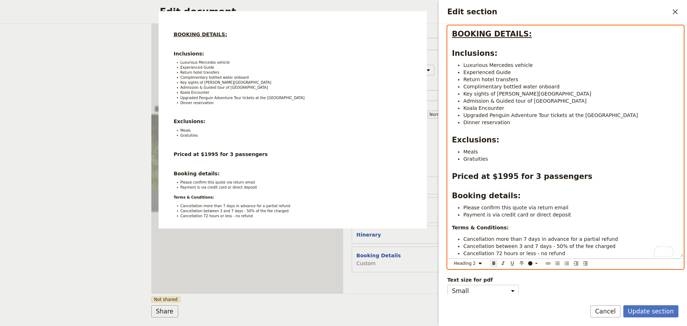
drag, startPoint x: 527, startPoint y: 196, endPoint x: 522, endPoint y: 198, distance: 5.2
click at [522, 198] on h2 "Booking details:" at bounding box center [565, 195] width 227 height 11
drag, startPoint x: 501, startPoint y: 197, endPoint x: 482, endPoint y: 250, distance: 56.6
click at [450, 197] on div "BOOKING DETAILS: Inclusions: Luxurious Mercedes vehicle Experienced Guide Retur…" at bounding box center [566, 141] width 236 height 231
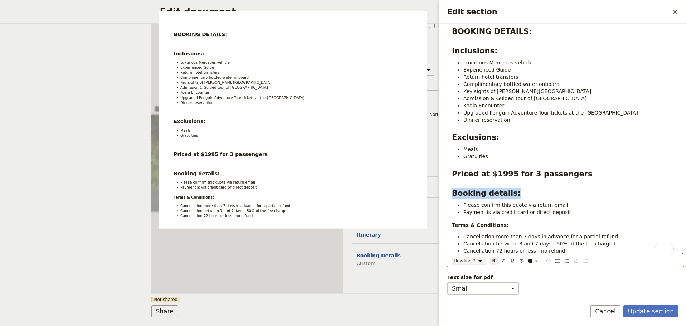
click at [469, 257] on select "Normal Small text Heading 1 Heading 2 Heading 3" at bounding box center [469, 261] width 34 height 8
click at [452, 257] on select "Normal Small text Heading 1 Heading 2 Heading 3" at bounding box center [469, 261] width 34 height 8
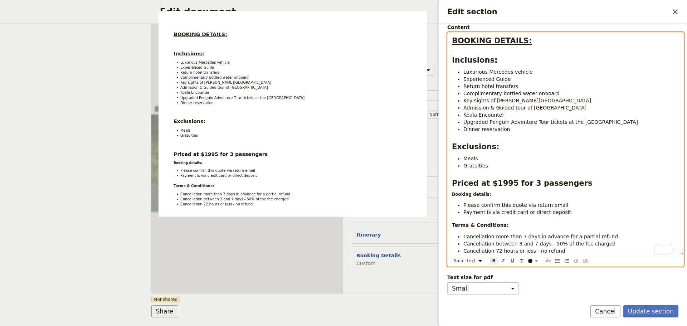
scroll to position [83, 0]
click at [481, 257] on select "Normal Small text Heading 1 Heading 2 Heading 3" at bounding box center [469, 261] width 34 height 8
click at [452, 261] on select "Normal Small text Heading 1 Heading 2 Heading 3" at bounding box center [469, 261] width 34 height 8
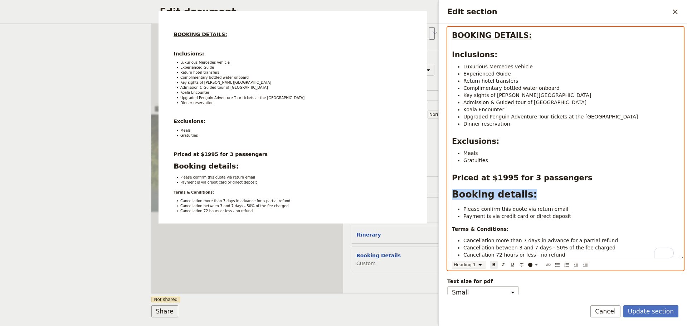
click at [477, 265] on select "Normal Small text Heading 1 Heading 2 Heading 3" at bounding box center [469, 265] width 34 height 8
click at [452, 261] on select "Normal Small text Heading 1 Heading 2 Heading 3" at bounding box center [469, 265] width 34 height 8
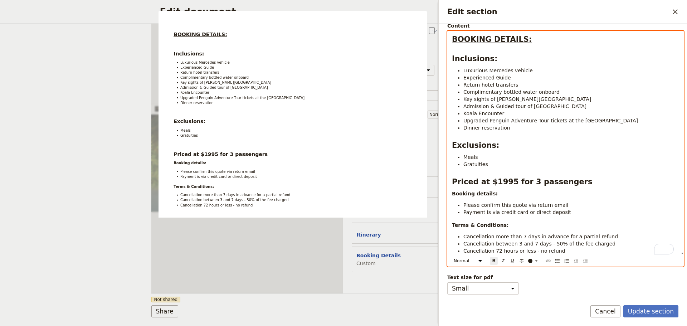
click at [498, 234] on span "Cancellation more than 7 days in advance for a partial refund" at bounding box center [541, 237] width 155 height 6
click at [576, 176] on h2 "Priced at $1995 for 3 passengers" at bounding box center [565, 181] width 227 height 11
click at [451, 189] on div "BOOKING DETAILS: Inclusions: Luxurious Mercedes vehicle Experienced Guide Retur…" at bounding box center [566, 142] width 236 height 223
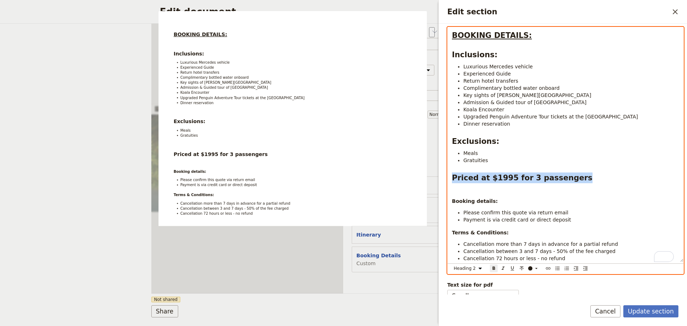
drag, startPoint x: 565, startPoint y: 179, endPoint x: 445, endPoint y: 177, distance: 119.6
click at [445, 177] on div "Section type Cover page Day summary Itinerary Custom Hide section Section label…" at bounding box center [563, 159] width 248 height 271
click at [480, 269] on select "Normal Small text Heading 1 Heading 2 Heading 3" at bounding box center [469, 269] width 34 height 8
click at [452, 265] on select "Normal Small text Heading 1 Heading 2 Heading 3" at bounding box center [469, 269] width 34 height 8
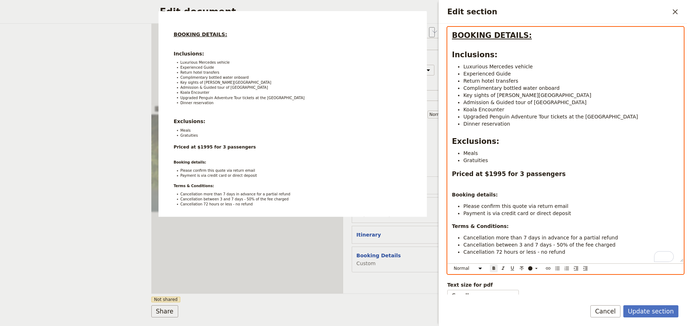
click at [537, 195] on p "Booking details:" at bounding box center [565, 194] width 227 height 7
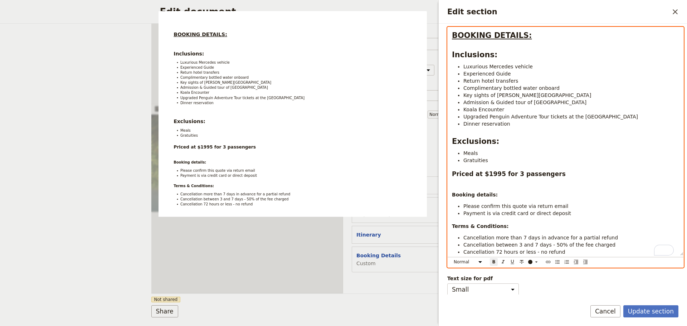
click at [458, 184] on p "To enrich screen reader interactions, please activate Accessibility in Grammarl…" at bounding box center [565, 183] width 227 height 7
select select "h3"
click at [451, 174] on div "BOOKING DETAILS: Inclusions: Luxurious Mercedes vehicle Experienced Guide Retur…" at bounding box center [566, 141] width 236 height 228
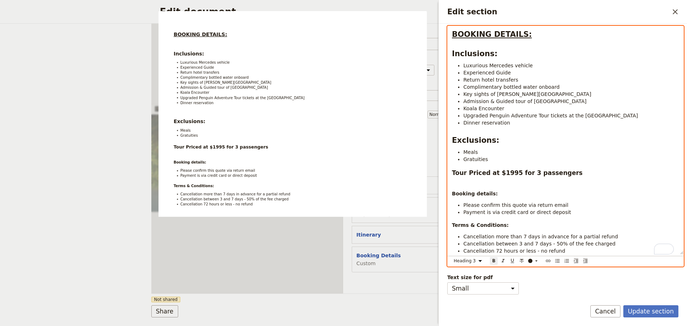
scroll to position [90, 0]
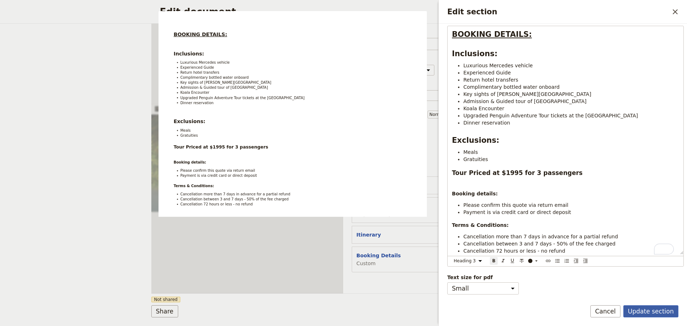
click at [639, 305] on button "Update section" at bounding box center [651, 311] width 55 height 12
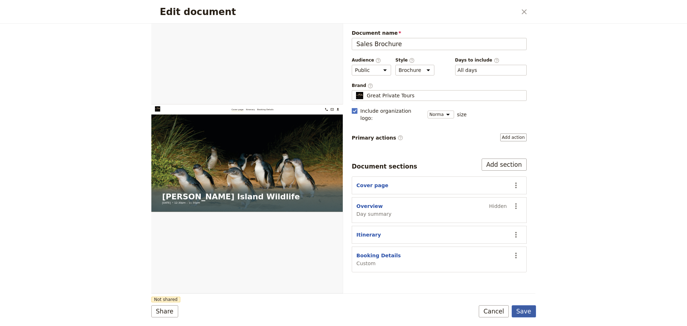
click at [527, 311] on button "Save" at bounding box center [524, 311] width 24 height 12
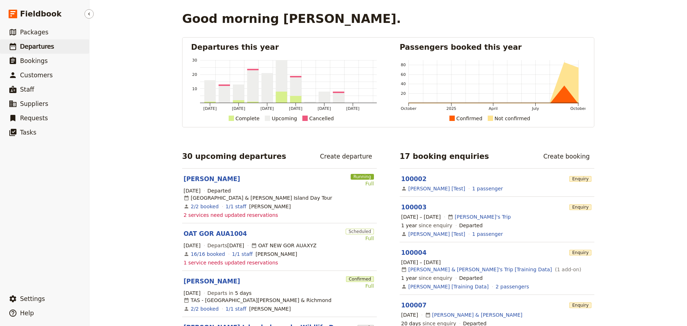
click at [48, 51] on link "​ Departures" at bounding box center [44, 46] width 89 height 14
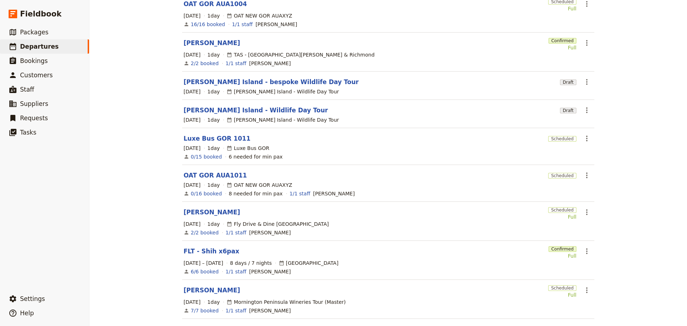
scroll to position [145, 0]
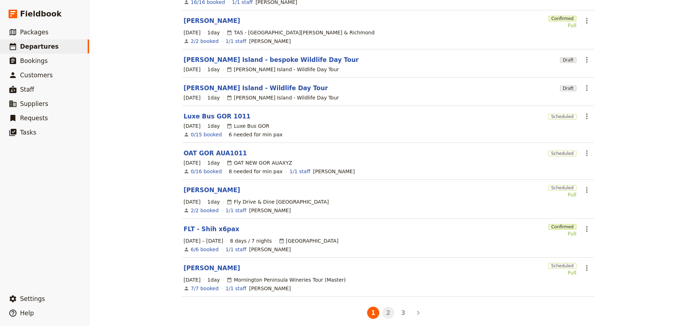
click at [388, 307] on button "2" at bounding box center [388, 313] width 12 height 12
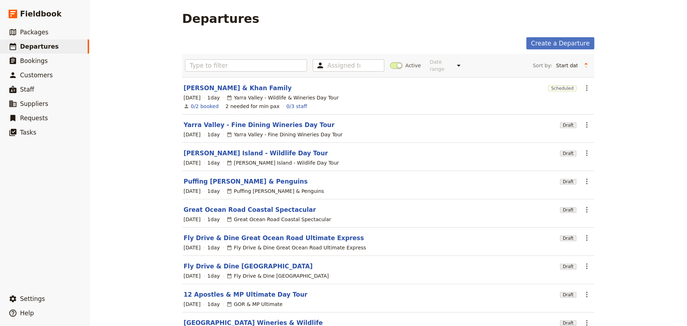
scroll to position [72, 0]
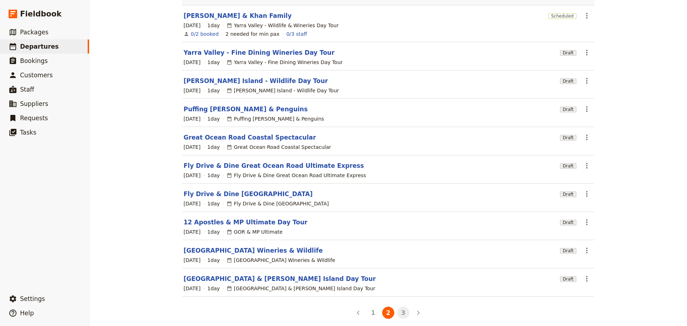
click at [398, 309] on button "3" at bounding box center [403, 313] width 12 height 12
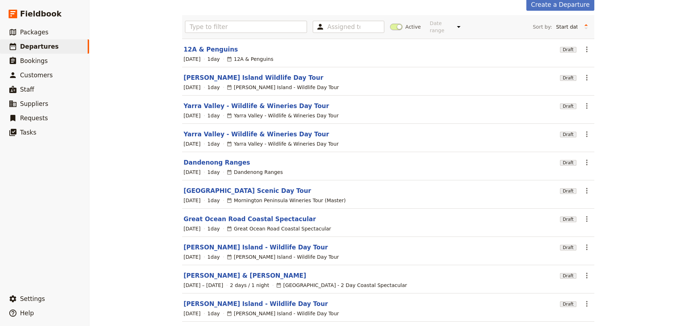
scroll to position [64, 0]
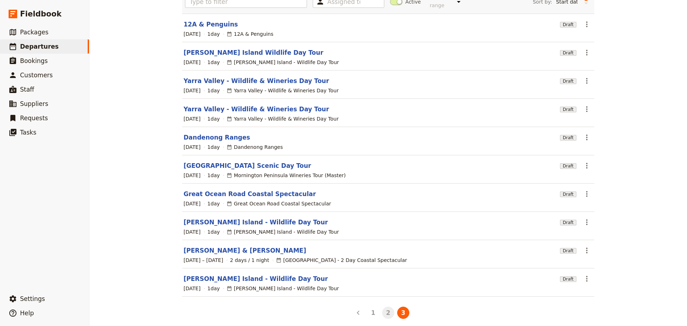
click at [382, 309] on button "2" at bounding box center [388, 313] width 12 height 12
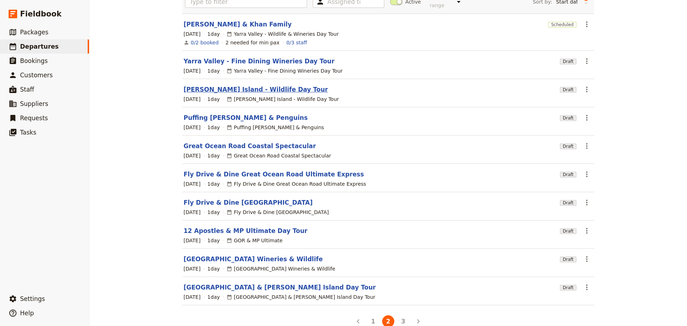
click at [210, 85] on link "[PERSON_NAME] Island - Wildlife Day Tour" at bounding box center [256, 89] width 145 height 9
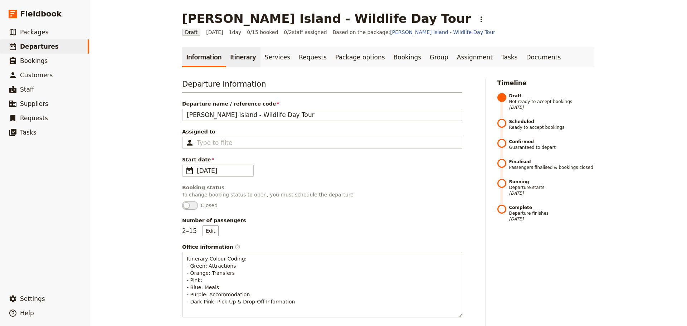
click at [236, 56] on link "Itinerary" at bounding box center [243, 57] width 34 height 20
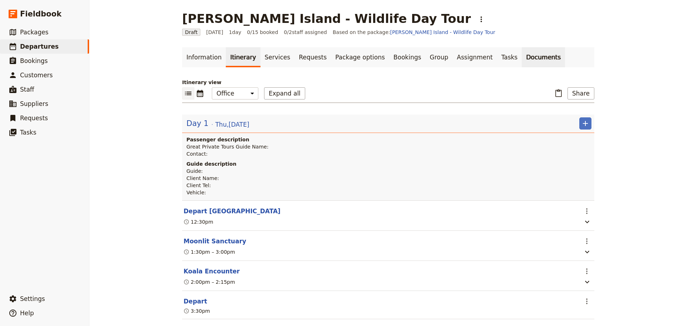
click at [522, 62] on link "Documents" at bounding box center [543, 57] width 43 height 20
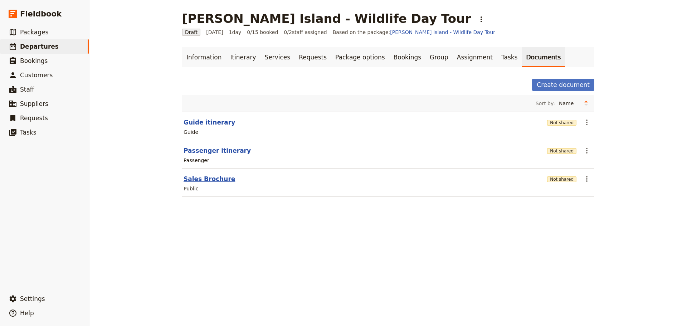
click at [211, 179] on button "Sales Brochure" at bounding box center [210, 179] width 52 height 9
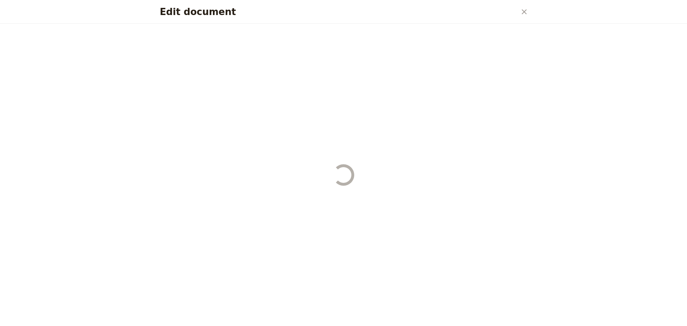
select select "DEFAULT"
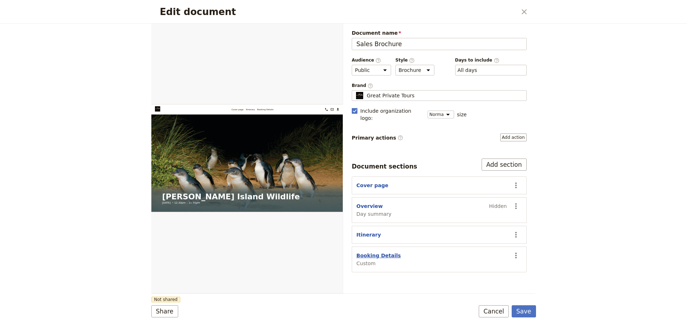
click at [361, 252] on button "Booking Details" at bounding box center [379, 255] width 44 height 7
select select "CUSTOM"
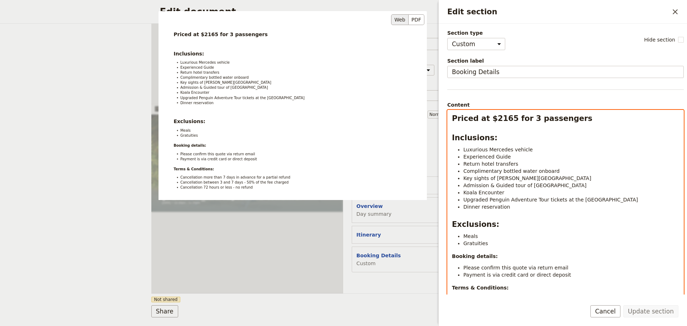
select select "h2"
drag, startPoint x: 412, startPoint y: 116, endPoint x: 456, endPoint y: 116, distance: 43.7
click at [452, 119] on h2 "Priced at $2165 for 3 passengers" at bounding box center [565, 118] width 227 height 11
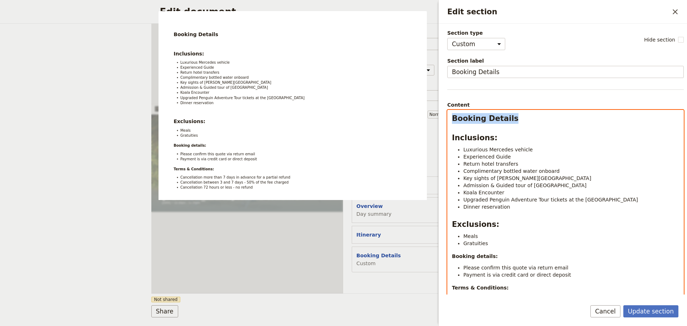
drag, startPoint x: 502, startPoint y: 120, endPoint x: 434, endPoint y: 118, distance: 68.4
click at [434, 118] on body "Fieldbook ​ ​ Fieldbook ​ ​ Packages ​ Departures ​ Bookings ​ Customers ​ Staf…" at bounding box center [343, 163] width 687 height 326
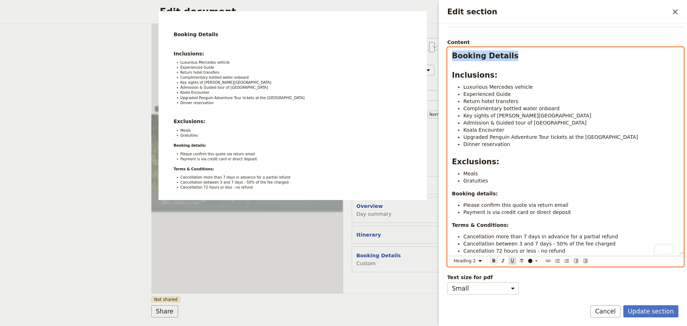
click at [512, 258] on icon "Format underline" at bounding box center [513, 261] width 6 height 6
click at [451, 190] on div "Booking Details Inclusions: Luxurious Mercedes vehicle Experienced Guide Return…" at bounding box center [566, 151] width 236 height 207
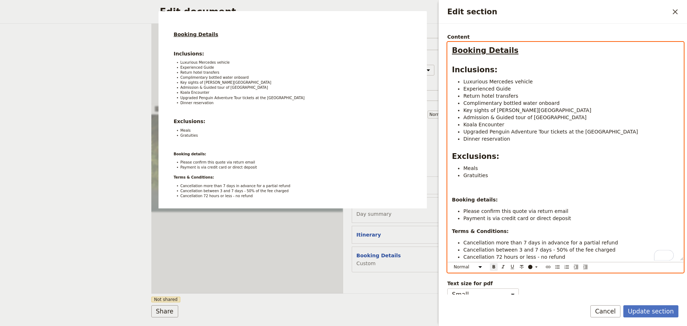
click at [455, 191] on p "To enrich screen reader interactions, please activate Accessibility in Grammarl…" at bounding box center [565, 188] width 227 height 7
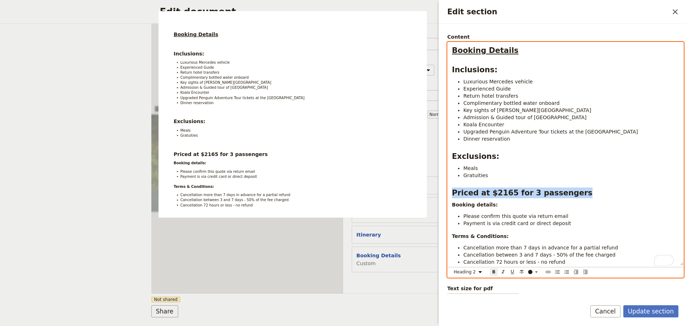
drag, startPoint x: 572, startPoint y: 196, endPoint x: 452, endPoint y: 203, distance: 120.1
click at [449, 194] on div "Booking Details Inclusions: Luxurious Mercedes vehicle Experienced Guide Return…" at bounding box center [566, 153] width 236 height 223
click at [478, 273] on select "Normal Small text Heading 1 Heading 2 Heading 3" at bounding box center [469, 272] width 34 height 8
click at [452, 268] on select "Normal Small text Heading 1 Heading 2 Heading 3" at bounding box center [469, 272] width 34 height 8
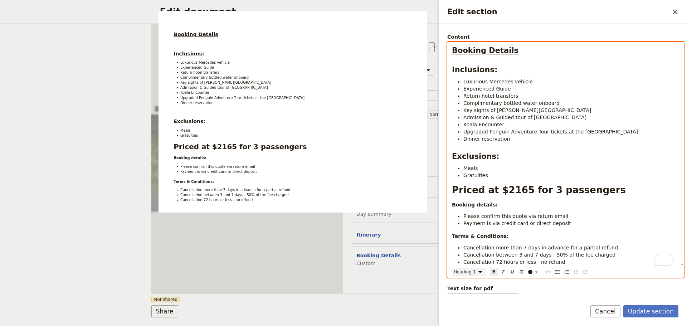
click at [478, 273] on select "Normal Small text Heading 1 Heading 2 Heading 3" at bounding box center [469, 272] width 34 height 8
click at [452, 268] on select "Normal Small text Heading 1 Heading 2 Heading 3" at bounding box center [469, 272] width 34 height 8
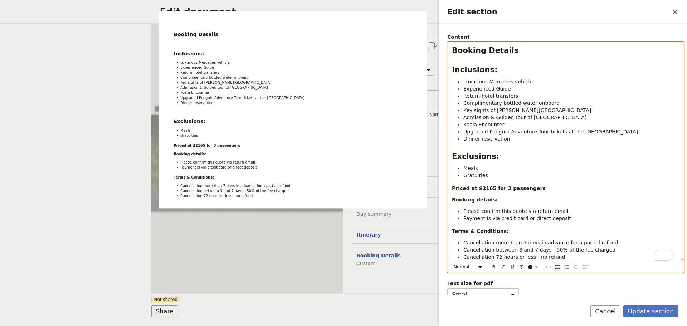
click at [516, 218] on span "Payment is via credit card or direct deposit" at bounding box center [518, 219] width 108 height 6
drag, startPoint x: 529, startPoint y: 191, endPoint x: 450, endPoint y: 191, distance: 79.5
click at [450, 191] on div "Booking Details Inclusions: Luxurious Mercedes vehicle Experienced Guide Return…" at bounding box center [566, 151] width 236 height 218
click at [482, 266] on select "Normal Small text Heading 1 Heading 2 Heading 3" at bounding box center [469, 267] width 34 height 8
click at [452, 263] on select "Normal Small text Heading 1 Heading 2 Heading 3" at bounding box center [469, 267] width 34 height 8
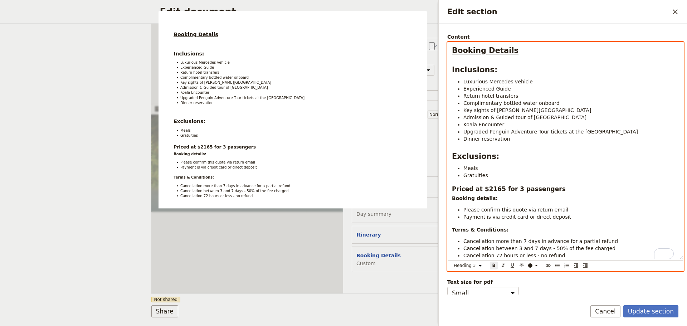
select select "paragraph"
drag, startPoint x: 496, startPoint y: 242, endPoint x: 459, endPoint y: 208, distance: 50.9
click at [496, 241] on span "Cancellation more than 7 days in advance for a partial refund" at bounding box center [541, 241] width 155 height 6
click at [453, 201] on strong "Booking details:" at bounding box center [475, 198] width 46 height 6
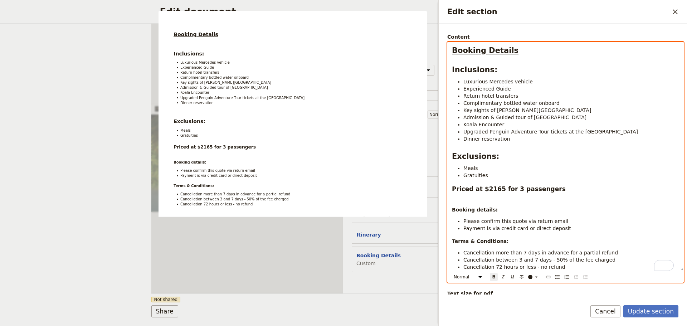
click at [480, 210] on strong "Booking details:" at bounding box center [475, 210] width 46 height 6
click at [462, 211] on strong "Booking :" at bounding box center [465, 210] width 26 height 6
drag, startPoint x: 474, startPoint y: 211, endPoint x: 427, endPoint y: 210, distance: 46.5
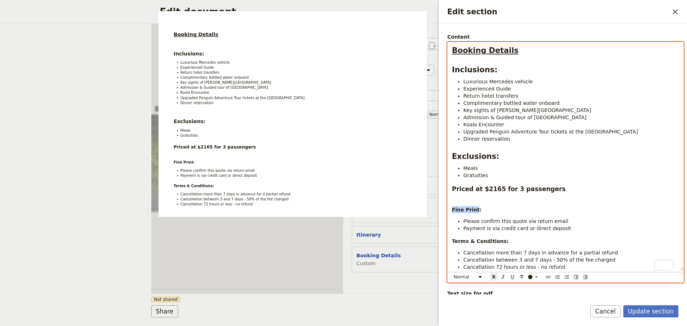
click at [427, 210] on body "Fieldbook ​ ​ Fieldbook ​ ​ Packages ​ Departures ​ Bookings ​ Customers ​ Staf…" at bounding box center [343, 163] width 687 height 326
click at [577, 229] on li "Payment is via credit card or direct deposit" at bounding box center [572, 228] width 216 height 7
drag, startPoint x: 548, startPoint y: 230, endPoint x: 521, endPoint y: 229, distance: 26.5
click at [521, 229] on li "Payment is via credit card or direct deposit" at bounding box center [572, 228] width 216 height 7
drag, startPoint x: 476, startPoint y: 209, endPoint x: 450, endPoint y: 209, distance: 26.1
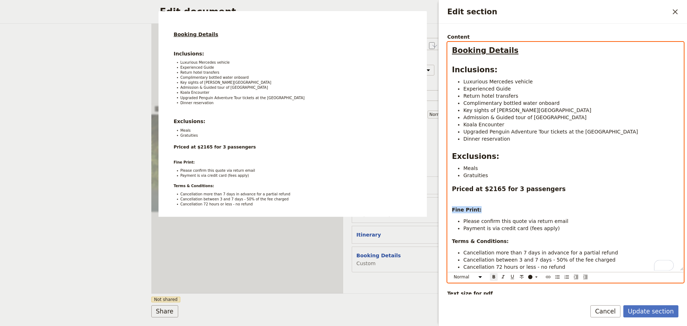
click at [450, 209] on div "Booking Details Inclusions: Luxurious Mercedes vehicle Experienced Guide Return…" at bounding box center [566, 156] width 236 height 228
click at [452, 211] on div "Booking Details Inclusions: Luxurious Mercedes vehicle Experienced Guide Return…" at bounding box center [566, 156] width 236 height 228
click at [553, 225] on li "Payment is via credit card (fees apply)" at bounding box center [572, 228] width 216 height 7
click at [578, 115] on li "Admission & Guided tour of [GEOGRAPHIC_DATA]" at bounding box center [572, 117] width 216 height 7
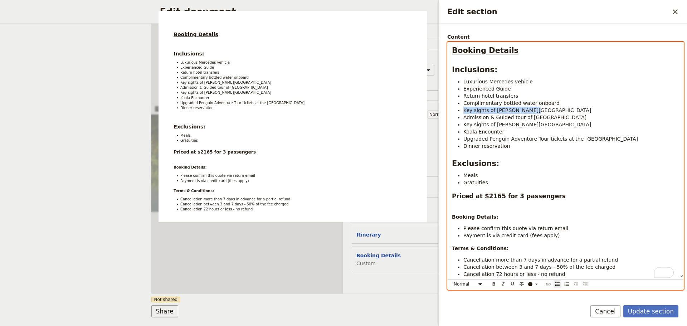
drag, startPoint x: 499, startPoint y: 111, endPoint x: 453, endPoint y: 109, distance: 46.3
click at [453, 109] on ul "Luxurious Mercedes vehicle Experienced Guide Return hotel transfers Complimenta…" at bounding box center [565, 114] width 227 height 72
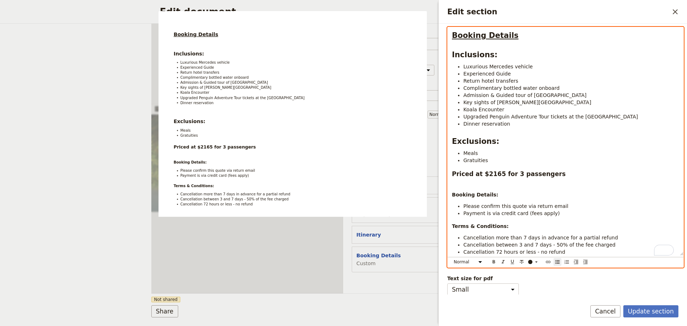
scroll to position [90, 0]
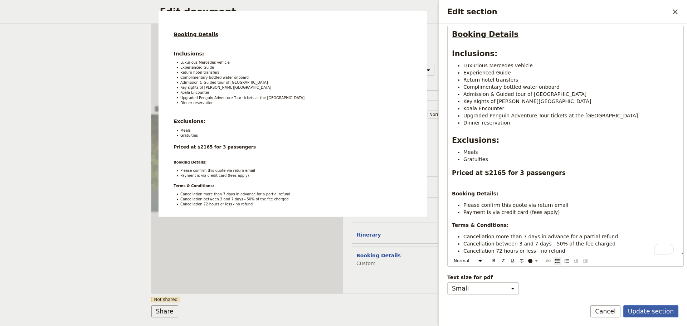
click at [646, 306] on button "Update section" at bounding box center [651, 311] width 55 height 12
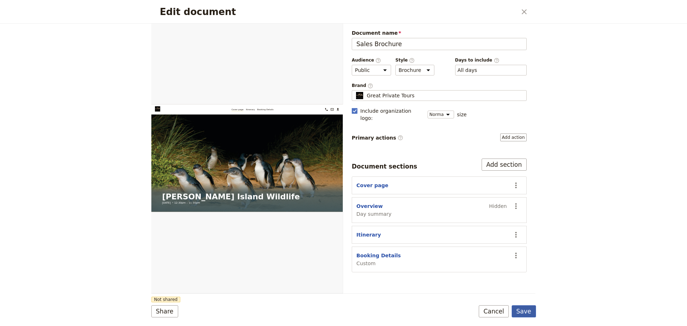
click at [519, 312] on button "Save" at bounding box center [524, 311] width 24 height 12
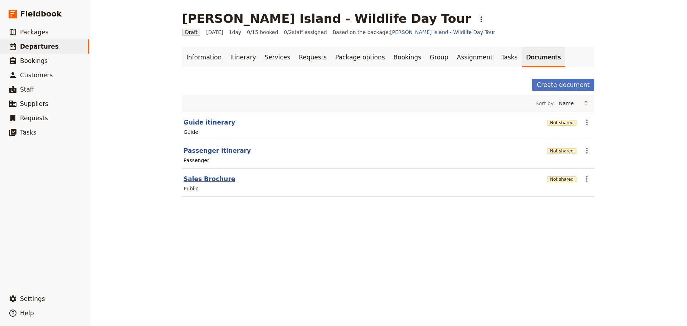
click at [203, 183] on button "Sales Brochure" at bounding box center [210, 179] width 52 height 9
select select "DEFAULT"
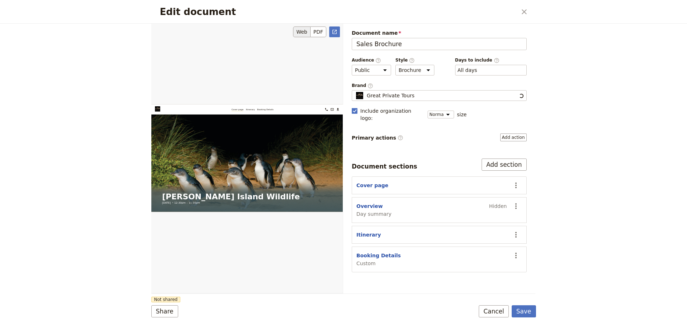
scroll to position [0, 0]
click at [487, 310] on button "Cancel" at bounding box center [494, 311] width 30 height 12
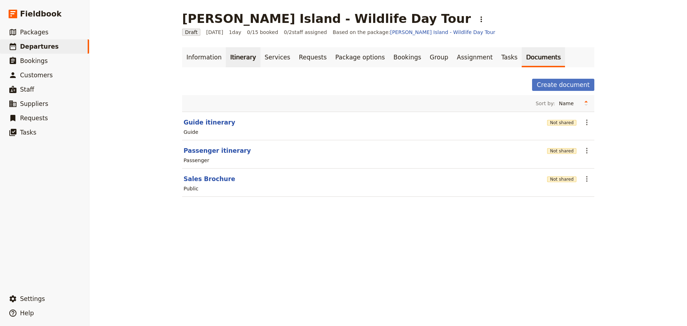
click at [232, 52] on link "Itinerary" at bounding box center [243, 57] width 34 height 20
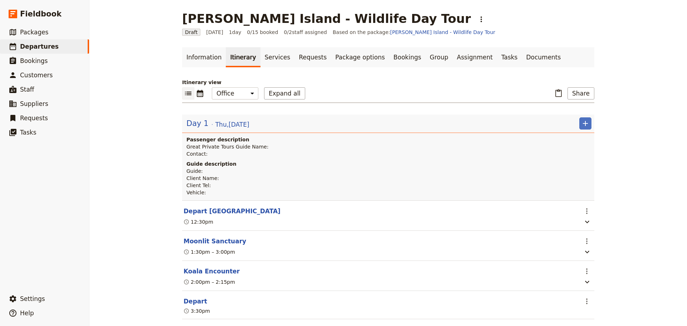
scroll to position [138, 0]
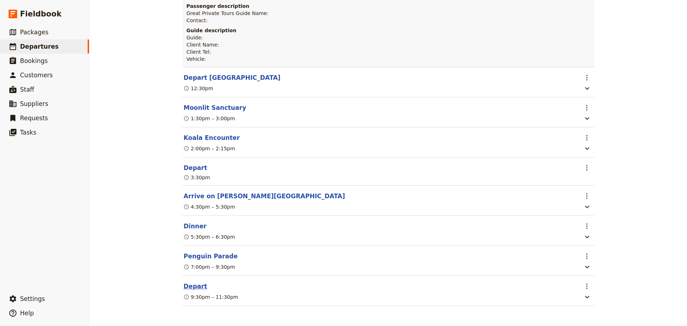
click at [196, 286] on button "Depart" at bounding box center [196, 286] width 24 height 9
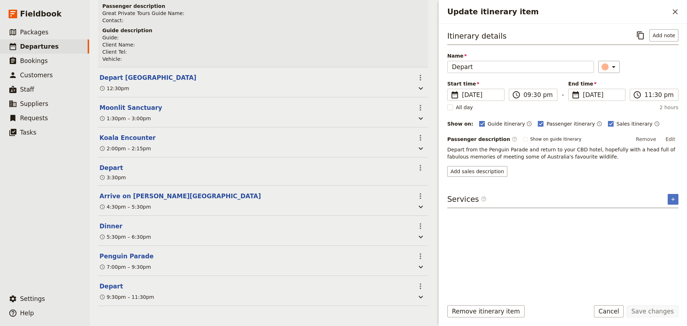
scroll to position [141, 0]
click at [486, 171] on button "Add sales description" at bounding box center [478, 171] width 60 height 11
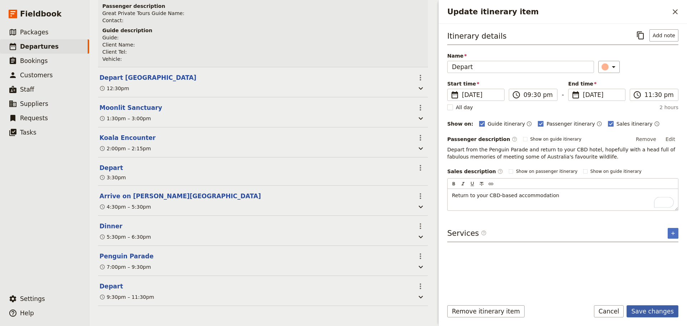
click at [659, 309] on button "Save changes" at bounding box center [653, 311] width 52 height 12
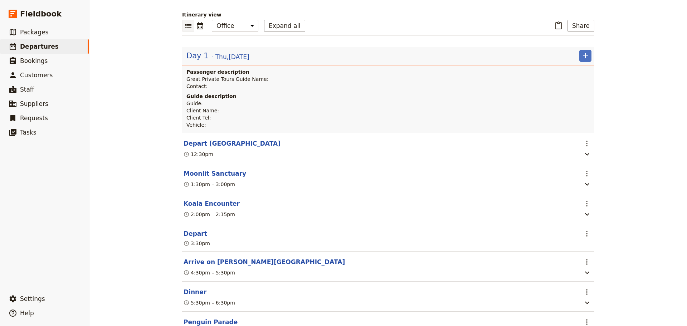
scroll to position [0, 0]
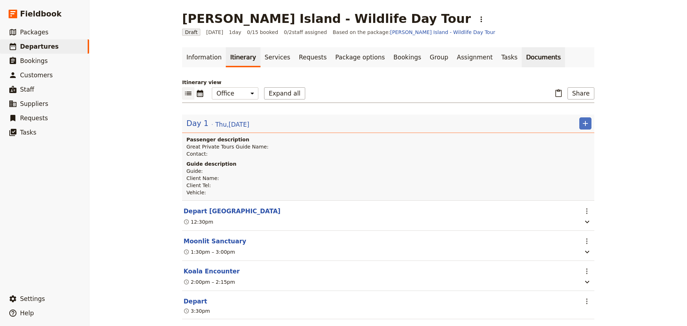
click at [522, 57] on link "Documents" at bounding box center [543, 57] width 43 height 20
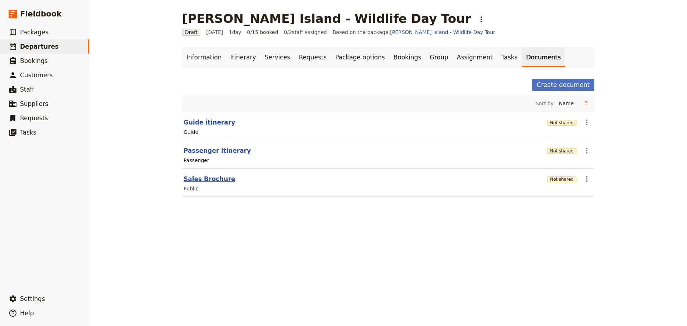
click at [209, 179] on button "Sales Brochure" at bounding box center [210, 179] width 52 height 9
select select "DEFAULT"
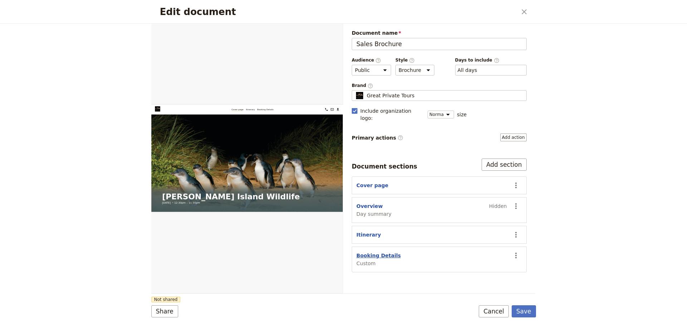
click at [363, 252] on button "Booking Details" at bounding box center [379, 255] width 44 height 7
select select "CUSTOM"
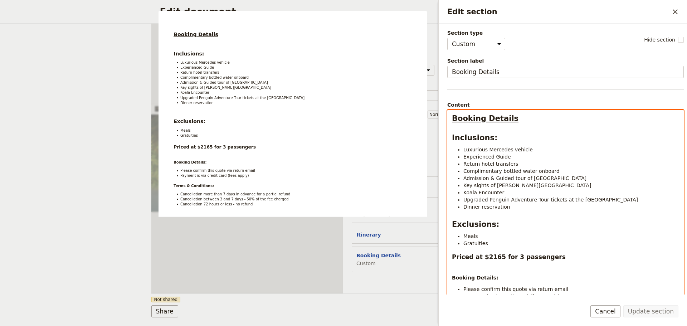
select select "h3"
drag, startPoint x: 490, startPoint y: 259, endPoint x: 482, endPoint y: 260, distance: 8.4
click at [484, 259] on strong "Priced at $2165 for 3 passengers" at bounding box center [509, 256] width 114 height 7
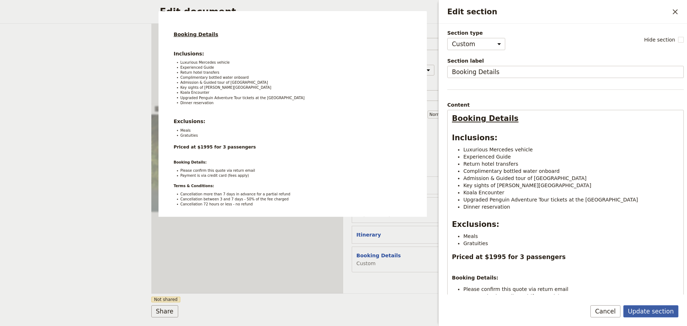
click at [659, 307] on button "Update section" at bounding box center [651, 311] width 55 height 12
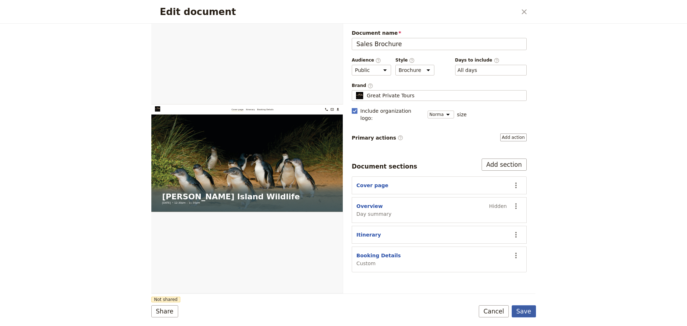
click at [525, 311] on button "Save" at bounding box center [524, 311] width 24 height 12
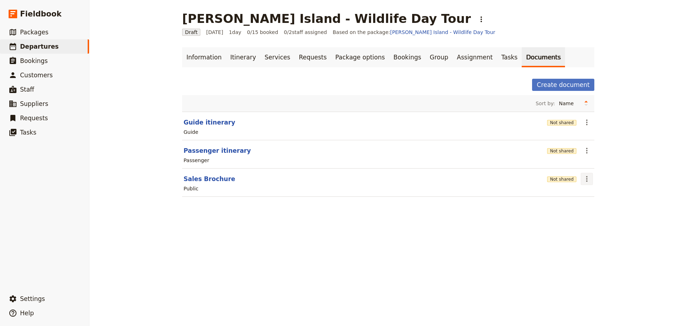
click at [586, 176] on icon "Actions" at bounding box center [587, 179] width 9 height 9
click at [586, 195] on span "Share" at bounding box center [590, 194] width 14 height 7
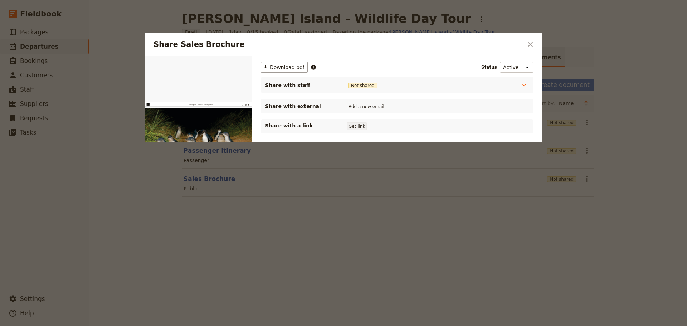
click at [352, 126] on button "Get link" at bounding box center [357, 126] width 20 height 8
click at [528, 48] on icon "Close dialog" at bounding box center [530, 44] width 9 height 9
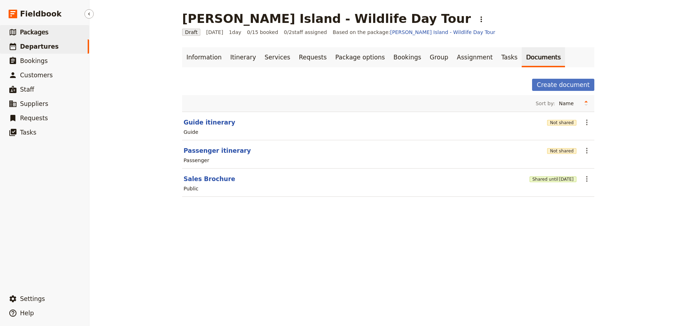
click at [31, 34] on span "Packages" at bounding box center [34, 32] width 28 height 7
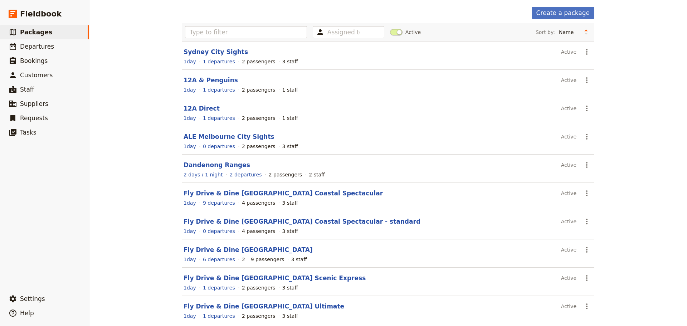
scroll to position [64, 0]
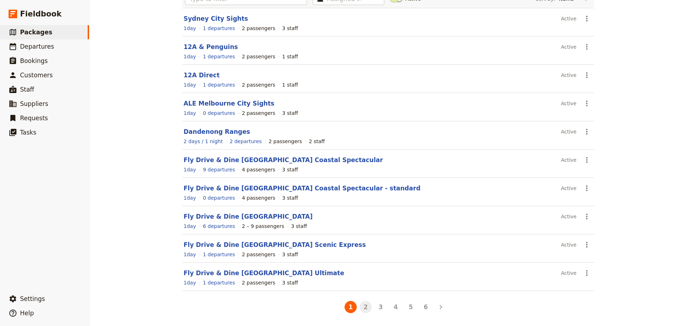
click at [363, 309] on button "2" at bounding box center [366, 307] width 12 height 12
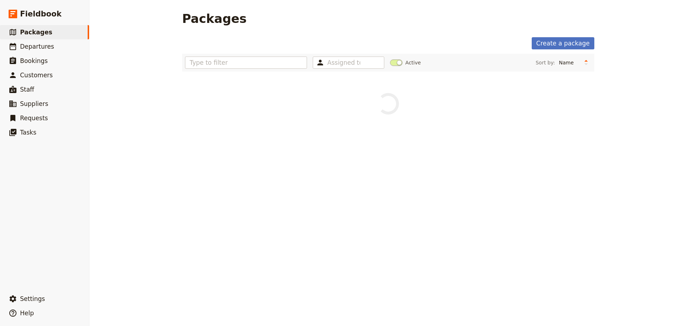
scroll to position [0, 0]
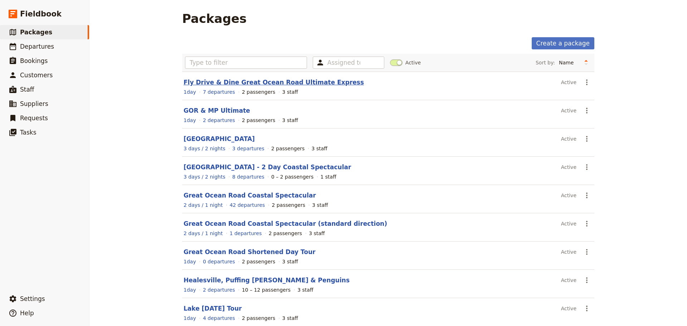
click at [236, 80] on link "Fly Drive & Dine Great Ocean Road Ultimate Express" at bounding box center [274, 82] width 180 height 7
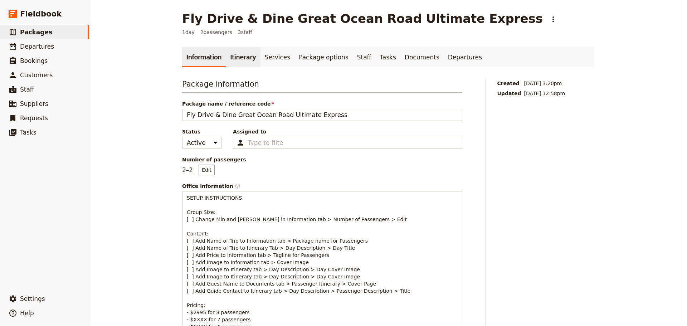
click at [243, 62] on link "Itinerary" at bounding box center [243, 57] width 34 height 20
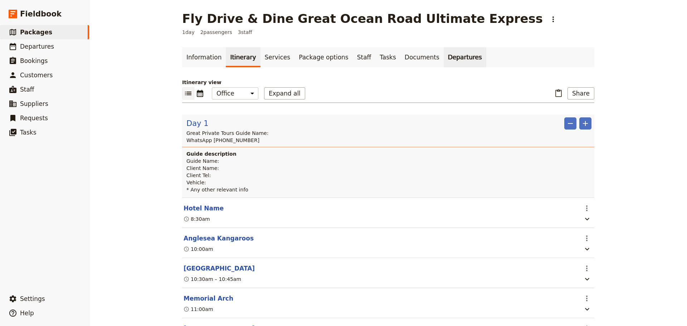
click at [444, 58] on link "Departures" at bounding box center [465, 57] width 43 height 20
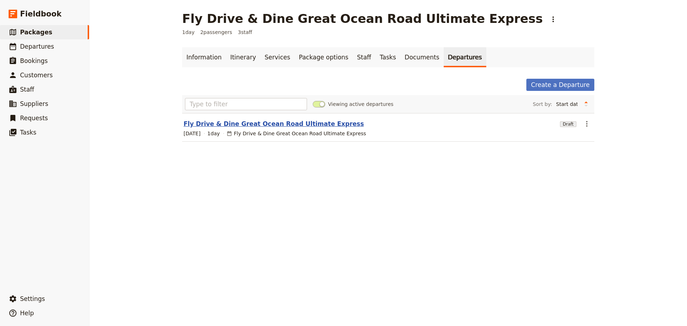
click at [281, 125] on link "Fly Drive & Dine Great Ocean Road Ultimate Express" at bounding box center [274, 124] width 180 height 9
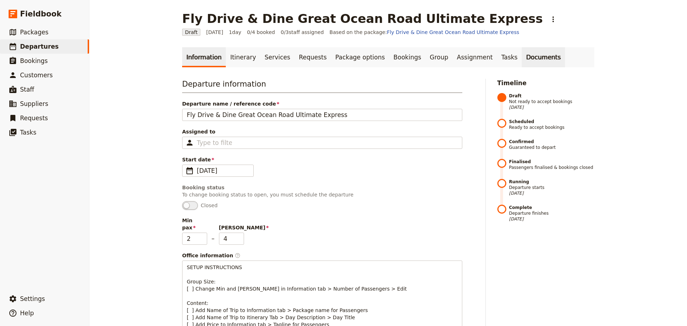
click at [522, 57] on link "Documents" at bounding box center [543, 57] width 43 height 20
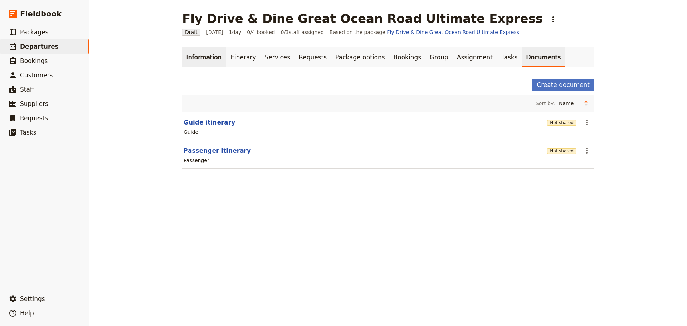
click at [205, 59] on link "Information" at bounding box center [204, 57] width 44 height 20
